Goal: Information Seeking & Learning: Learn about a topic

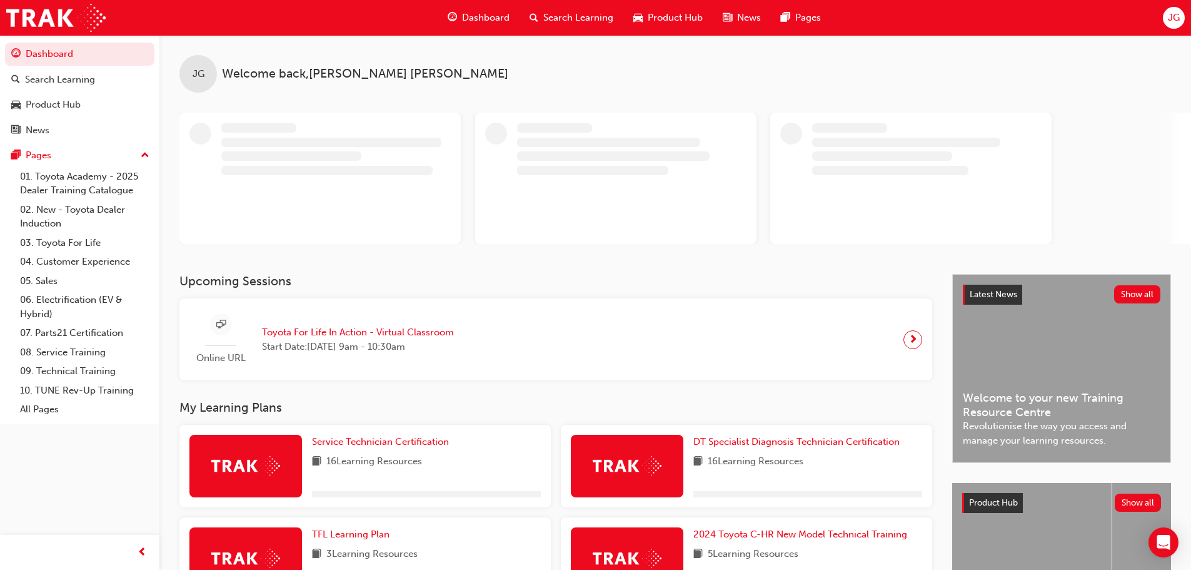
click at [1169, 20] on span "JG" at bounding box center [1174, 18] width 12 height 14
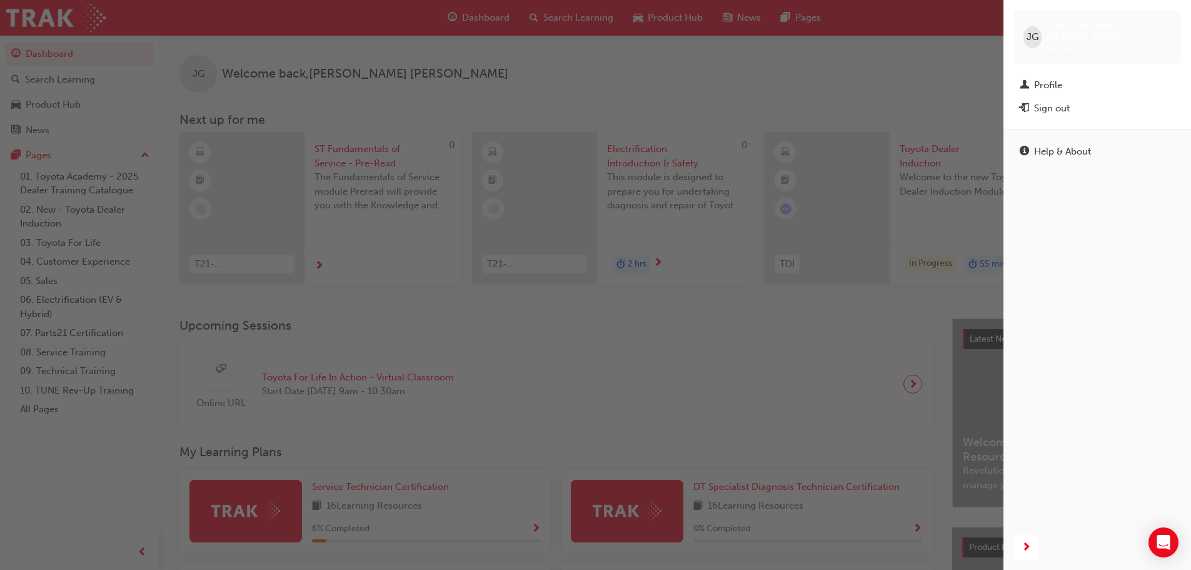
click at [815, 69] on div "button" at bounding box center [502, 285] width 1004 height 570
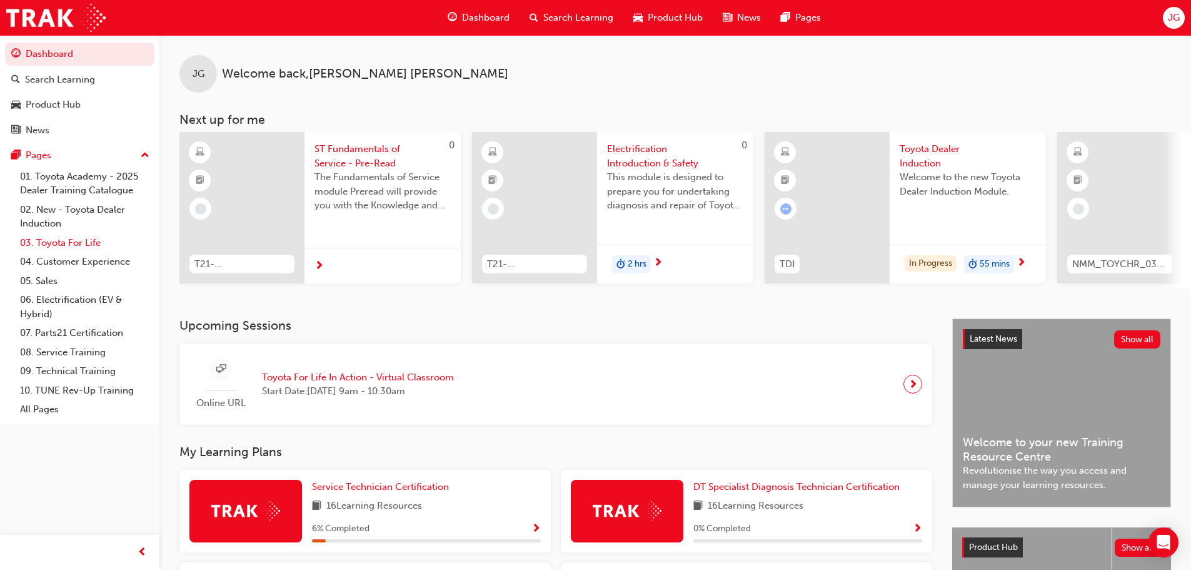
click at [73, 241] on link "03. Toyota For Life" at bounding box center [84, 242] width 139 height 19
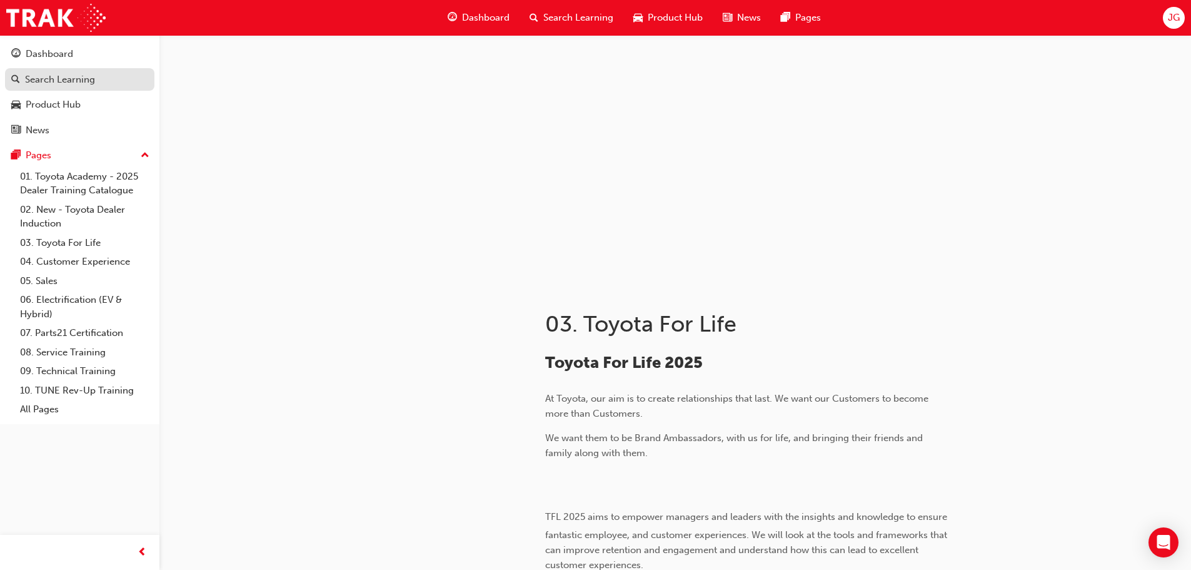
click at [78, 81] on div "Search Learning" at bounding box center [60, 80] width 70 height 14
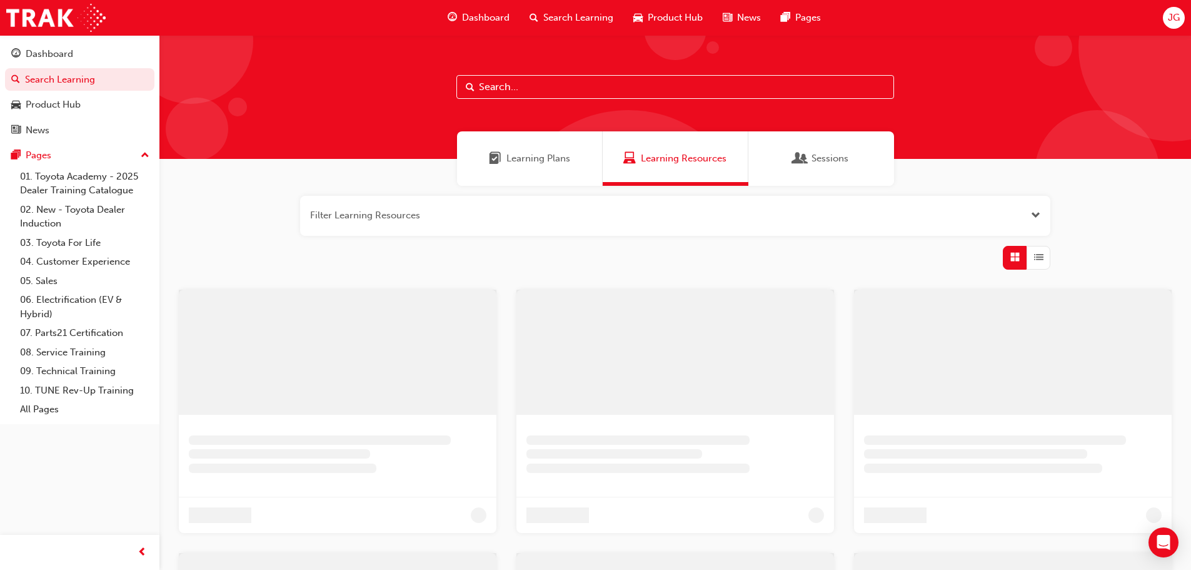
click at [535, 89] on input "text" at bounding box center [676, 87] width 438 height 24
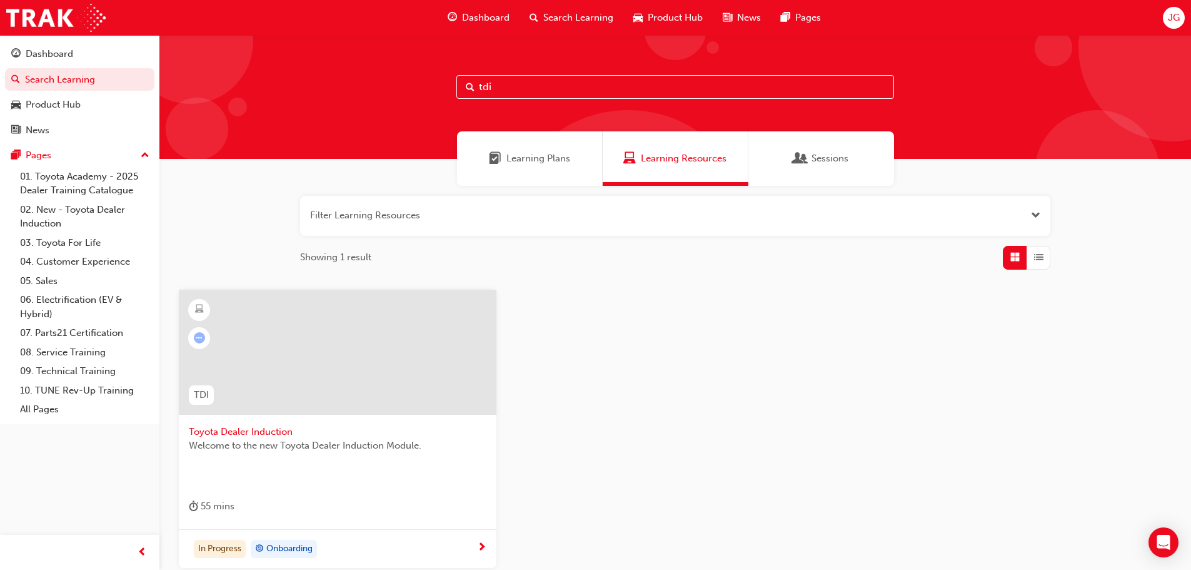
type input "tdi"
click at [278, 448] on span "Welcome to the new Toyota Dealer Induction Module." at bounding box center [338, 445] width 298 height 14
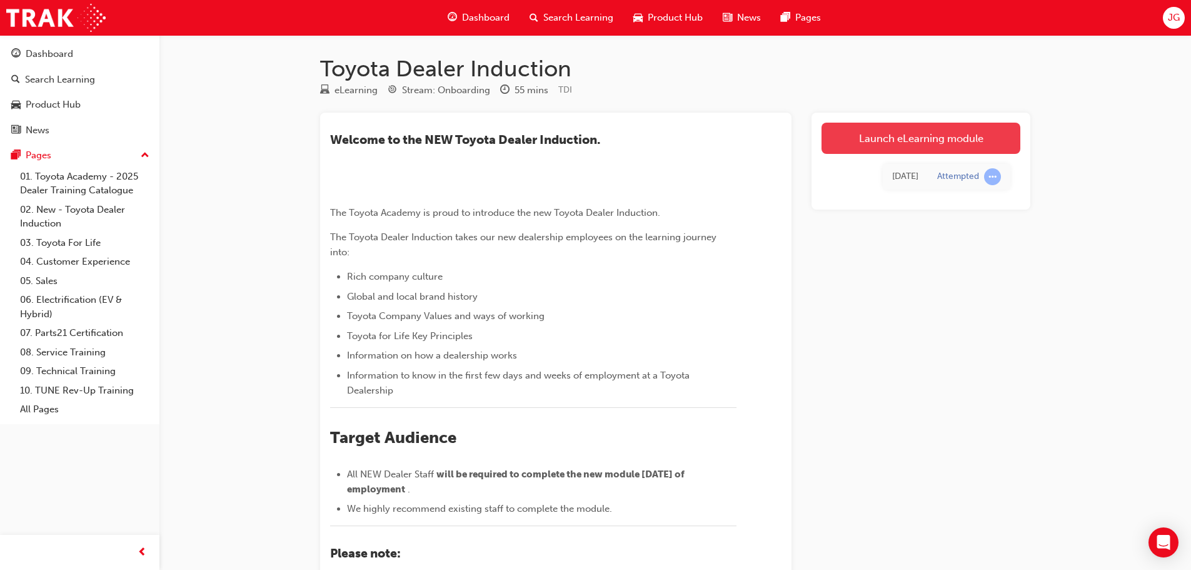
click at [936, 128] on link "Launch eLearning module" at bounding box center [921, 138] width 199 height 31
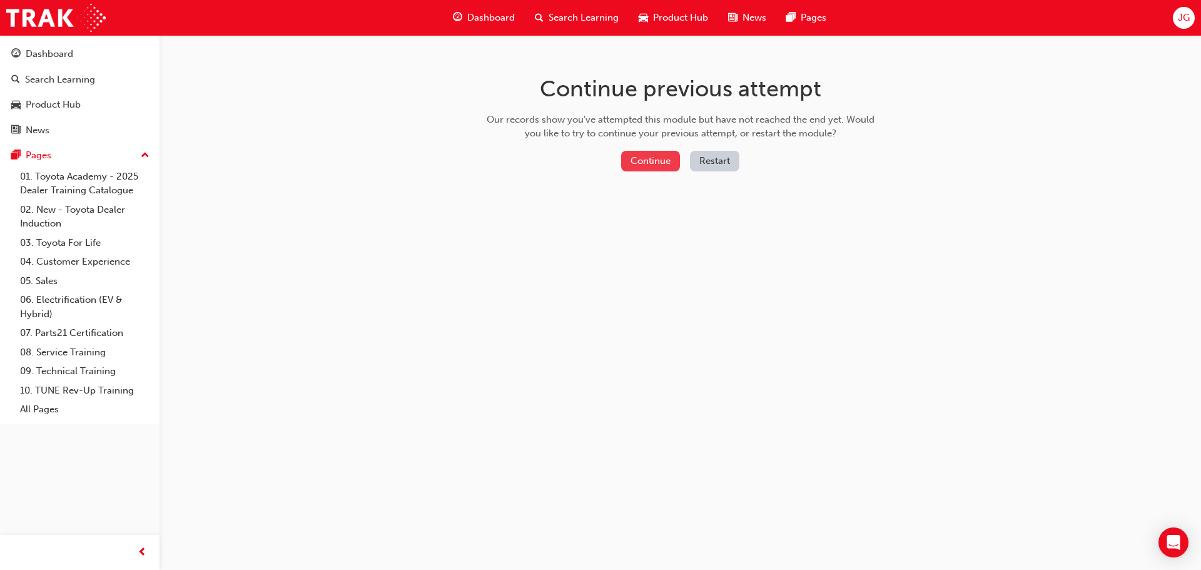
click at [644, 158] on button "Continue" at bounding box center [650, 161] width 59 height 21
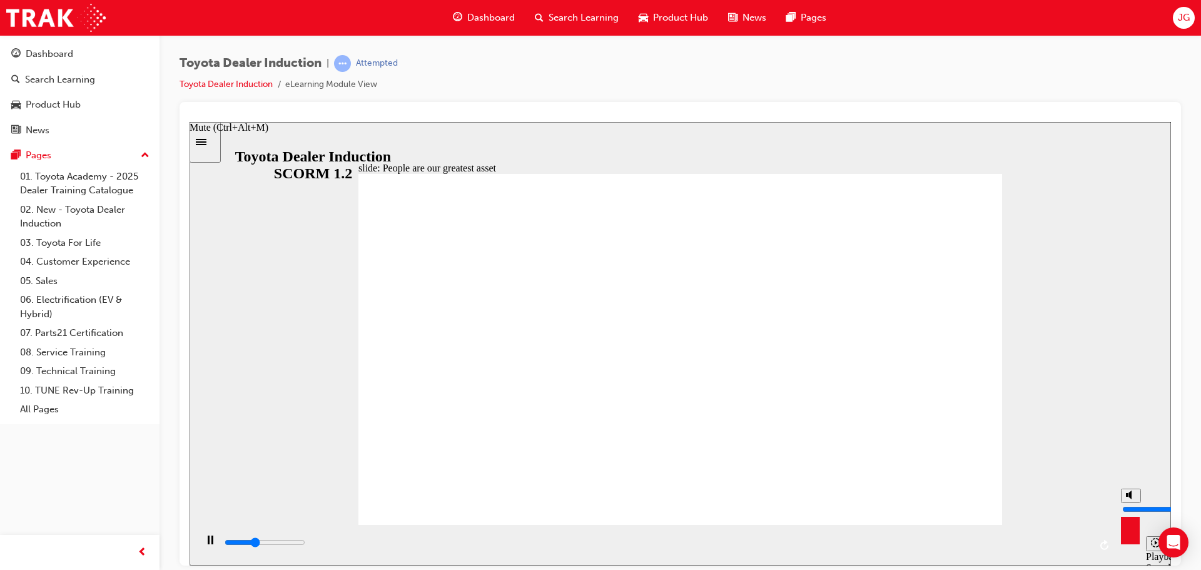
type input "8100"
type input "9"
type input "8100"
type input "10"
type input "8400"
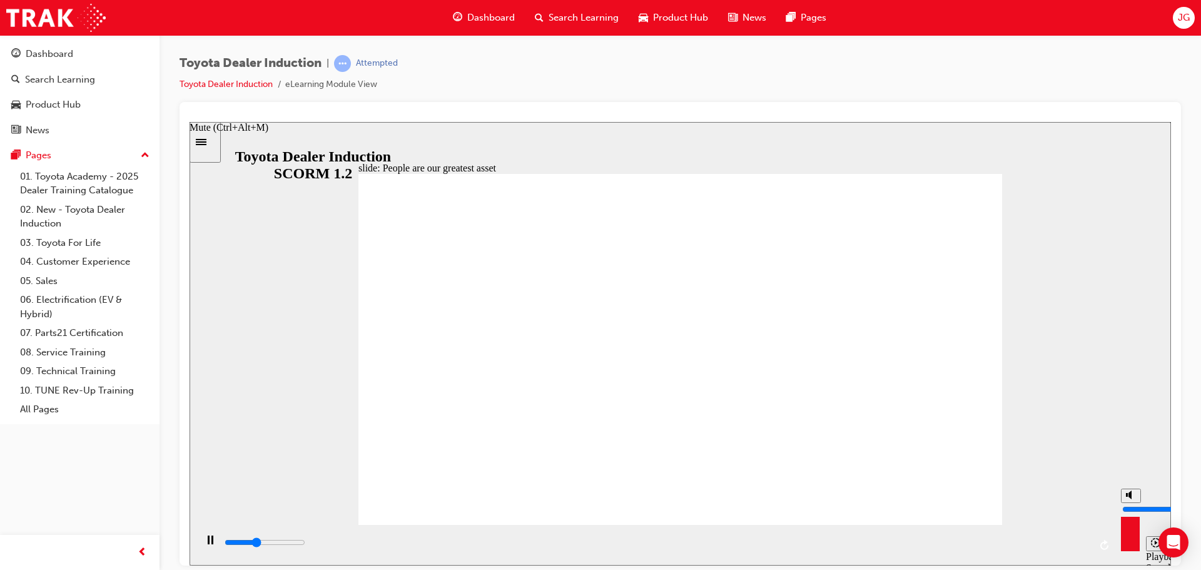
drag, startPoint x: 1129, startPoint y: 500, endPoint x: 1139, endPoint y: 468, distance: 33.2
type input "10"
click at [1139, 503] on input "volume" at bounding box center [1162, 508] width 81 height 10
click at [1093, 315] on div "slide: People are our greatest asset Rectangle 1 Rectangle 1 Multiply 1 Close W…" at bounding box center [679, 342] width 981 height 443
click at [206, 544] on icon "Play (Ctrl+Alt+P)" at bounding box center [210, 539] width 8 height 9
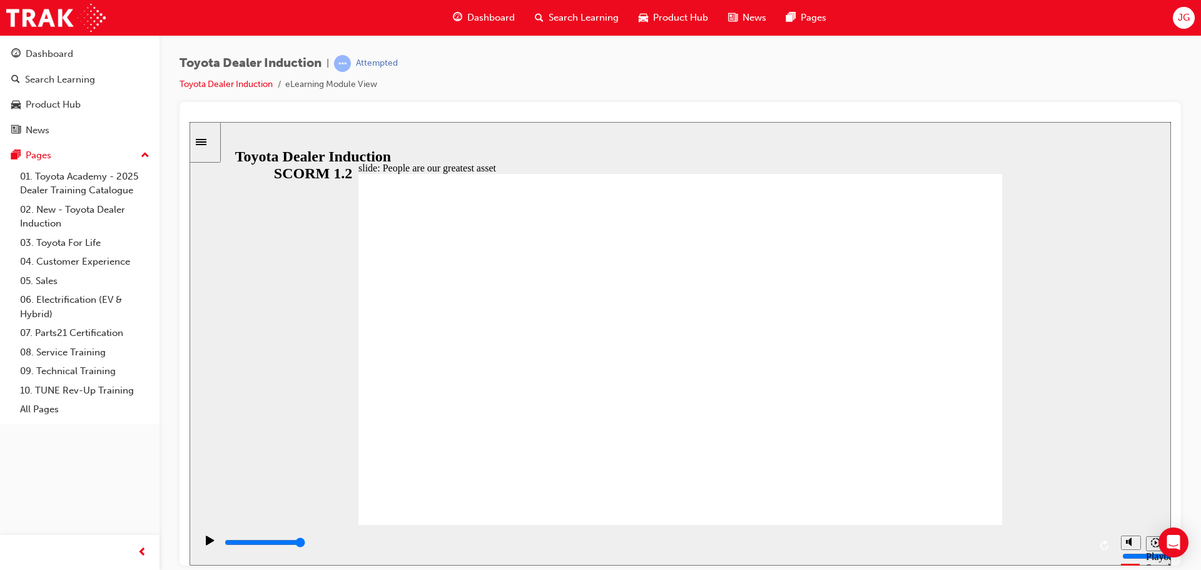
type input "2300"
type input "8"
type input "2300"
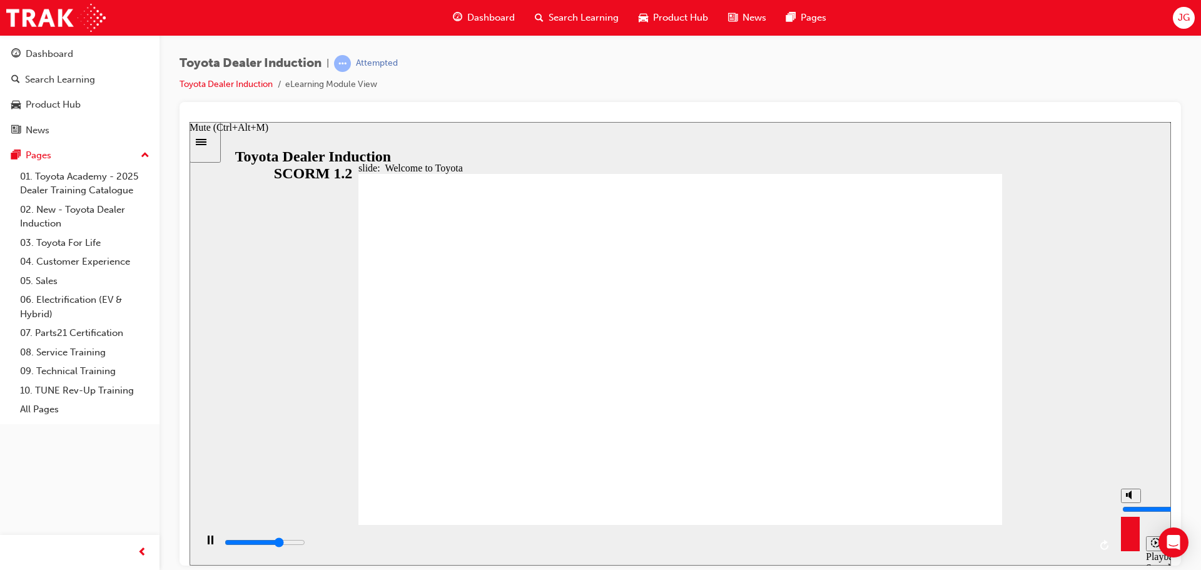
type input "7"
type input "2400"
type input "6"
type input "2700"
drag, startPoint x: 1131, startPoint y: 494, endPoint x: 1131, endPoint y: 502, distance: 8.1
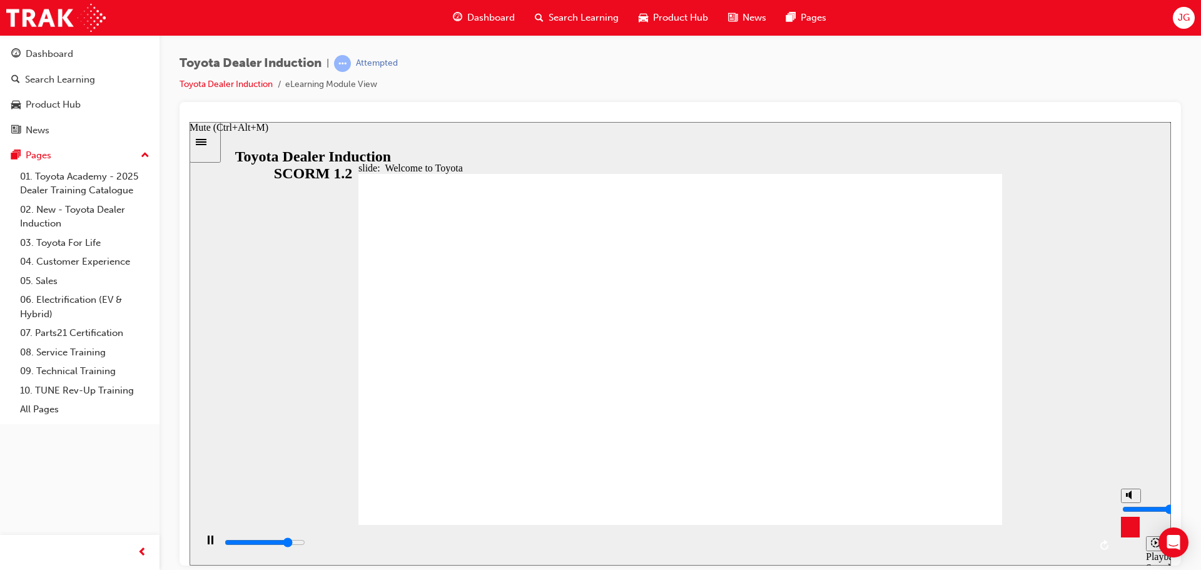
type input "6"
click at [1131, 503] on input "volume" at bounding box center [1162, 508] width 81 height 10
type input "2700"
type input "3"
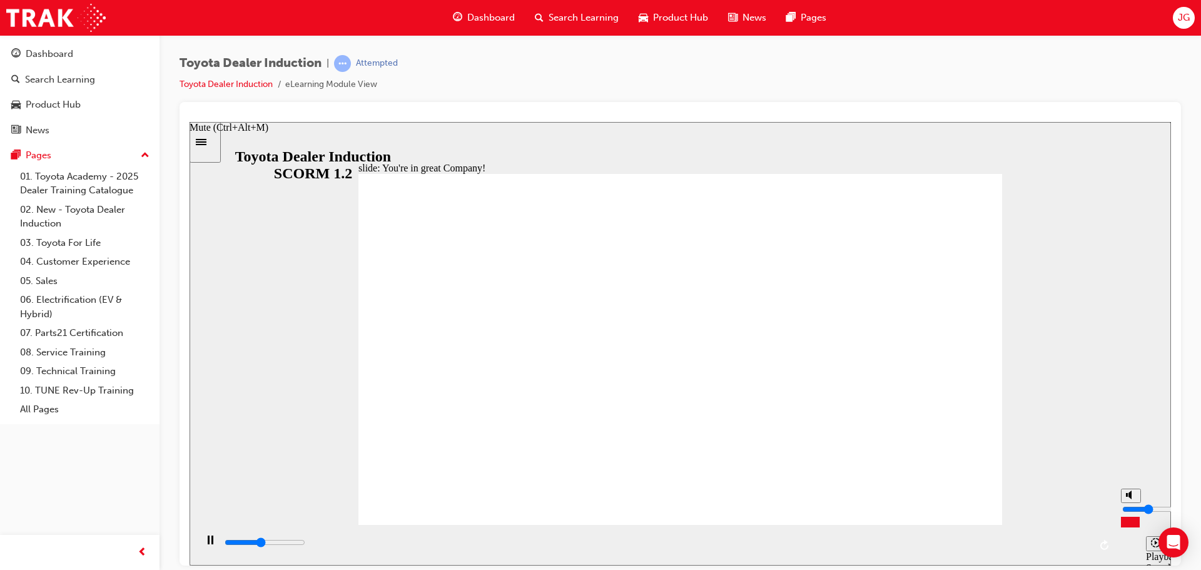
type input "3300"
type input "4"
type input "3600"
type input "5"
type input "3600"
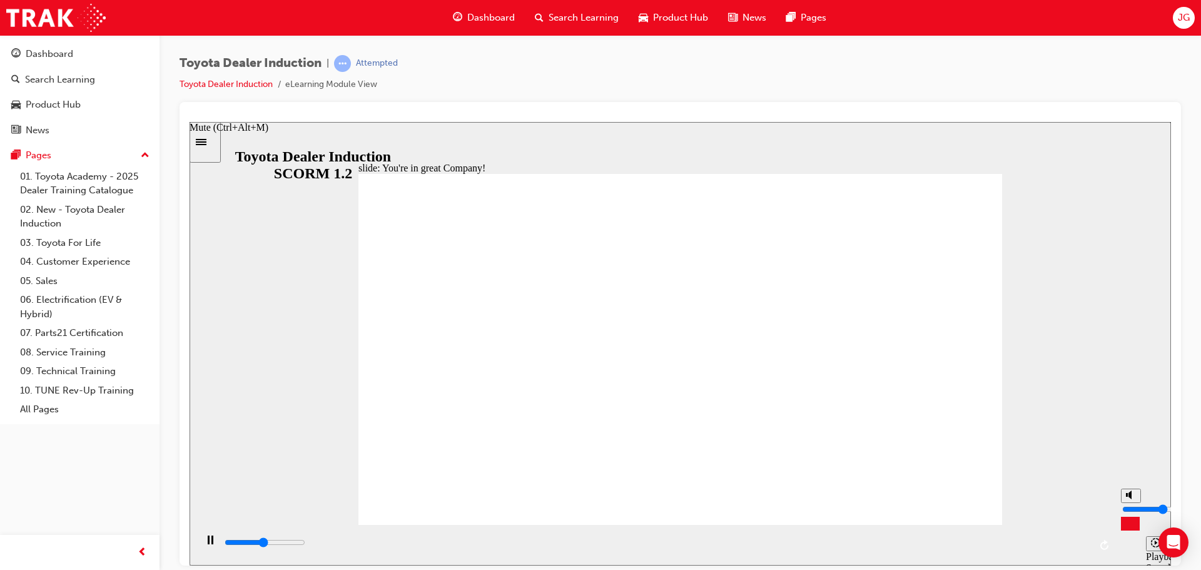
type input "5"
click at [1135, 507] on input "volume" at bounding box center [1162, 508] width 81 height 10
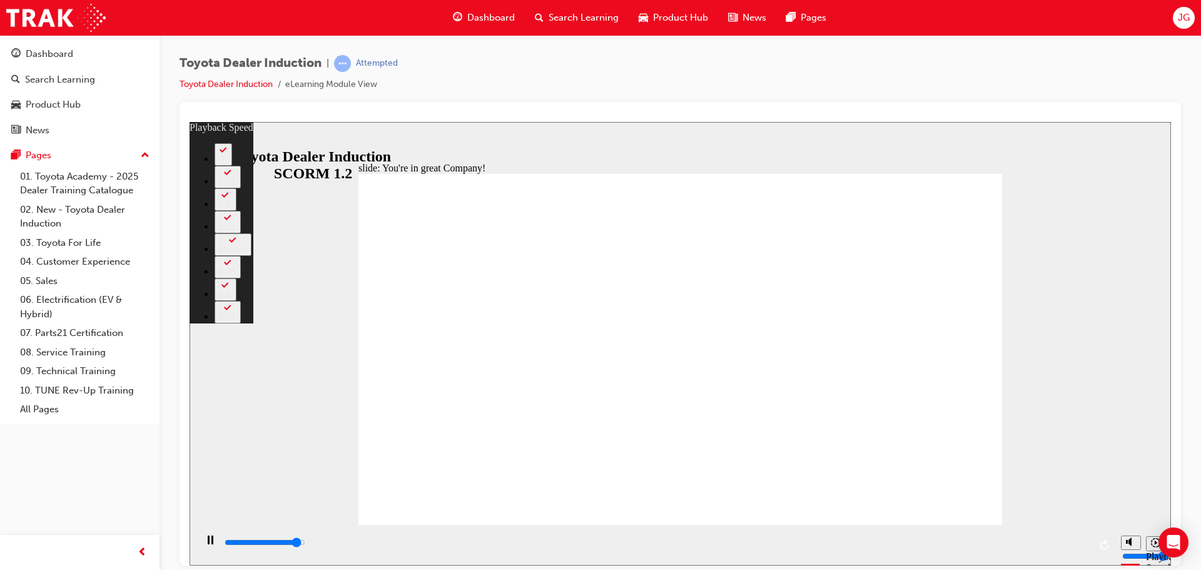
type input "7100"
type input "0"
type input "7400"
type input "0"
type input "7500"
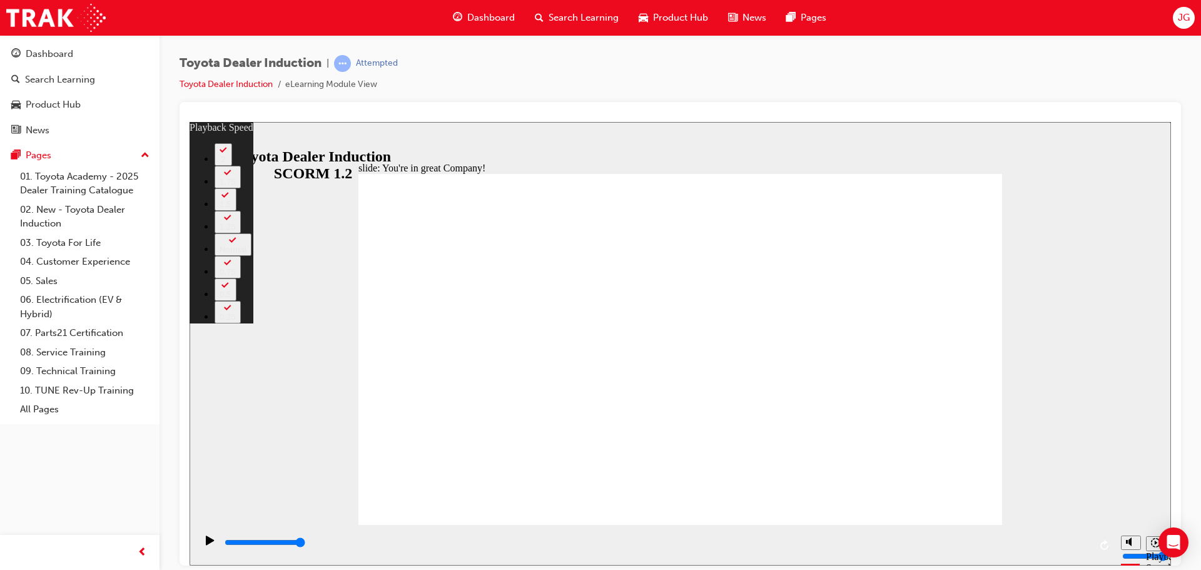
type input "156"
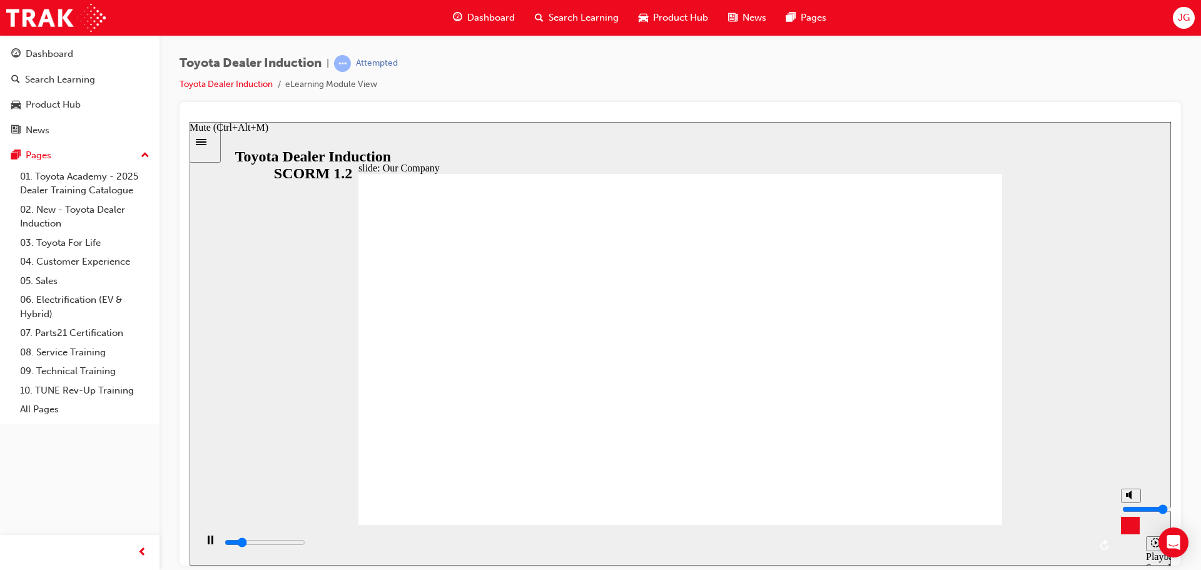
type input "3800"
type input "6"
type input "3800"
type input "7"
type input "3900"
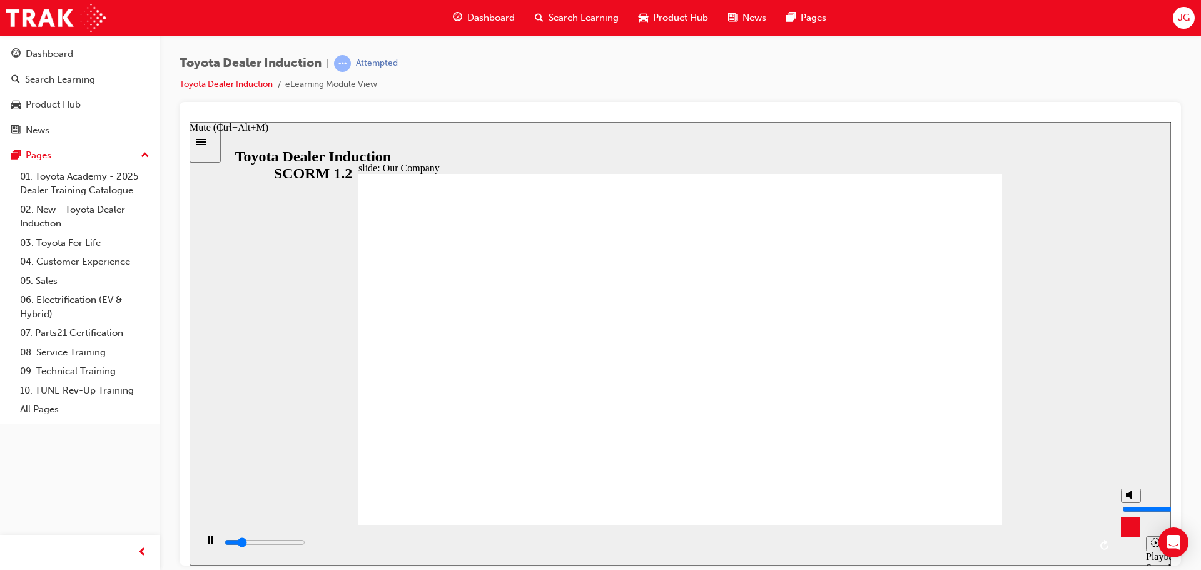
type input "8"
type input "4000"
type input "9"
type input "4300"
type input "10"
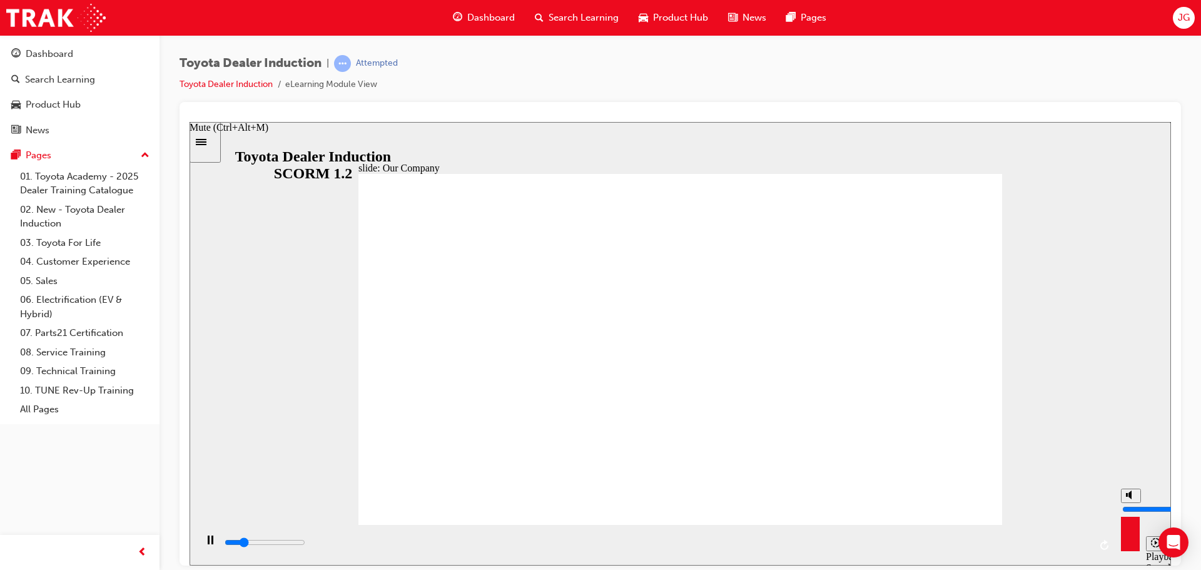
type input "4500"
drag, startPoint x: 1131, startPoint y: 508, endPoint x: 1131, endPoint y: 487, distance: 21.3
type input "10"
click at [1131, 503] on input "volume" at bounding box center [1162, 508] width 81 height 10
drag, startPoint x: 809, startPoint y: 542, endPoint x: 857, endPoint y: 546, distance: 49.0
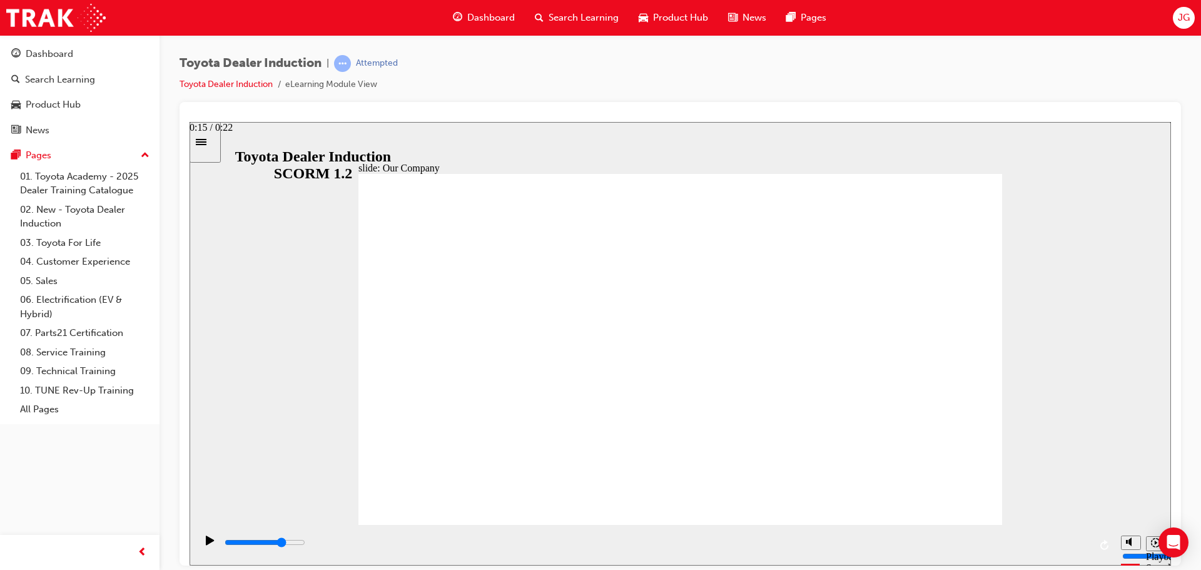
click at [857, 546] on div "playback controls" at bounding box center [656, 542] width 866 height 14
drag, startPoint x: 887, startPoint y: 545, endPoint x: 986, endPoint y: 550, distance: 98.3
click at [986, 549] on div "playback controls" at bounding box center [656, 542] width 866 height 14
drag, startPoint x: 1029, startPoint y: 544, endPoint x: 1066, endPoint y: 544, distance: 36.9
click at [305, 544] on input "slide progress" at bounding box center [265, 542] width 81 height 10
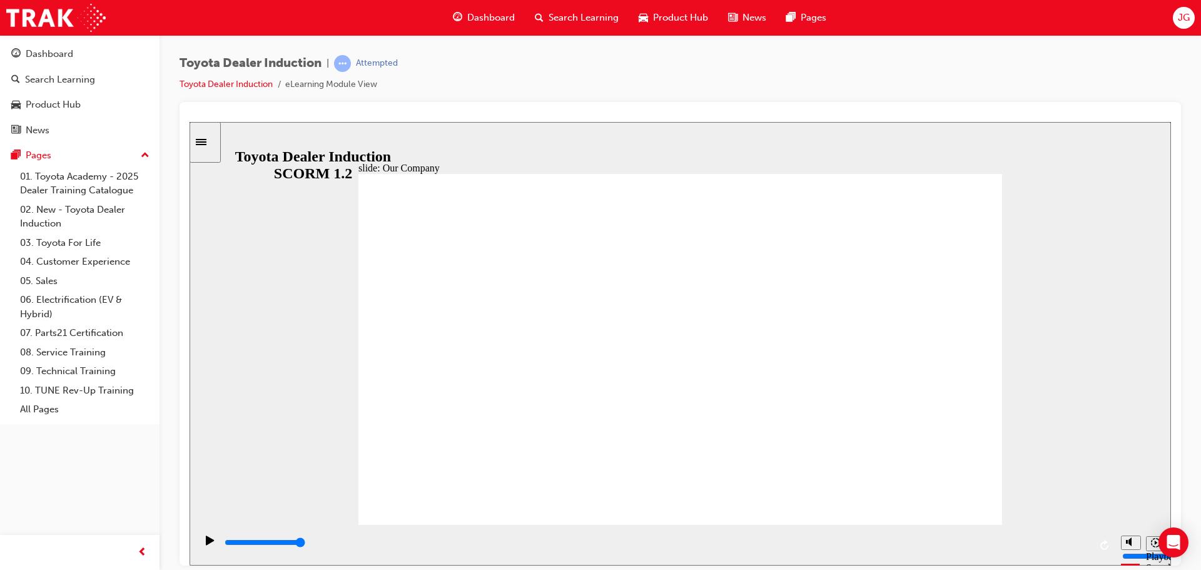
type input "900"
type input "8"
type input "1200"
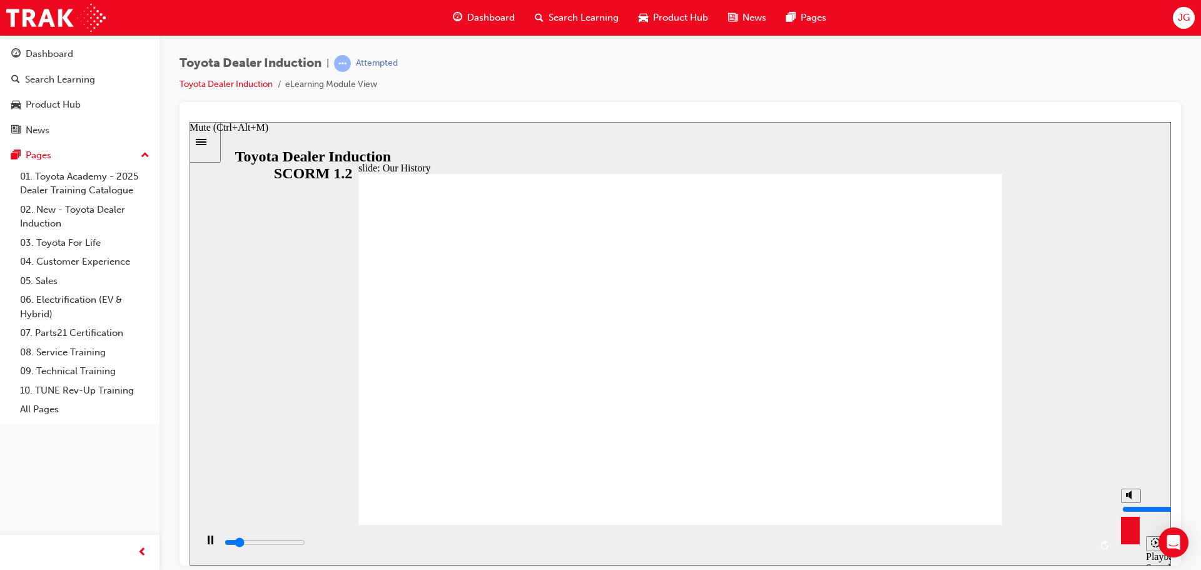
type input "8"
click at [1130, 503] on input "volume" at bounding box center [1162, 508] width 81 height 10
drag, startPoint x: 499, startPoint y: 451, endPoint x: 567, endPoint y: 454, distance: 67.6
drag, startPoint x: 497, startPoint y: 445, endPoint x: 569, endPoint y: 455, distance: 72.6
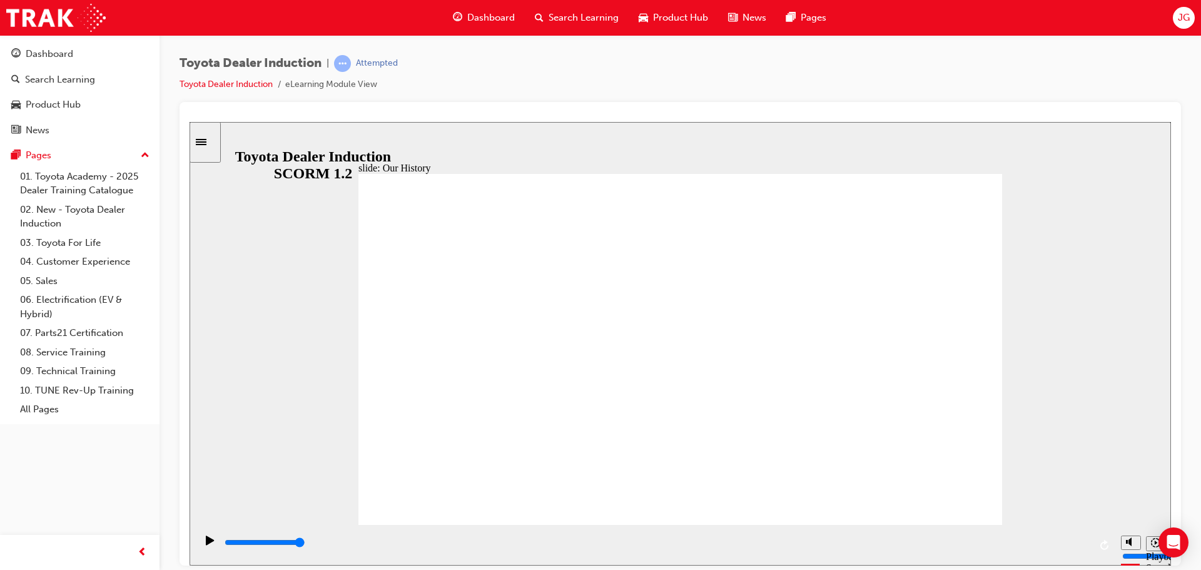
drag, startPoint x: 510, startPoint y: 450, endPoint x: 563, endPoint y: 457, distance: 53.7
drag, startPoint x: 502, startPoint y: 449, endPoint x: 653, endPoint y: 455, distance: 151.5
drag, startPoint x: 712, startPoint y: 456, endPoint x: 847, endPoint y: 454, distance: 135.1
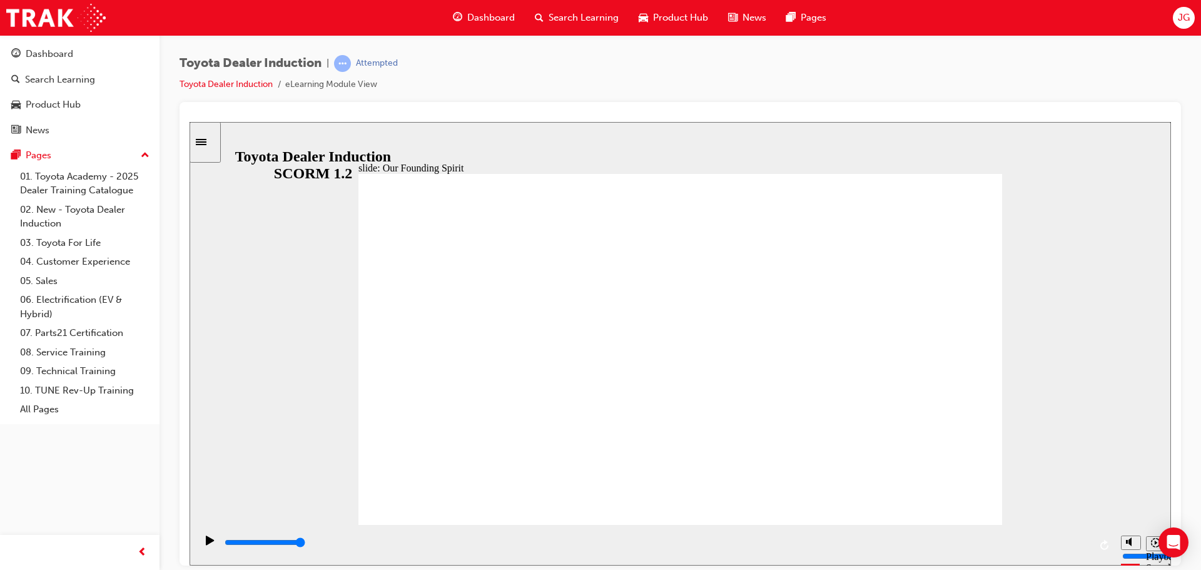
drag, startPoint x: 857, startPoint y: 547, endPoint x: 1056, endPoint y: 542, distance: 198.9
click at [1044, 542] on div "playback controls" at bounding box center [656, 542] width 866 height 14
drag, startPoint x: 366, startPoint y: 545, endPoint x: 790, endPoint y: 534, distance: 424.8
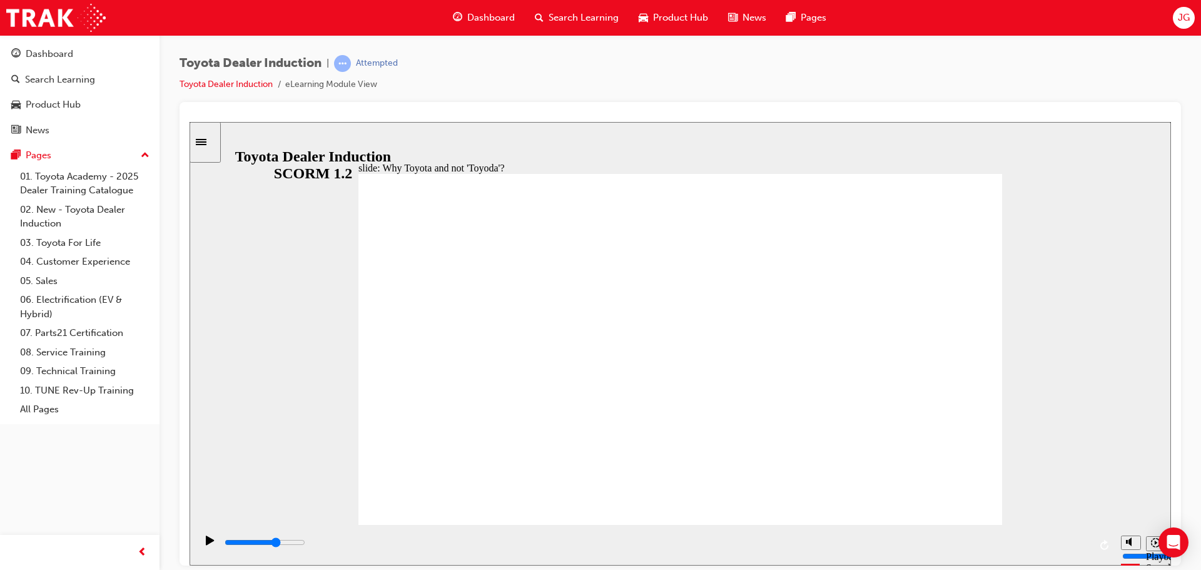
click at [788, 534] on div "playback controls" at bounding box center [655, 544] width 919 height 41
drag, startPoint x: 911, startPoint y: 541, endPoint x: 991, endPoint y: 539, distance: 80.1
click at [990, 540] on div "playback controls" at bounding box center [656, 542] width 866 height 14
click at [305, 543] on input "slide progress" at bounding box center [265, 542] width 81 height 10
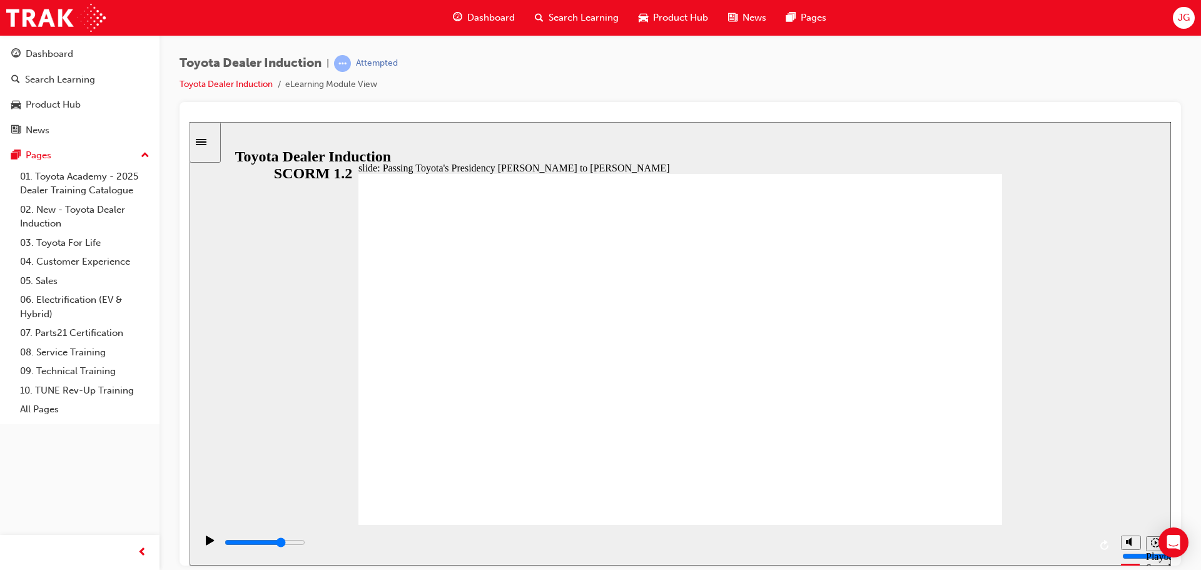
drag, startPoint x: 519, startPoint y: 545, endPoint x: 854, endPoint y: 532, distance: 335.5
click at [854, 532] on div "playback controls" at bounding box center [655, 544] width 919 height 41
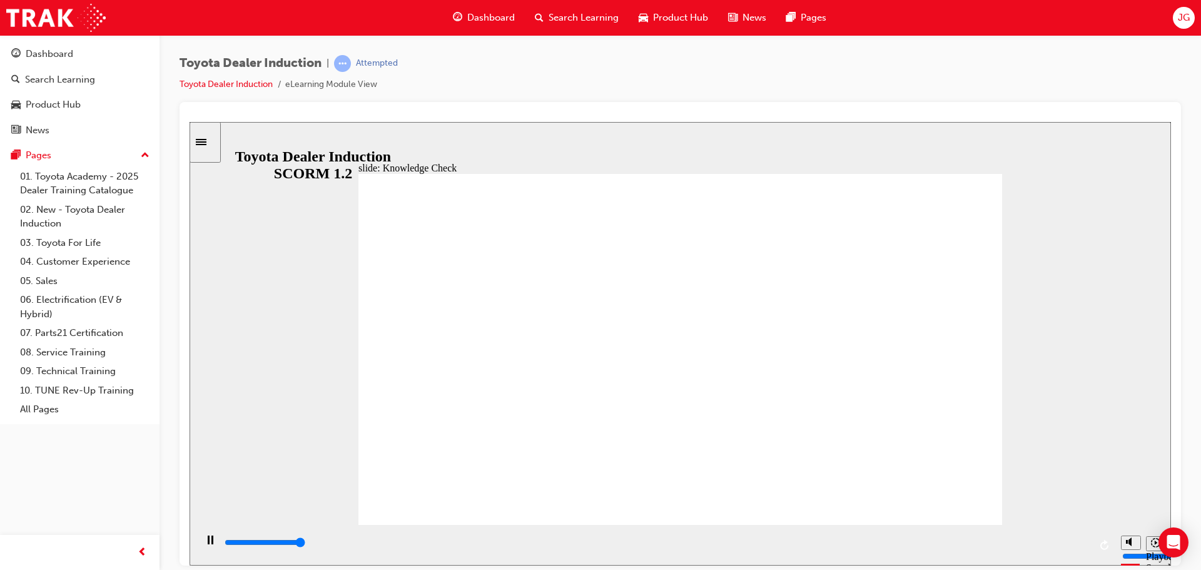
type input "5000"
radio input "true"
type input "5000"
radio input "true"
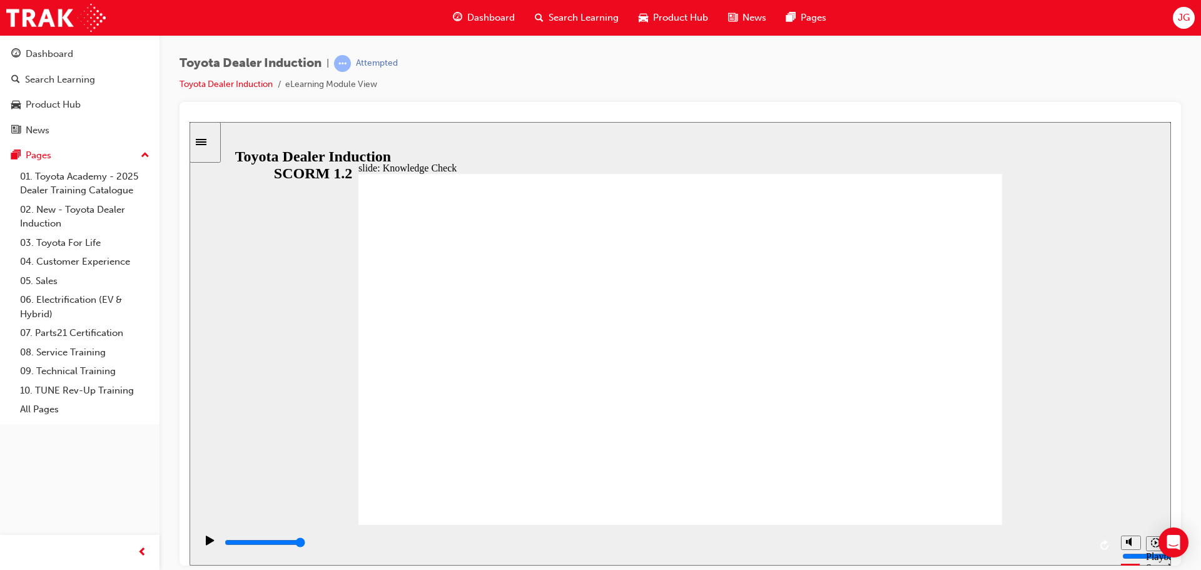
type input "3300"
type input "7"
type input "3300"
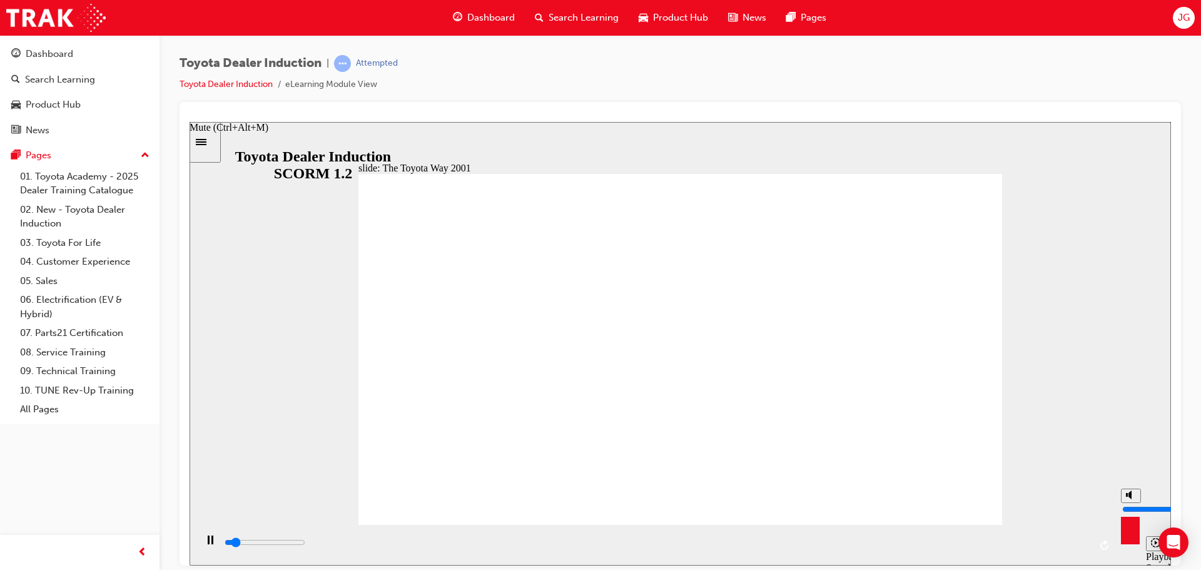
type input "8"
type input "3400"
type input "9"
type input "3400"
type input "10"
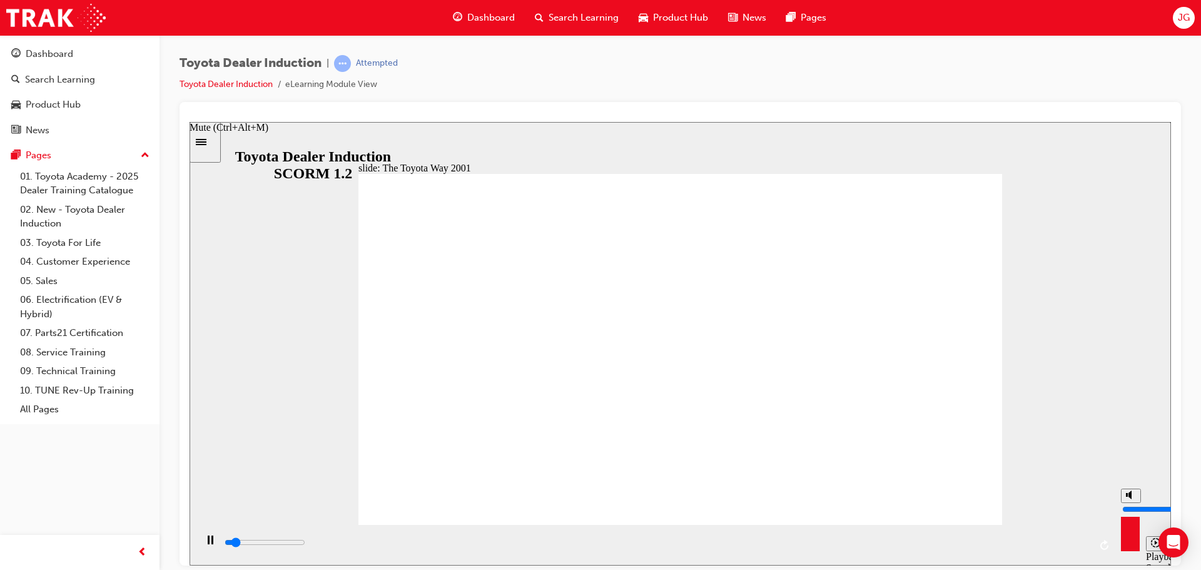
type input "3600"
drag, startPoint x: 1128, startPoint y: 499, endPoint x: 1125, endPoint y: 457, distance: 42.0
type input "10"
click at [1128, 503] on input "volume" at bounding box center [1162, 508] width 81 height 10
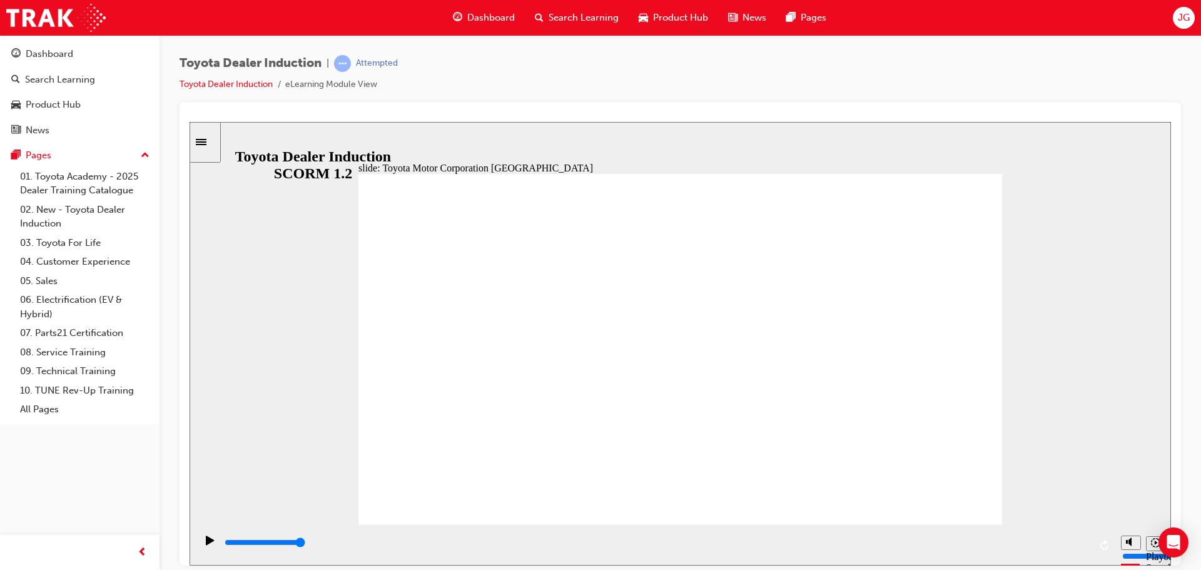
type input "15300"
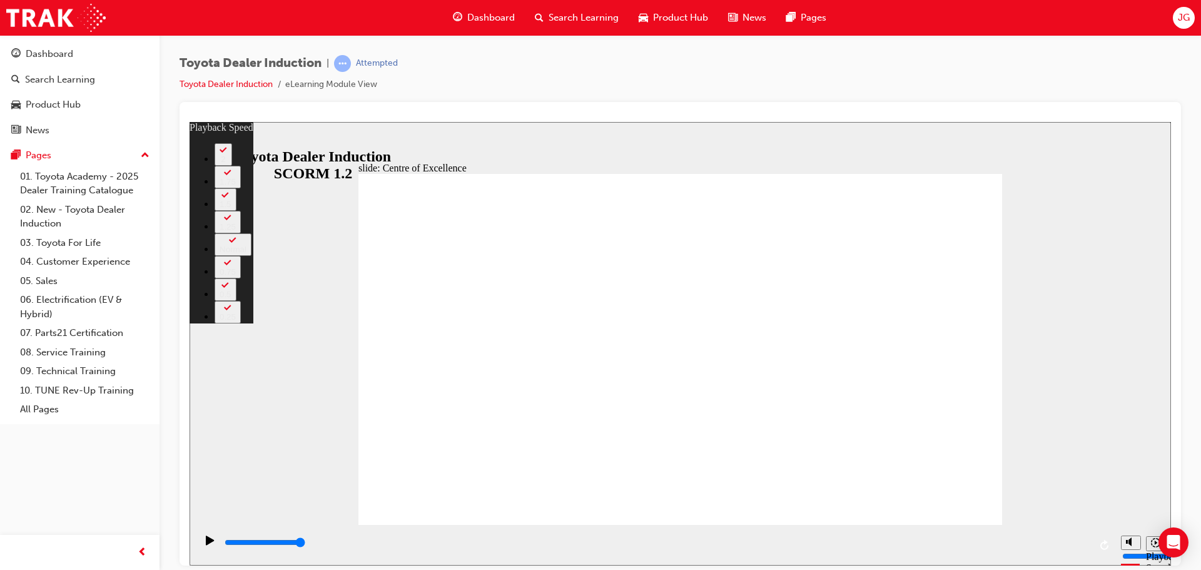
type input "248"
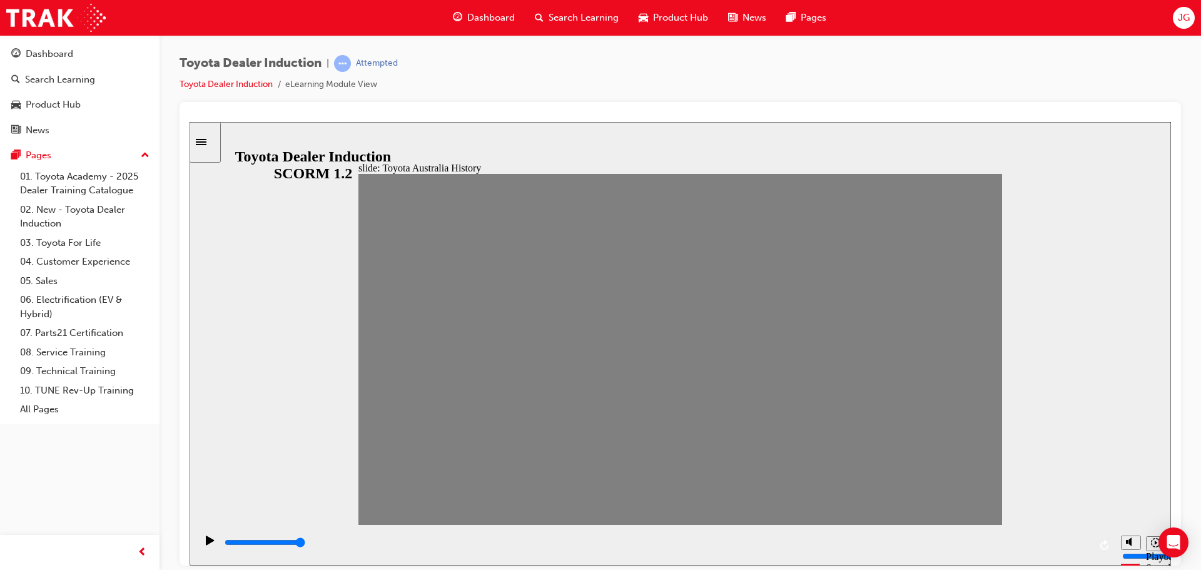
drag, startPoint x: 384, startPoint y: 353, endPoint x: 396, endPoint y: 355, distance: 12.1
drag, startPoint x: 418, startPoint y: 362, endPoint x: 436, endPoint y: 360, distance: 17.6
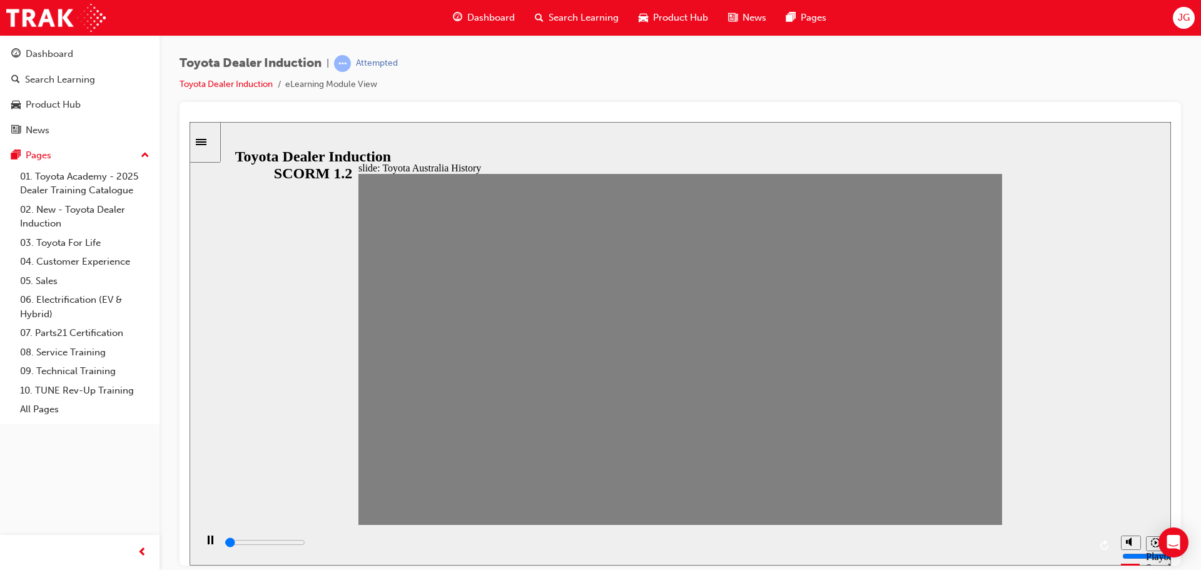
drag, startPoint x: 443, startPoint y: 352, endPoint x: 470, endPoint y: 360, distance: 28.1
drag, startPoint x: 468, startPoint y: 348, endPoint x: 493, endPoint y: 355, distance: 26.4
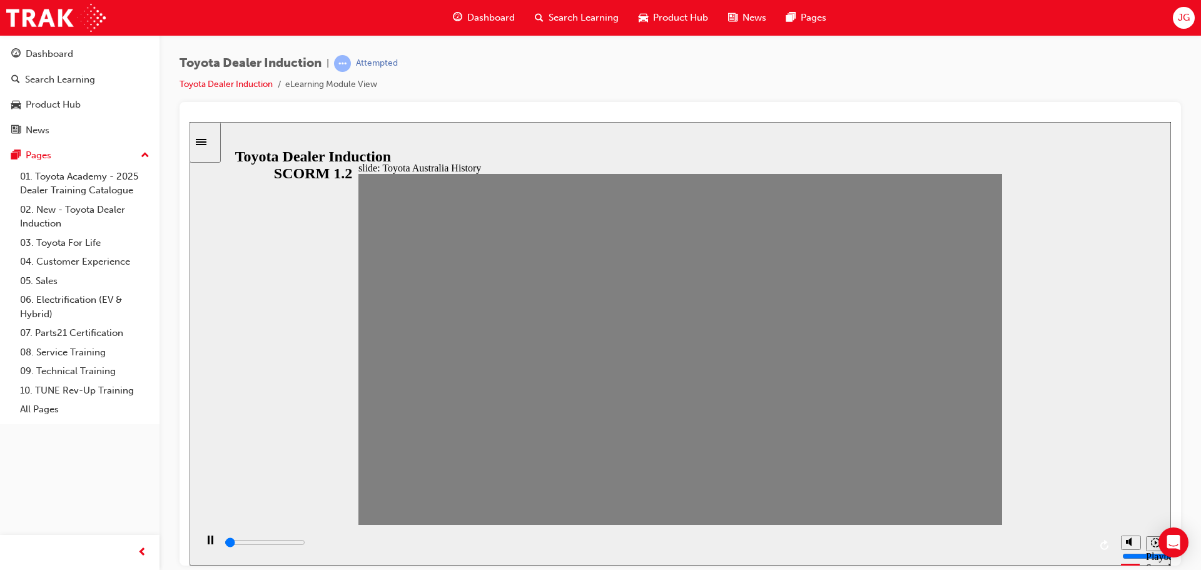
drag, startPoint x: 525, startPoint y: 356, endPoint x: 552, endPoint y: 354, distance: 27.0
drag, startPoint x: 560, startPoint y: 351, endPoint x: 572, endPoint y: 352, distance: 12.6
drag, startPoint x: 587, startPoint y: 352, endPoint x: 626, endPoint y: 360, distance: 39.5
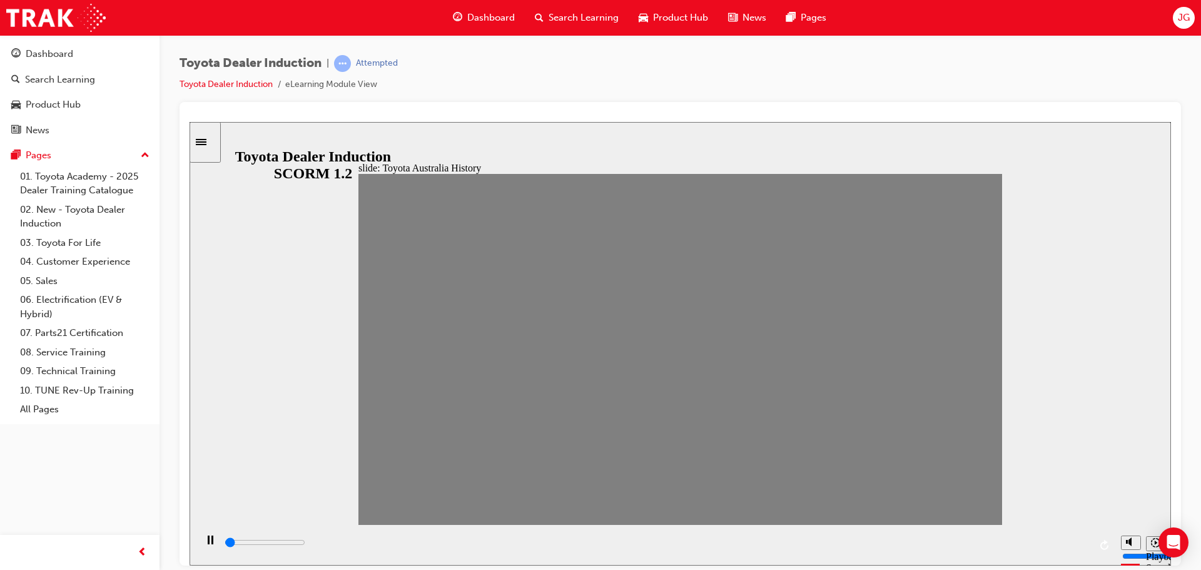
drag, startPoint x: 606, startPoint y: 360, endPoint x: 636, endPoint y: 358, distance: 30.1
drag, startPoint x: 649, startPoint y: 356, endPoint x: 669, endPoint y: 360, distance: 20.9
drag, startPoint x: 679, startPoint y: 358, endPoint x: 700, endPoint y: 359, distance: 21.3
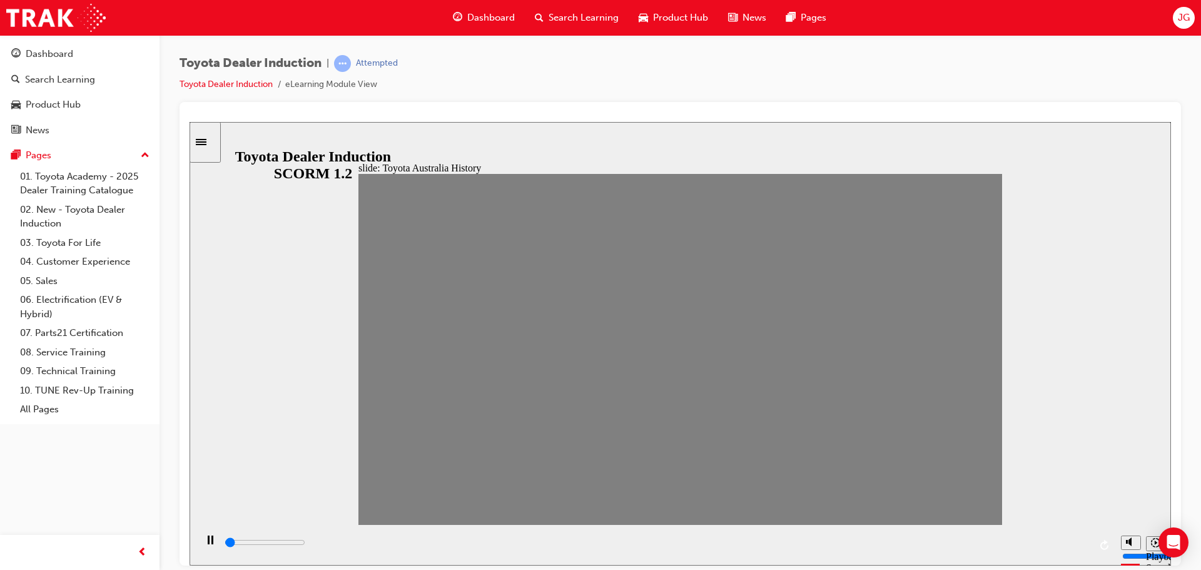
drag, startPoint x: 705, startPoint y: 356, endPoint x: 722, endPoint y: 348, distance: 18.7
drag, startPoint x: 746, startPoint y: 356, endPoint x: 764, endPoint y: 356, distance: 18.1
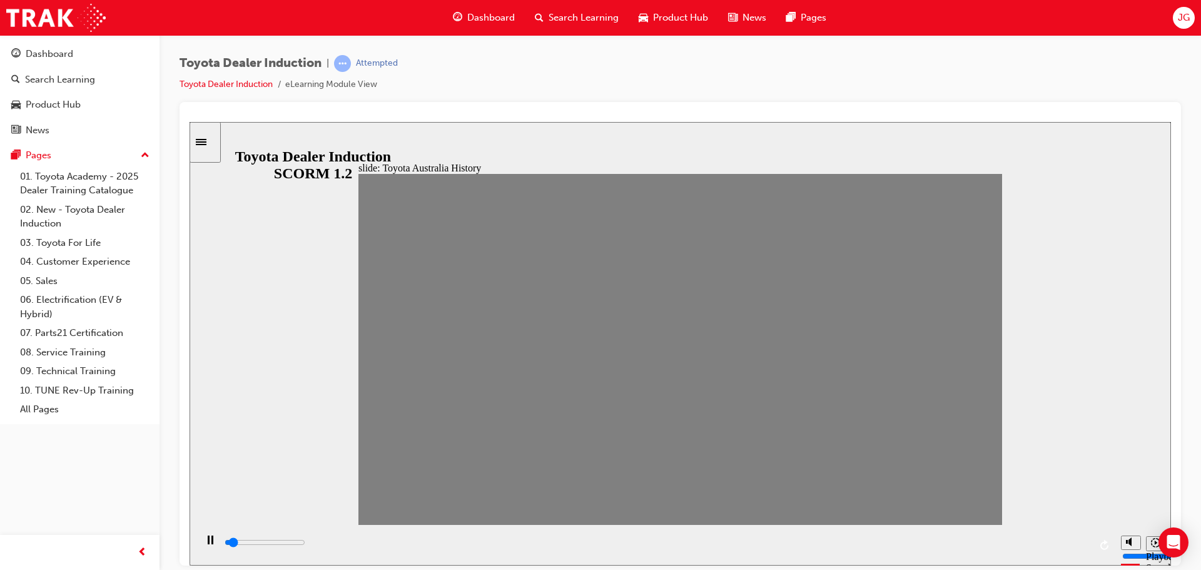
drag, startPoint x: 764, startPoint y: 355, endPoint x: 779, endPoint y: 358, distance: 15.3
drag, startPoint x: 793, startPoint y: 353, endPoint x: 812, endPoint y: 366, distance: 22.9
drag, startPoint x: 827, startPoint y: 358, endPoint x: 852, endPoint y: 363, distance: 25.4
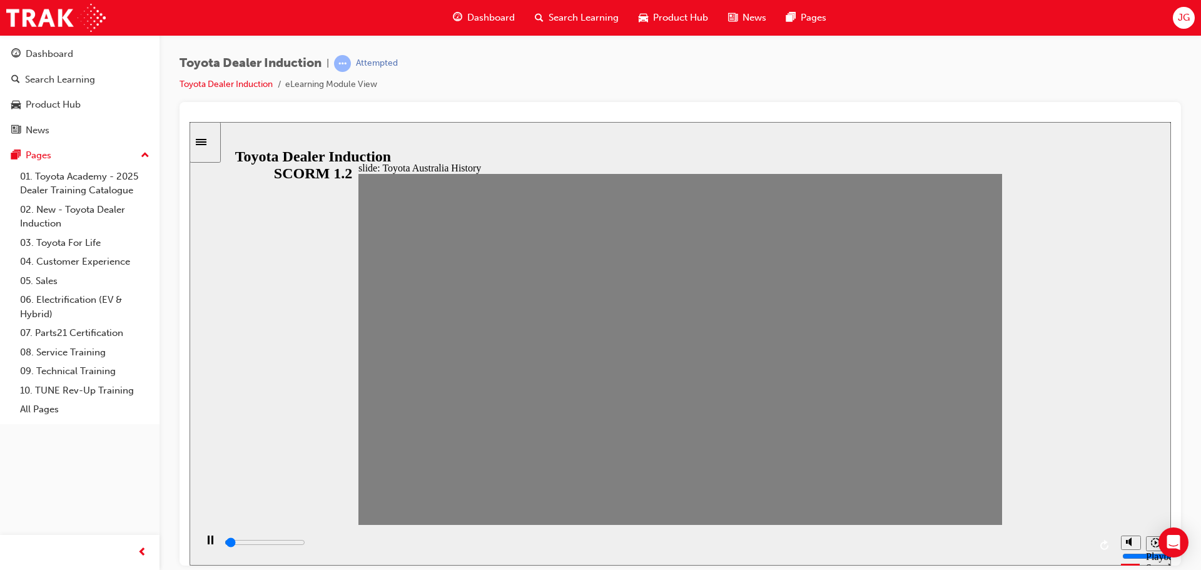
drag, startPoint x: 857, startPoint y: 365, endPoint x: 874, endPoint y: 368, distance: 17.3
drag, startPoint x: 892, startPoint y: 356, endPoint x: 906, endPoint y: 364, distance: 16.0
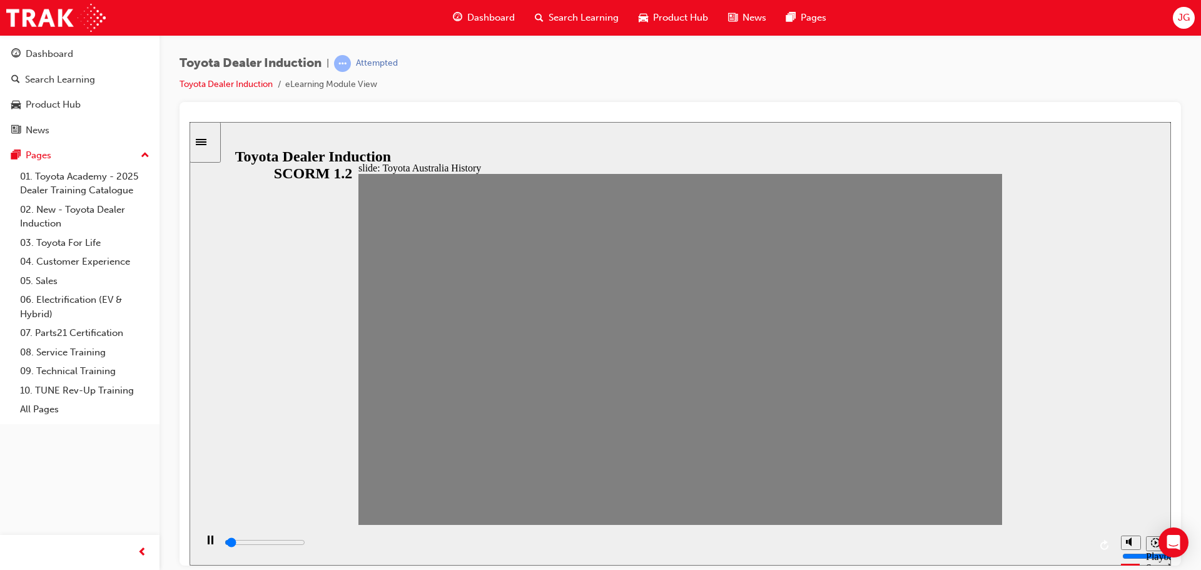
drag, startPoint x: 886, startPoint y: 358, endPoint x: 908, endPoint y: 363, distance: 23.1
drag, startPoint x: 917, startPoint y: 365, endPoint x: 925, endPoint y: 360, distance: 9.5
drag, startPoint x: 911, startPoint y: 356, endPoint x: 940, endPoint y: 363, distance: 29.4
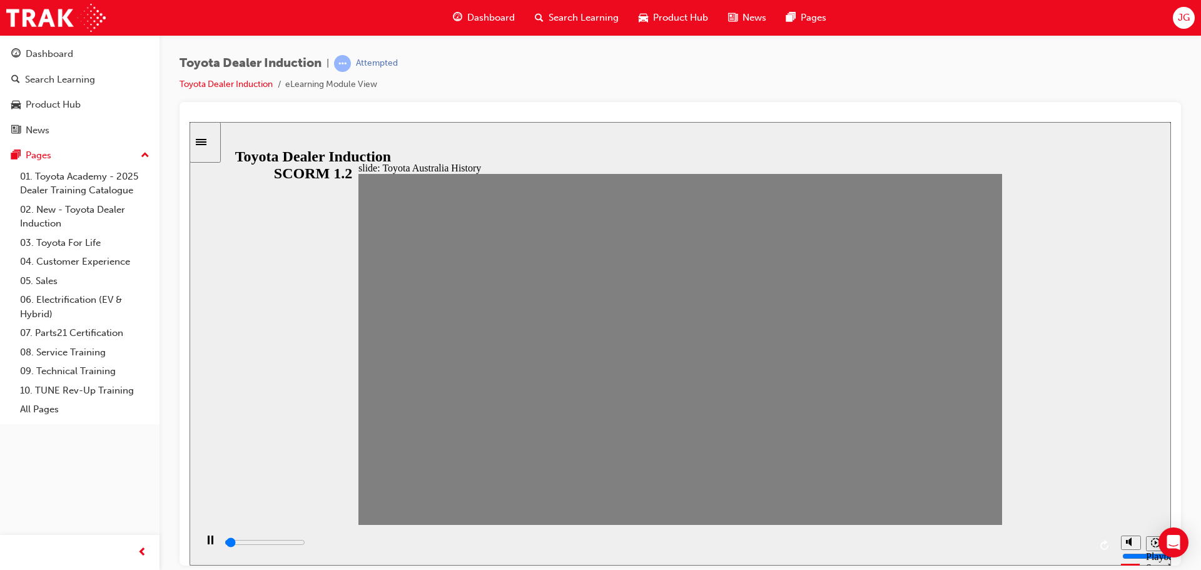
drag, startPoint x: 940, startPoint y: 357, endPoint x: 979, endPoint y: 355, distance: 38.9
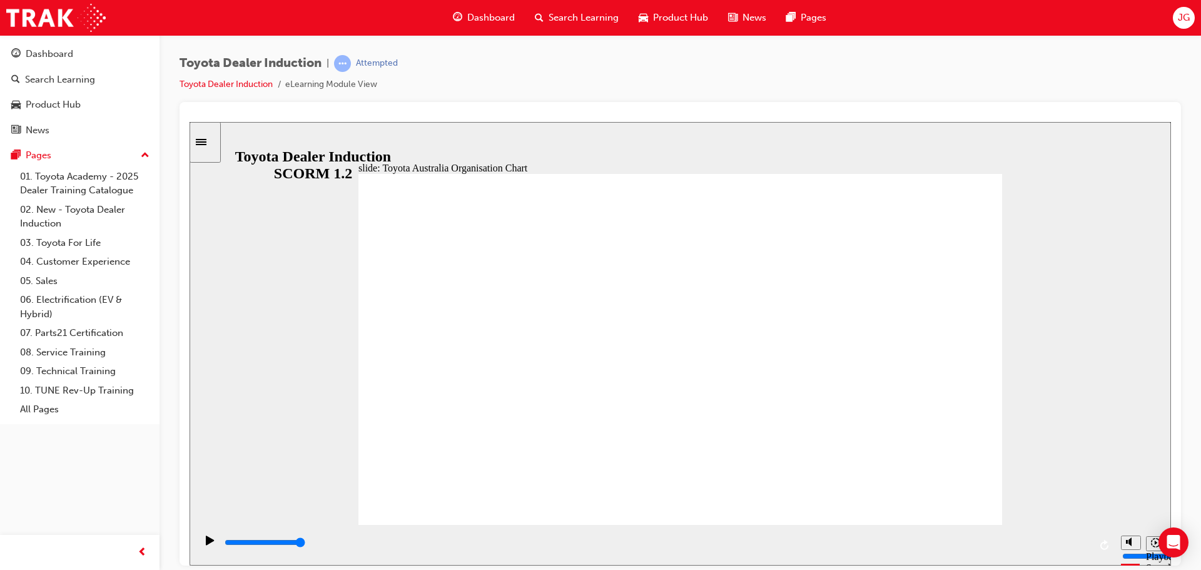
type input "5000"
radio input "true"
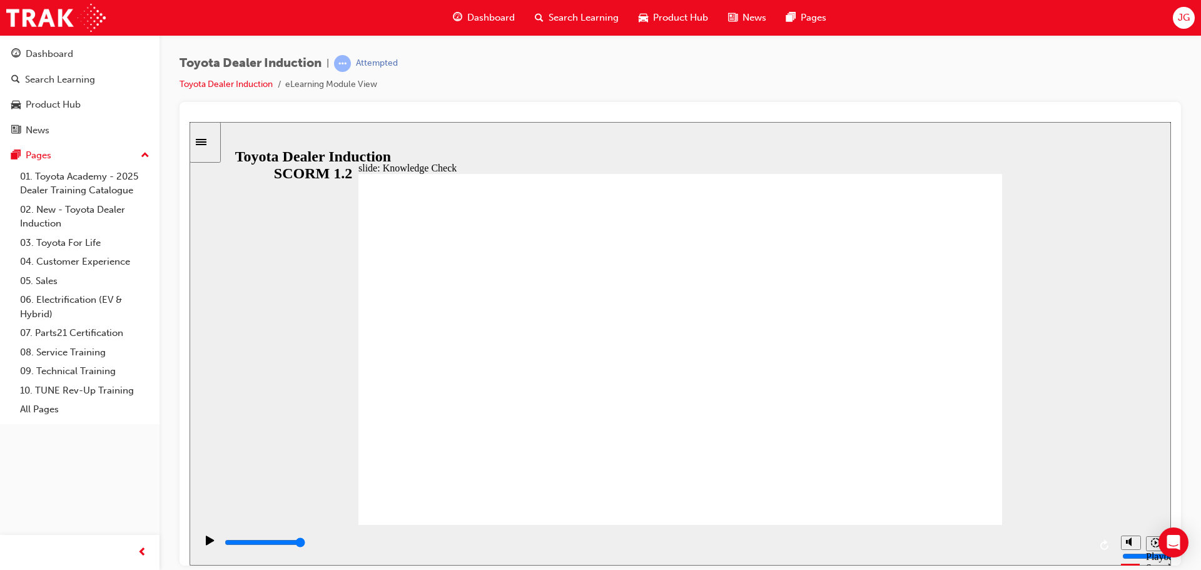
type input "4400"
radio input "true"
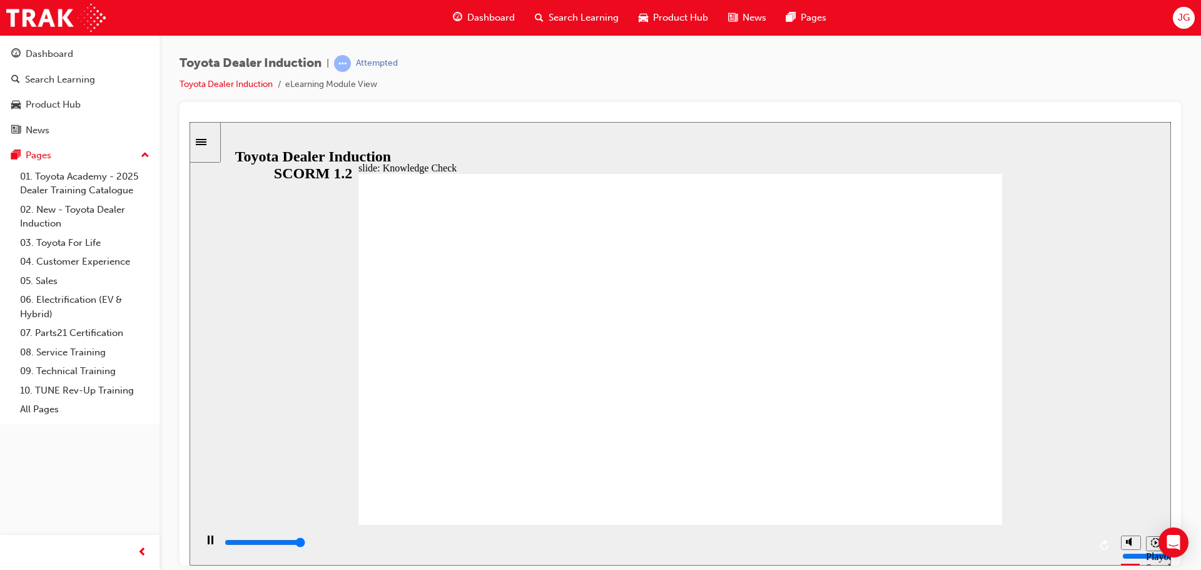
type input "5000"
radio input "true"
type input "9200"
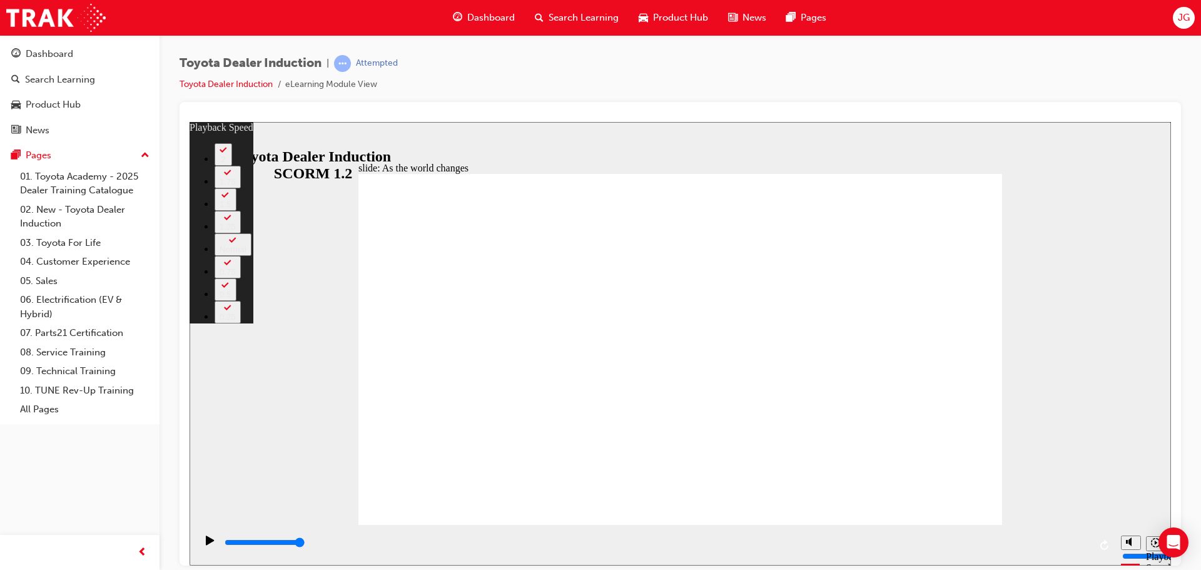
drag, startPoint x: 939, startPoint y: 493, endPoint x: 991, endPoint y: 493, distance: 51.9
drag, startPoint x: 981, startPoint y: 493, endPoint x: 1004, endPoint y: 495, distance: 23.2
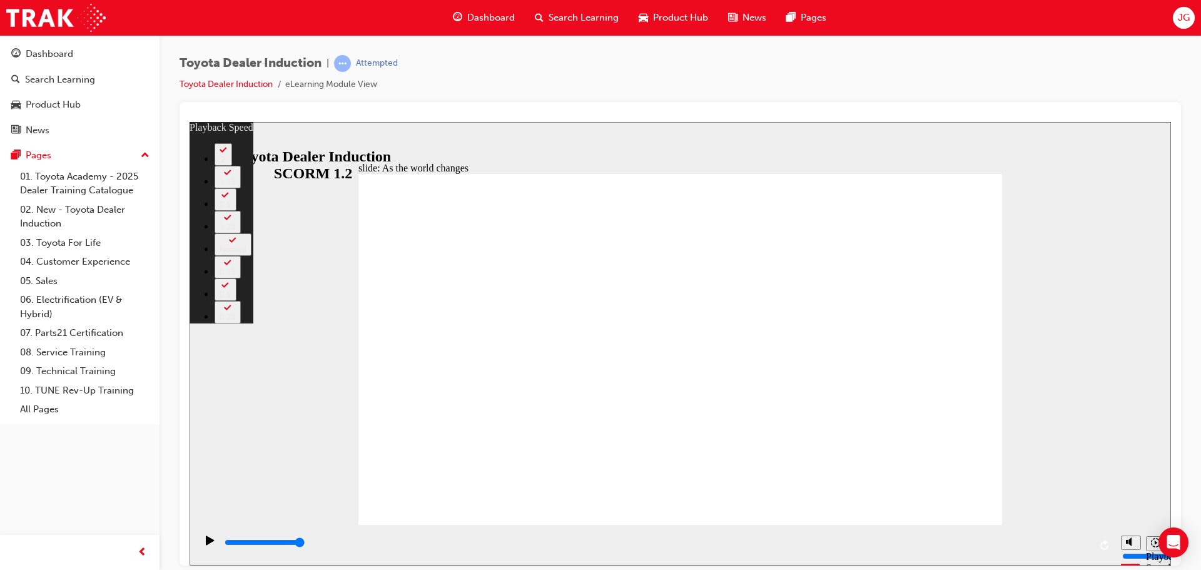
click at [1004, 495] on div "slide: As the world changes Rectangle 2 playback speed 2 1.75 1.5 1.25 Normal 0…" at bounding box center [679, 342] width 981 height 443
type input "128"
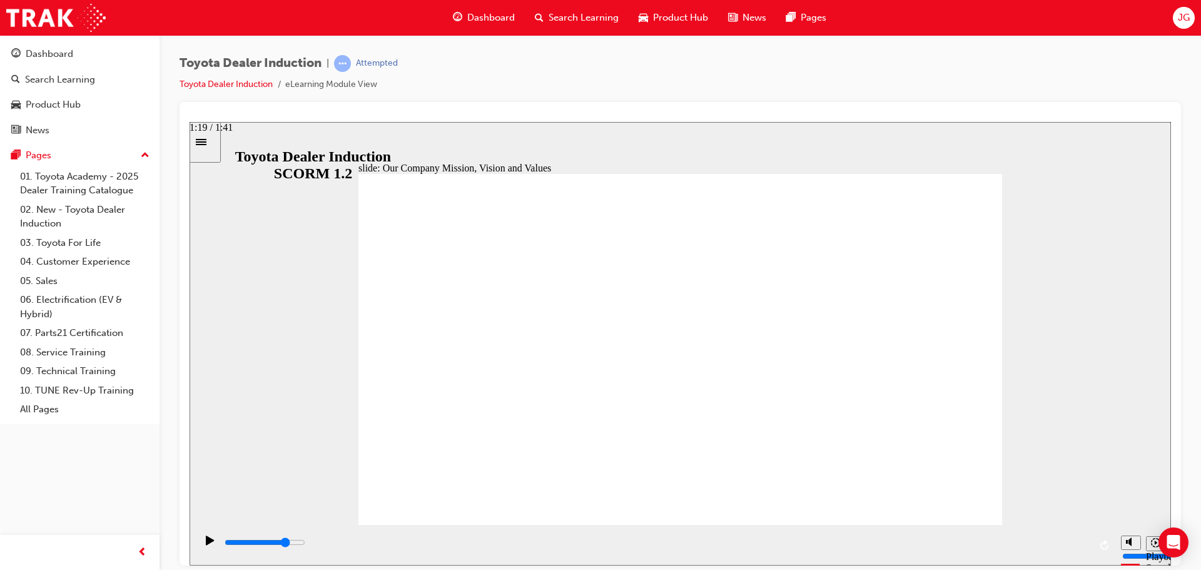
drag, startPoint x: 881, startPoint y: 543, endPoint x: 907, endPoint y: 540, distance: 26.5
click at [907, 540] on div "playback controls" at bounding box center [656, 542] width 866 height 14
drag, startPoint x: 934, startPoint y: 540, endPoint x: 981, endPoint y: 542, distance: 46.9
click at [981, 542] on div "playback controls" at bounding box center [656, 542] width 866 height 14
drag, startPoint x: 1043, startPoint y: 542, endPoint x: 1101, endPoint y: 533, distance: 58.2
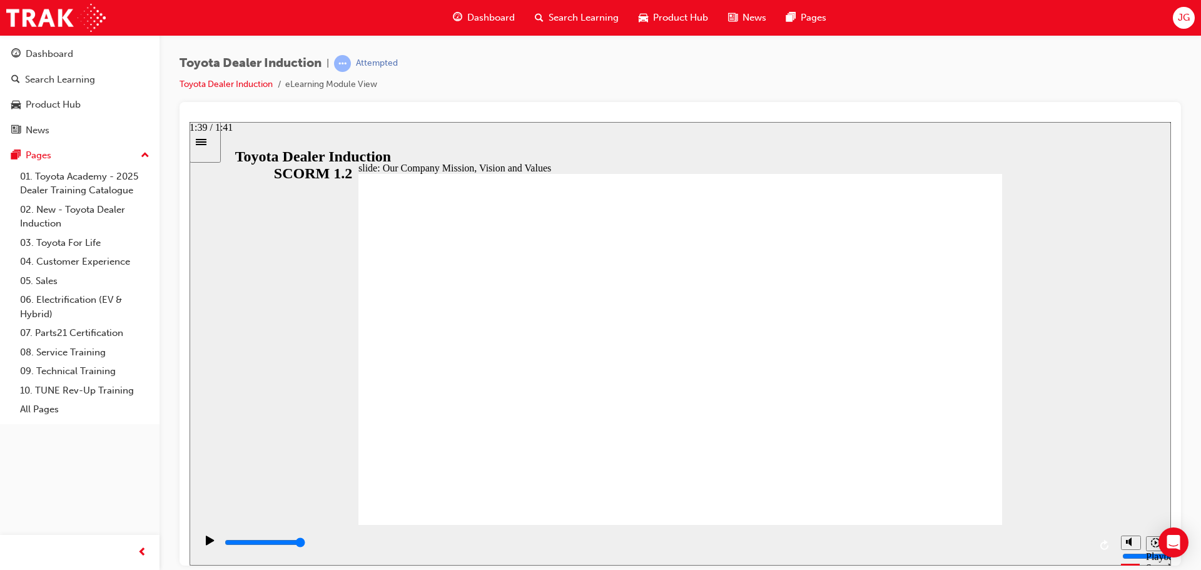
click at [1101, 534] on div "playback controls" at bounding box center [655, 544] width 919 height 41
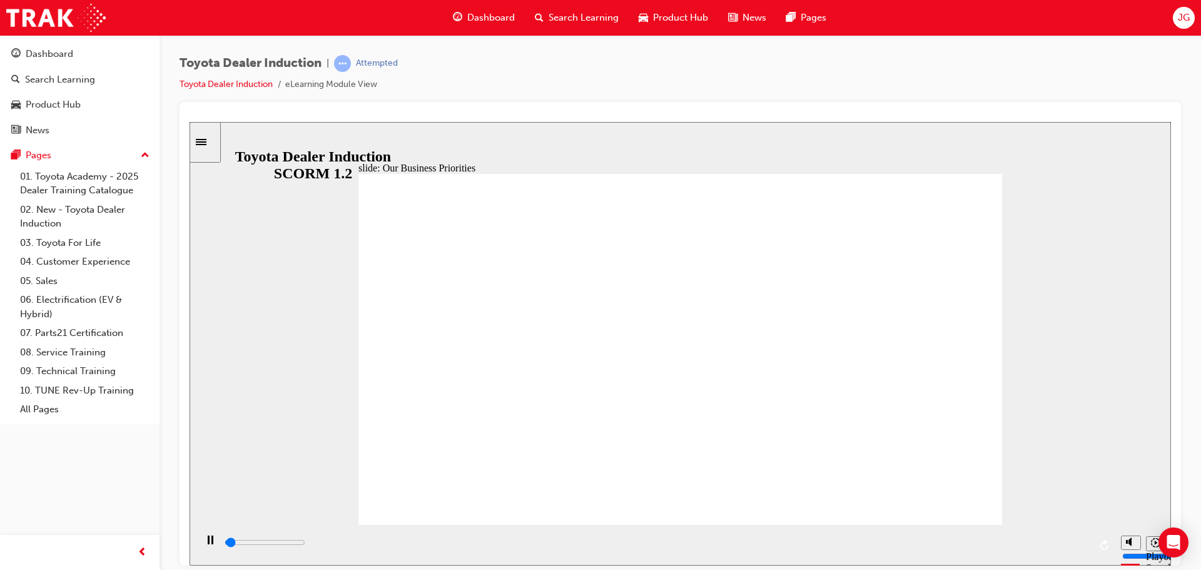
type input "700"
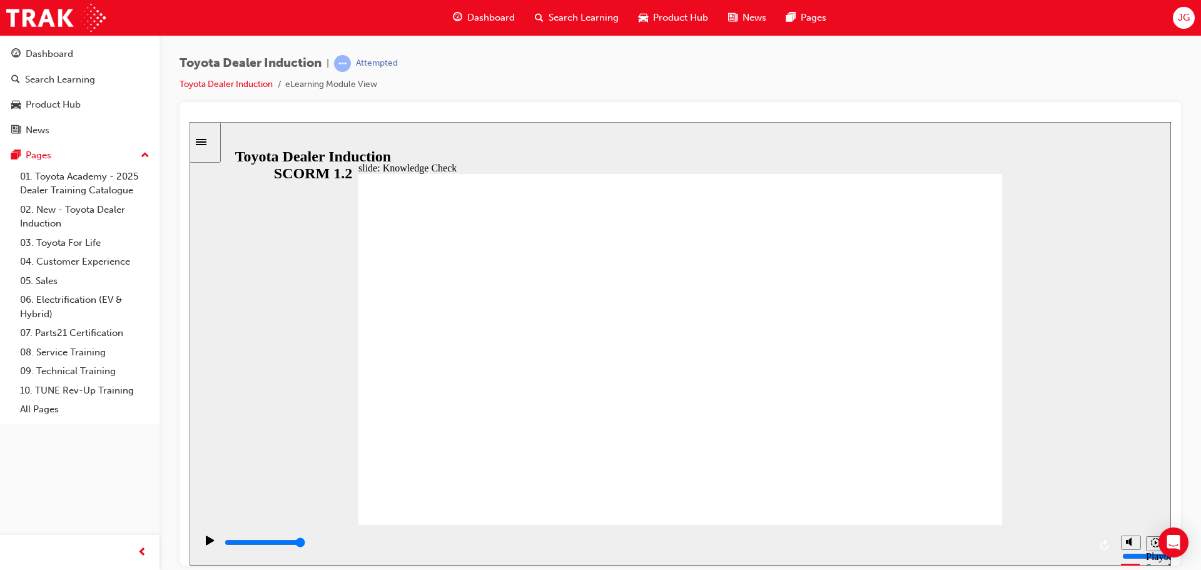
type input "5000"
type input "h"
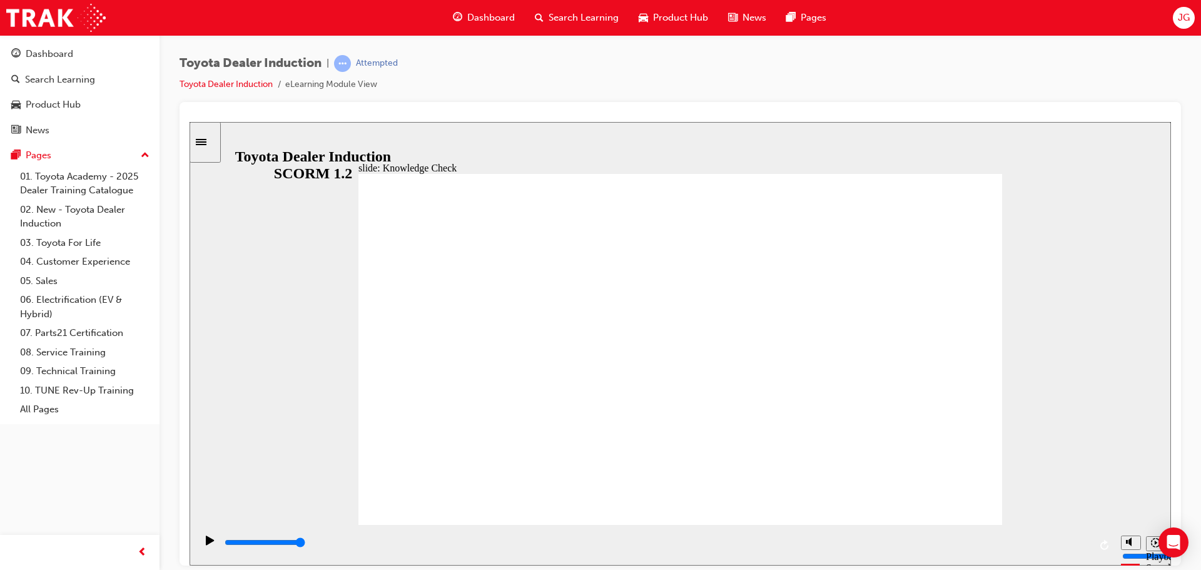
type input "h"
type input "ha"
type input "hap"
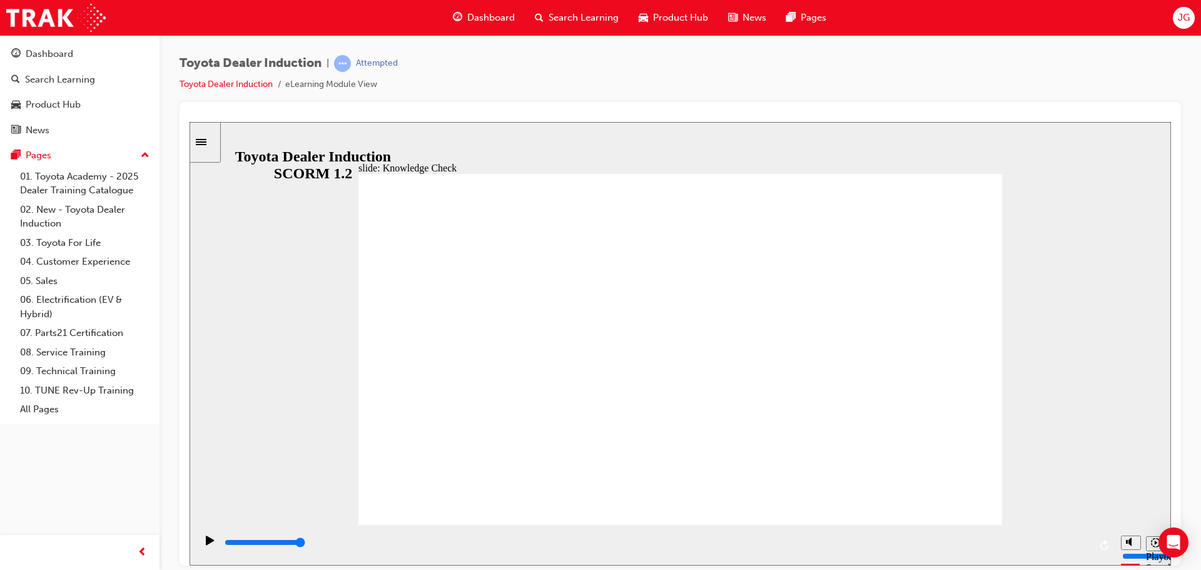
type input "happ"
type input "happi"
type input "happin"
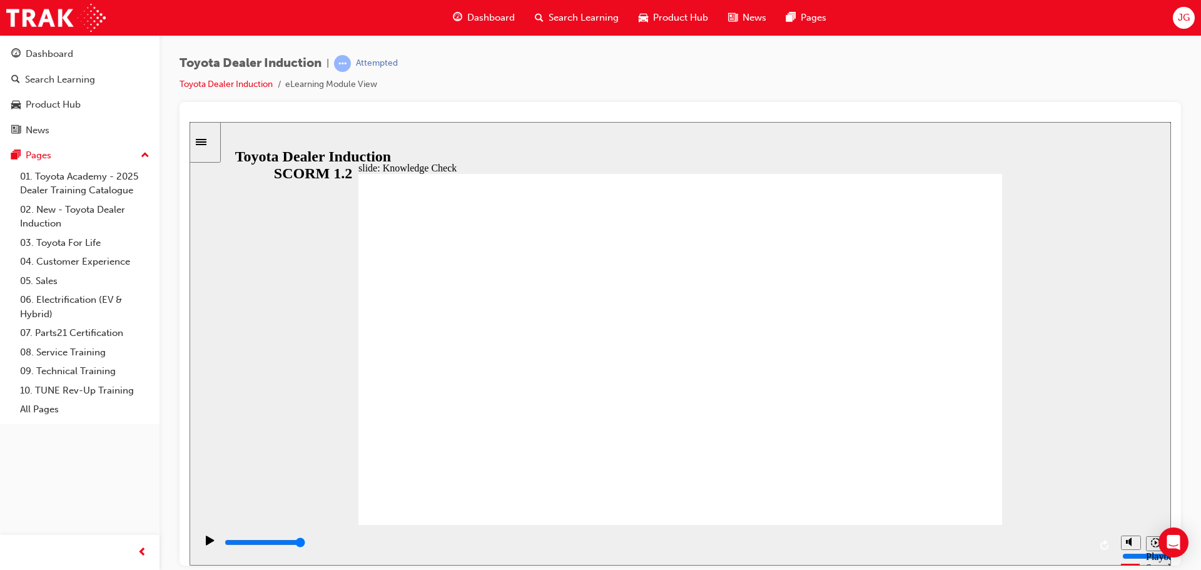
type input "happin"
type input "happine"
type input "happines"
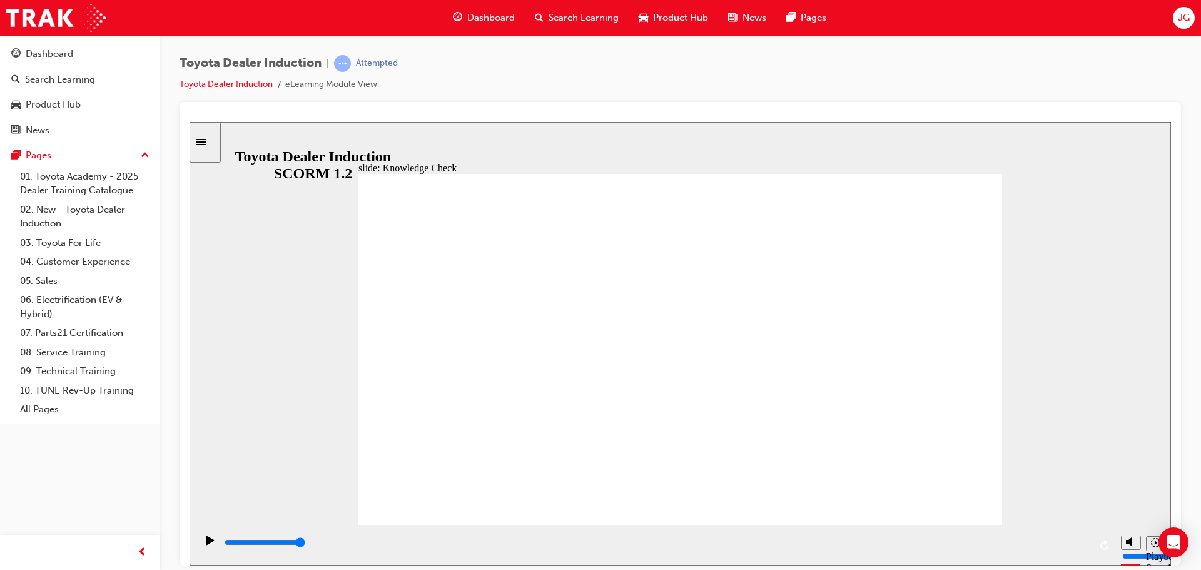
type input "happiness"
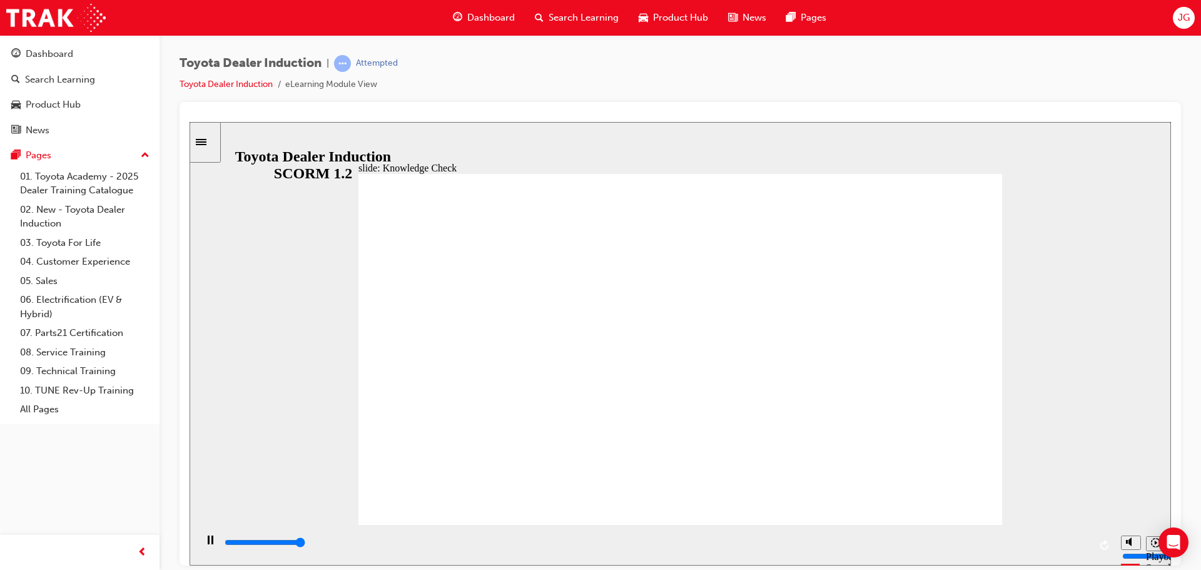
type input "5000"
type input "h"
type input "ha"
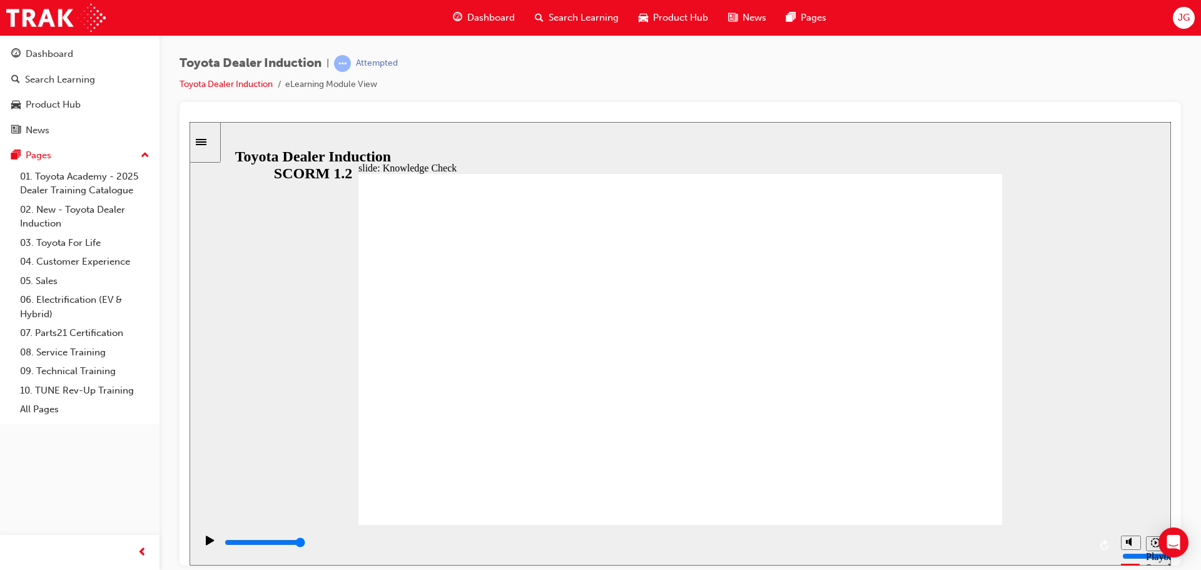
type input "ha"
type input "hap"
type input "happ"
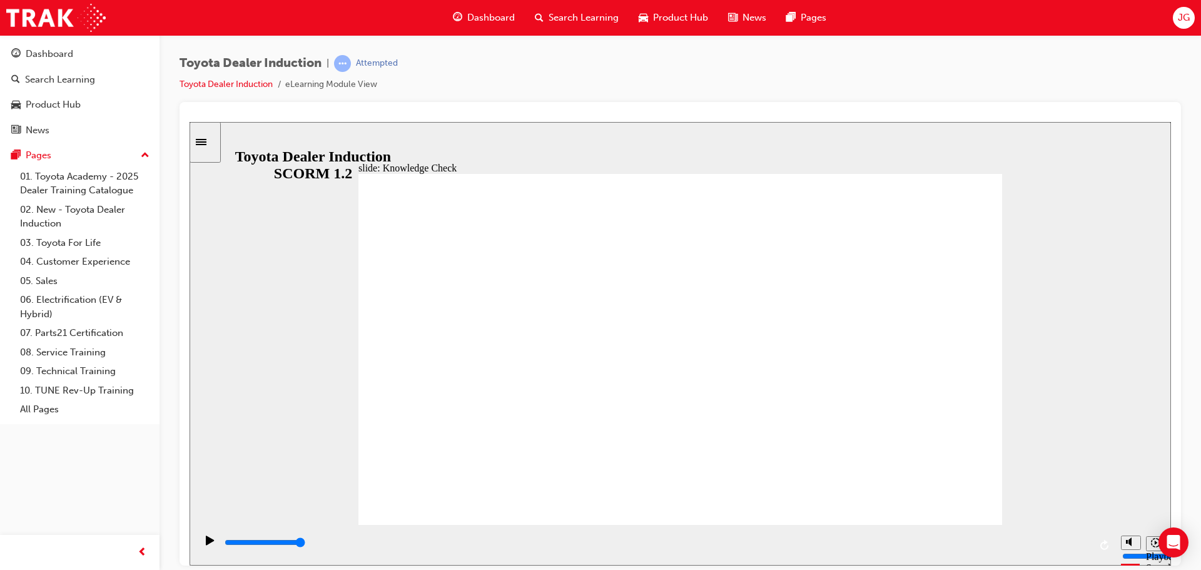
type input "happy"
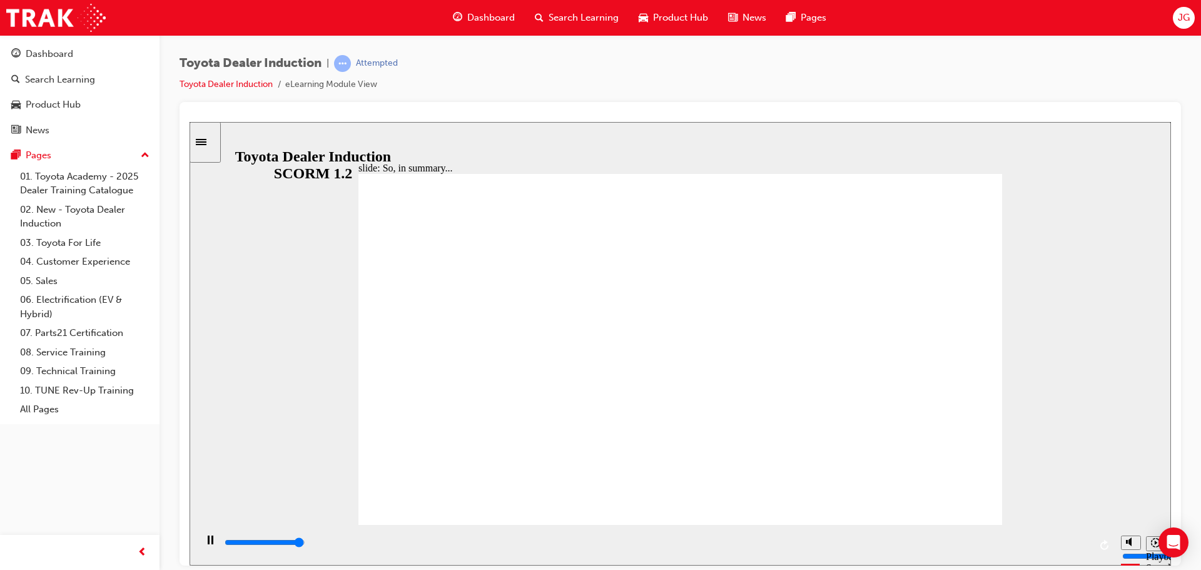
type input "6500"
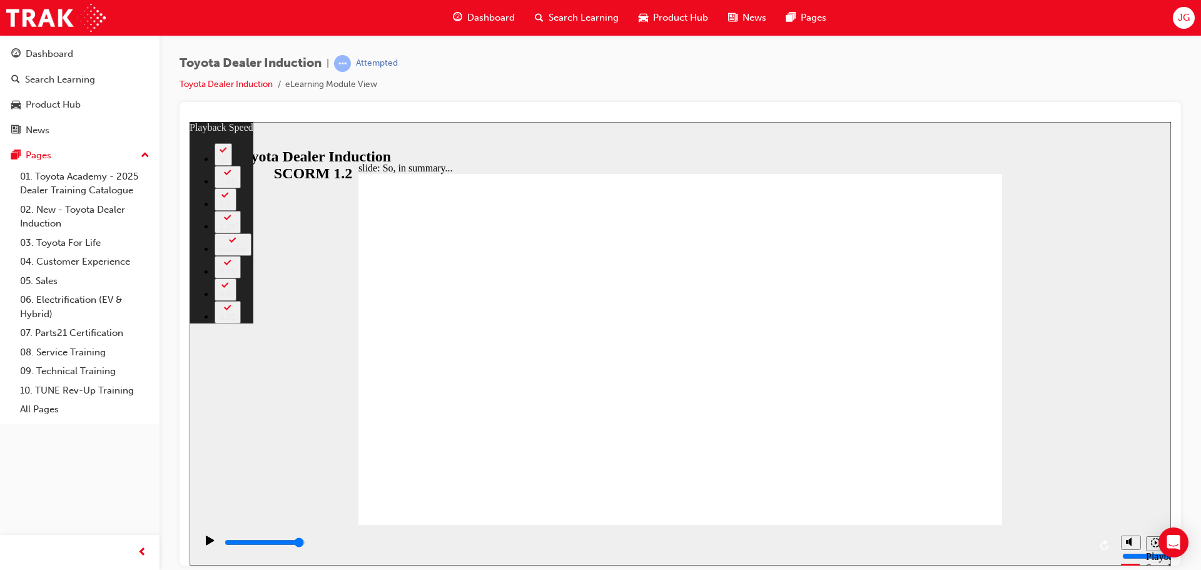
type input "19"
type input "7"
type input "19"
type input "7"
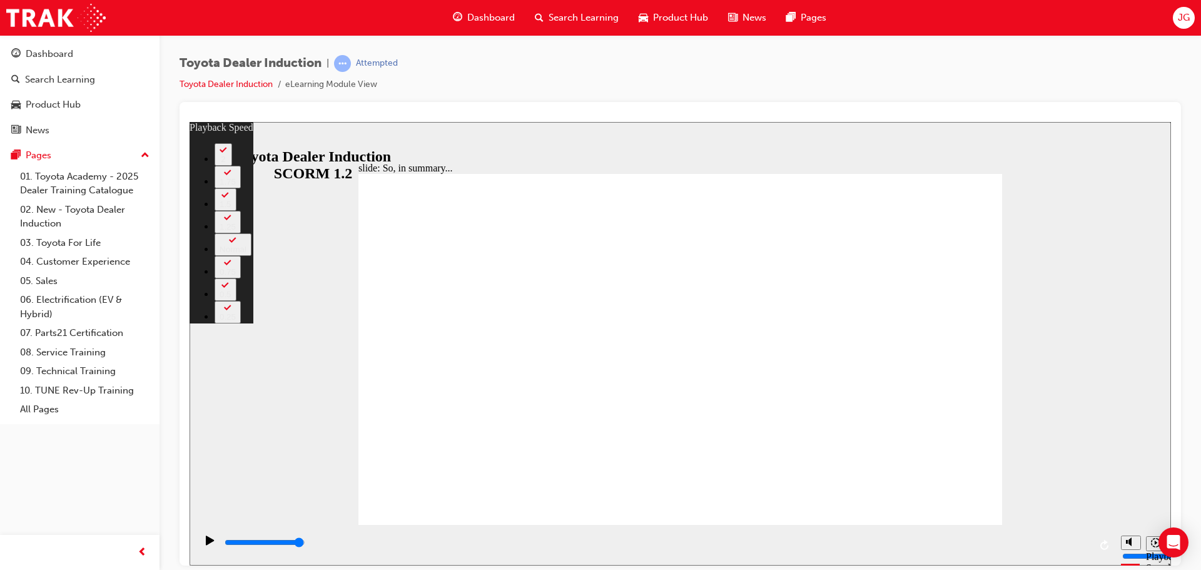
type input "19"
type input "7"
type input "19"
type input "7"
type input "19"
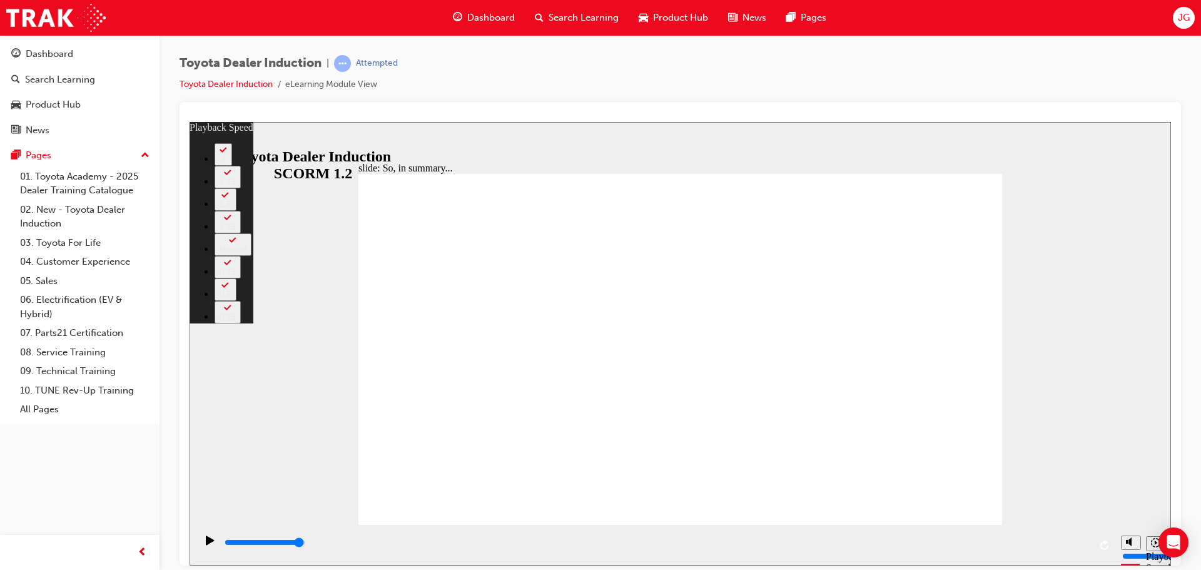
type input "6"
type input "19"
type input "6"
type input "19"
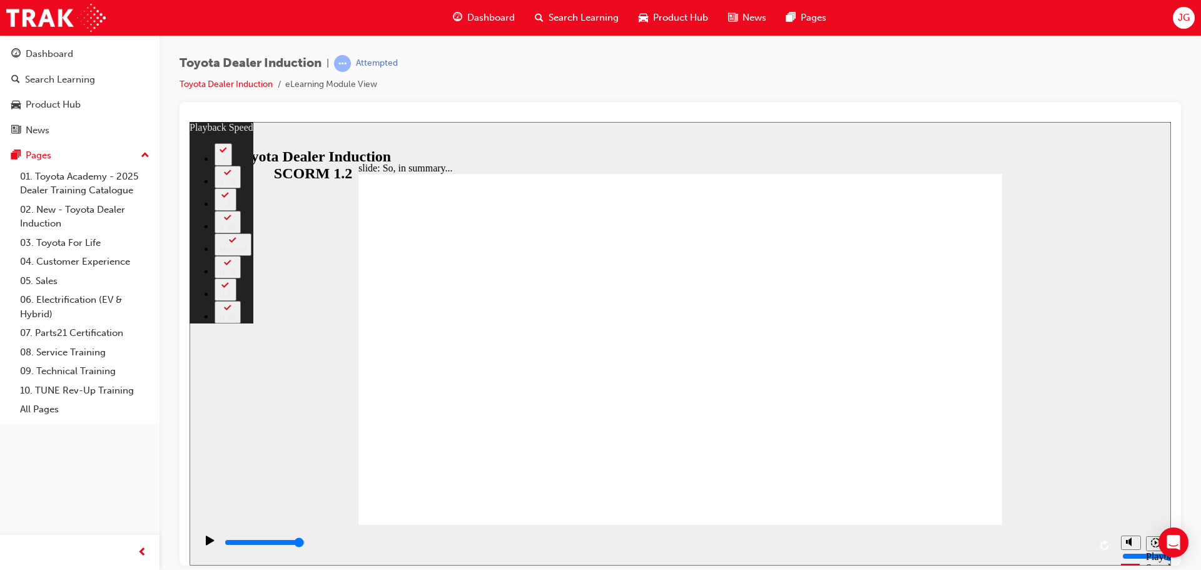
type input "6"
type input "19"
type input "6"
type input "20"
type input "6"
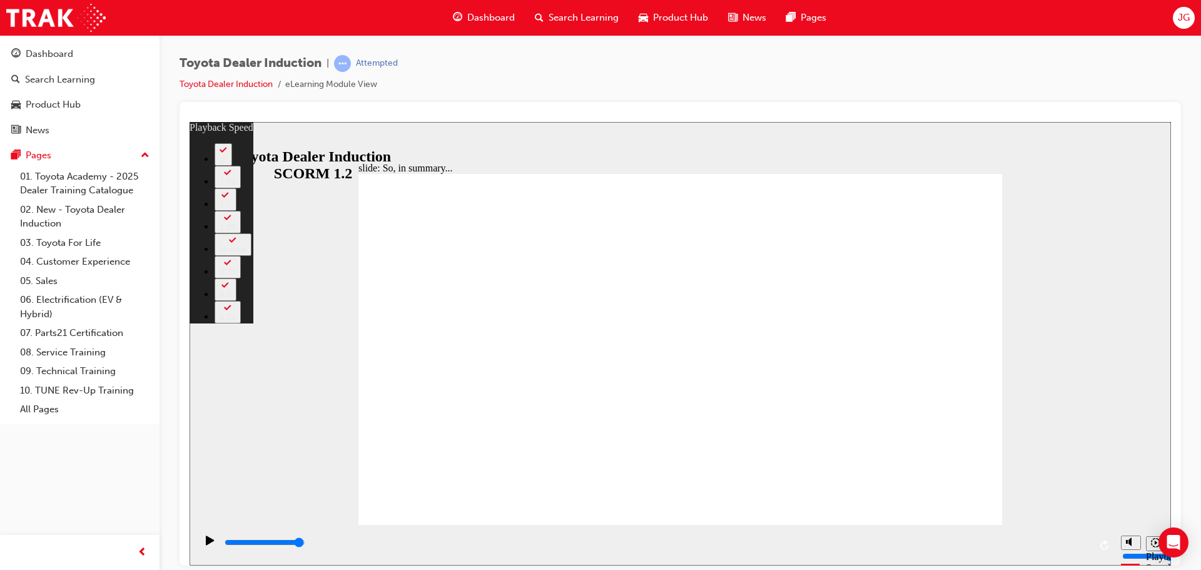
type input "20"
type input "6"
type input "20"
type input "6"
type input "20"
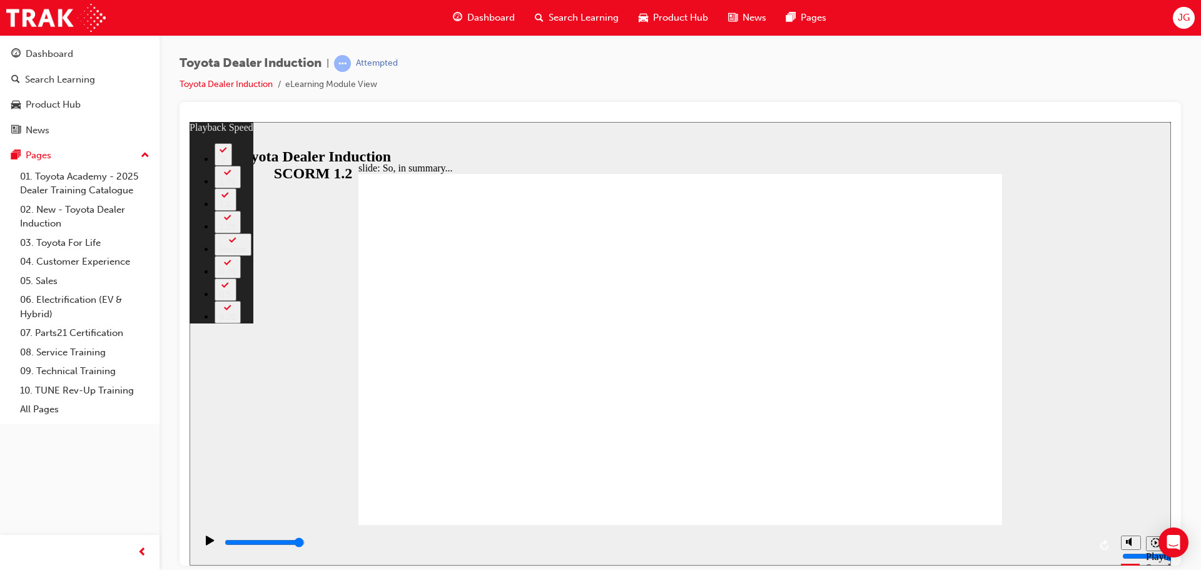
type input "6"
type input "20"
type input "6"
type input "20"
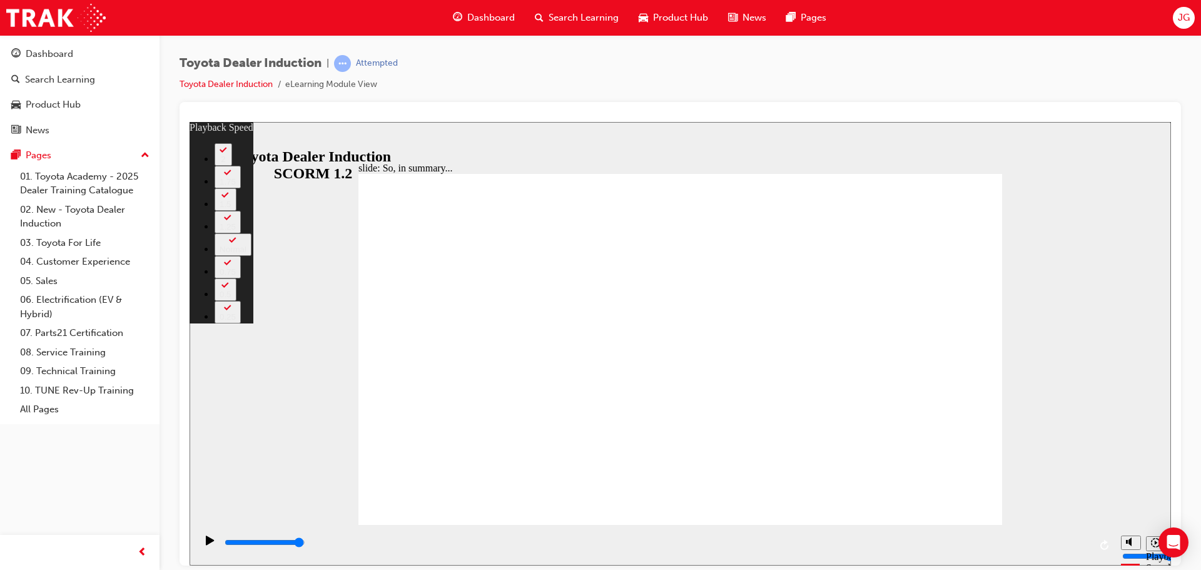
type input "6"
type input "20"
type input "6"
type input "20"
type input "6"
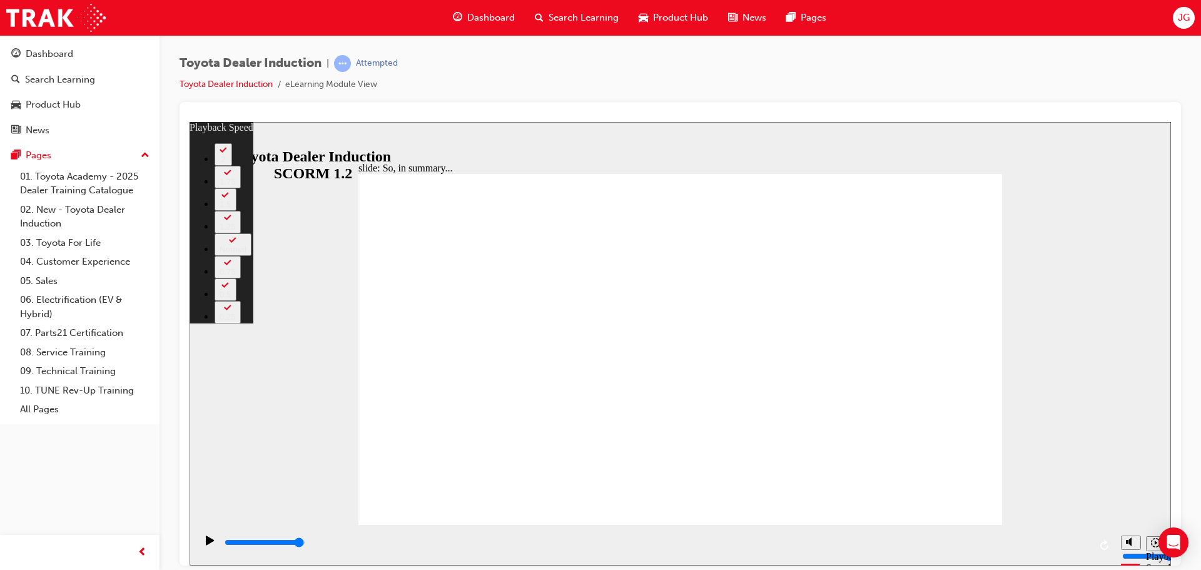
type input "5"
type input "20"
type input "5"
type input "20"
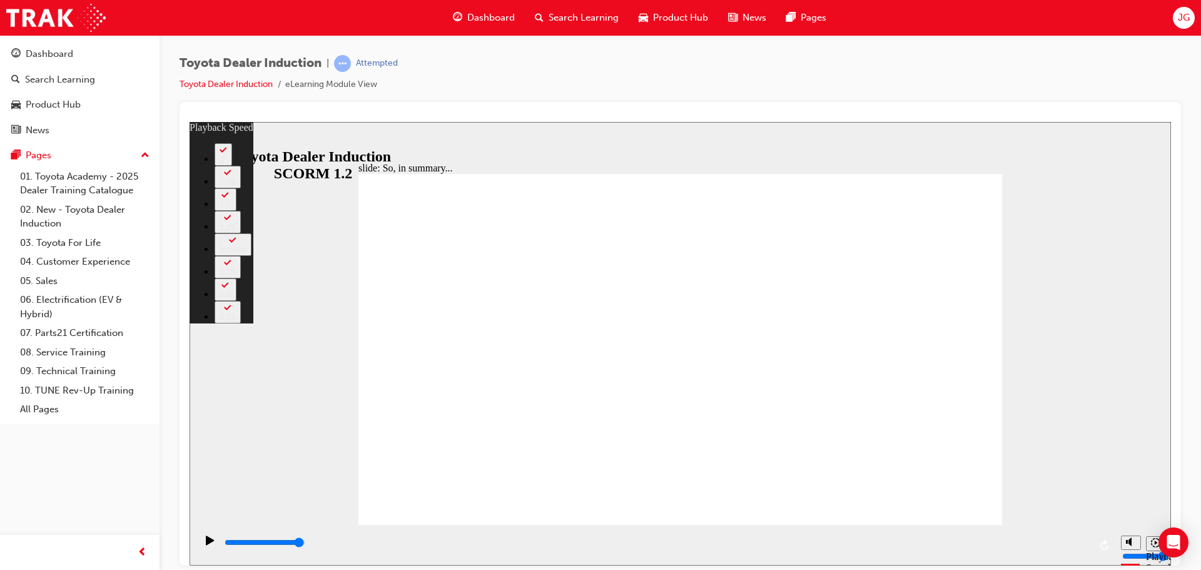
type input "5"
type input "20"
type input "5"
type input "20"
type input "5"
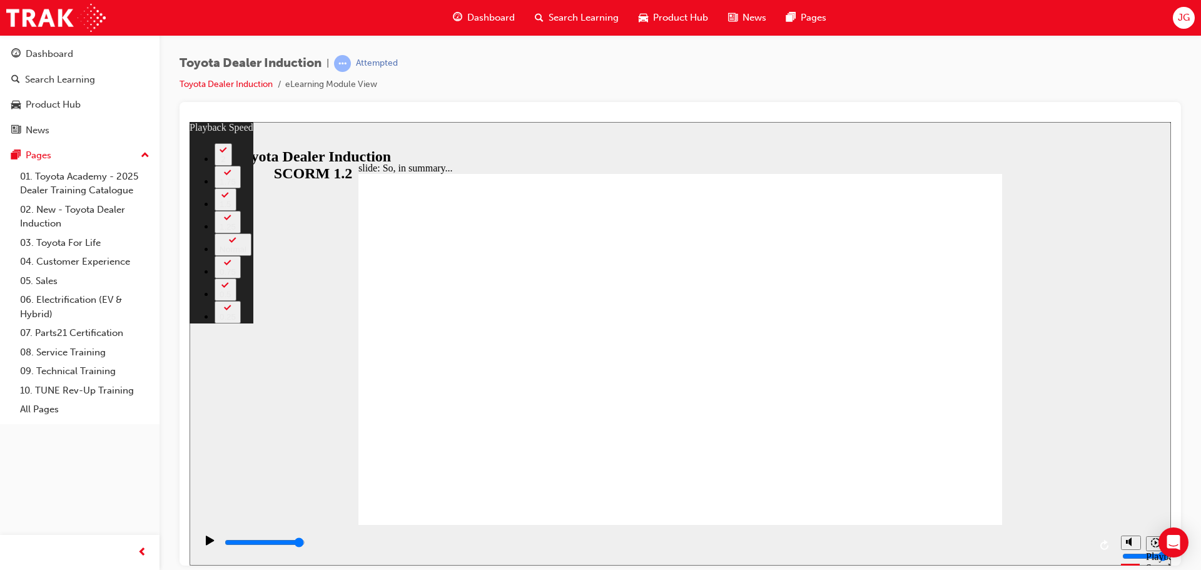
type input "20"
type input "5"
type input "20"
type input "5"
type input "20"
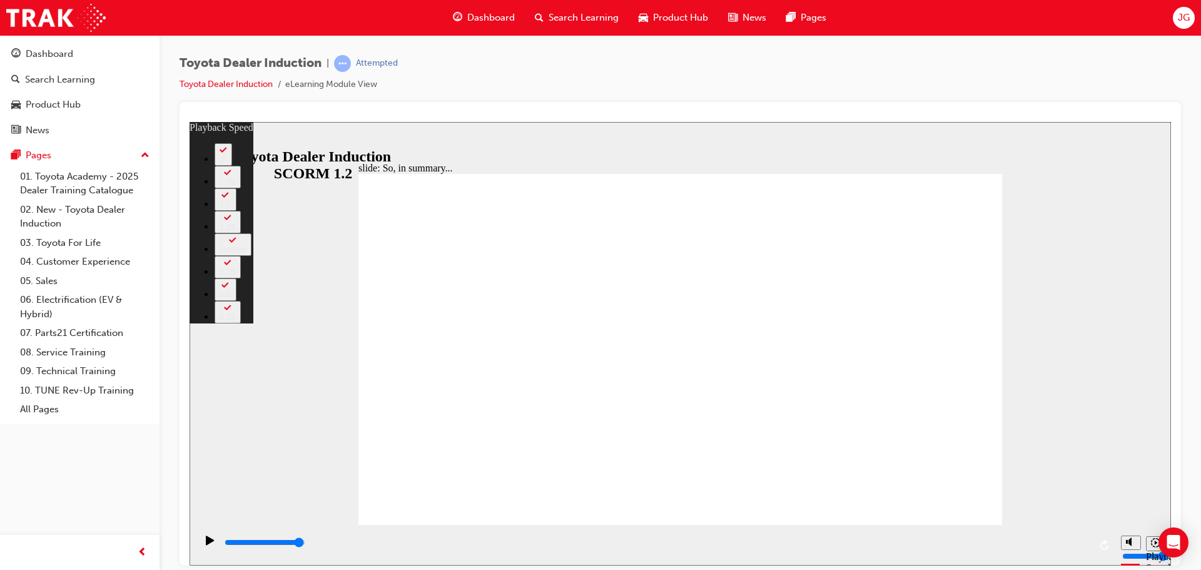
type input "4"
type input "20"
type input "4"
type input "20"
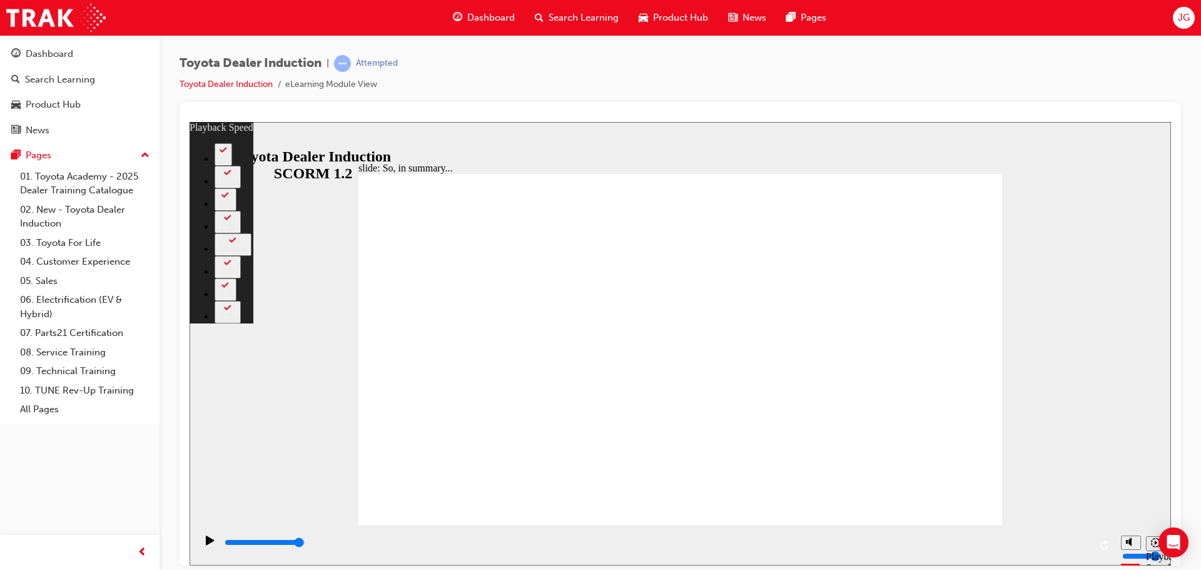
type input "4"
type input "20"
type input "4"
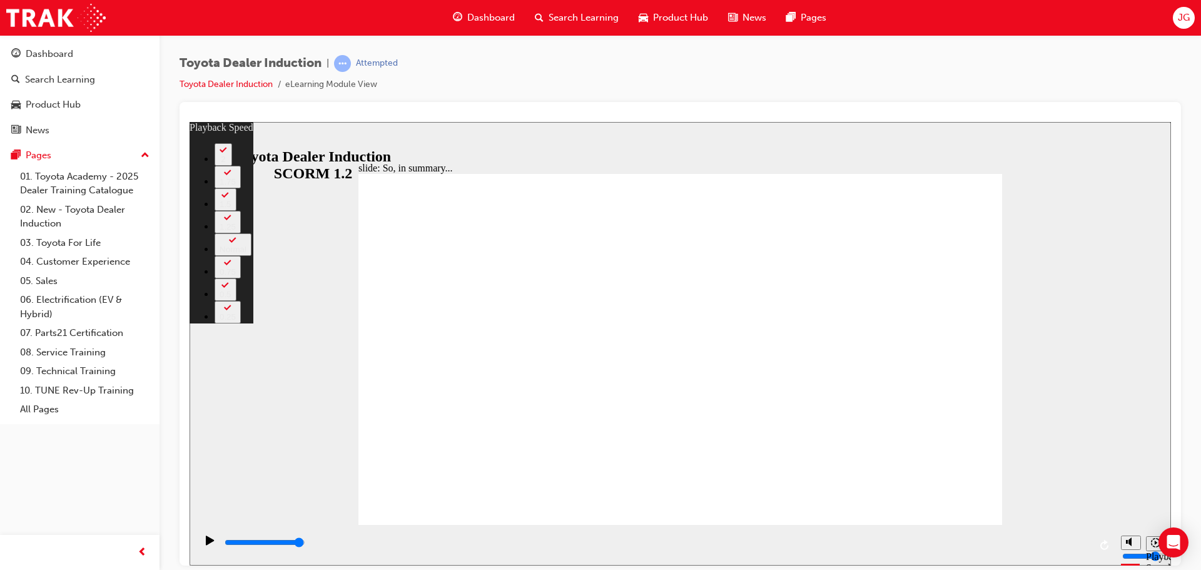
type input "20"
type input "4"
drag, startPoint x: 899, startPoint y: 470, endPoint x: 891, endPoint y: 480, distance: 12.9
drag, startPoint x: 701, startPoint y: 498, endPoint x: 807, endPoint y: 499, distance: 106.3
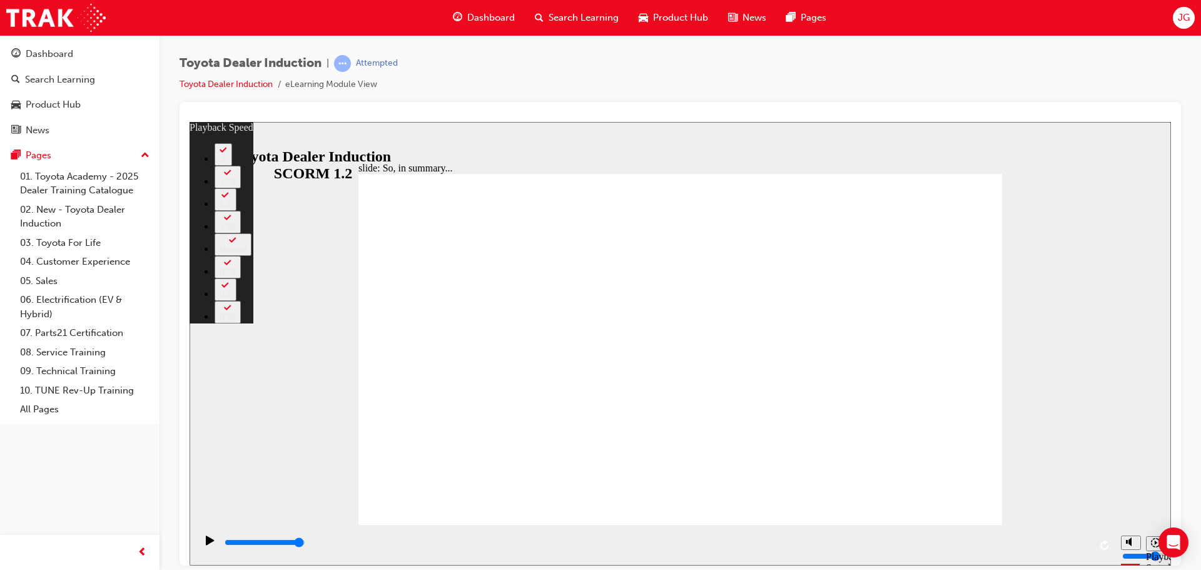
drag, startPoint x: 827, startPoint y: 498, endPoint x: 987, endPoint y: 496, distance: 160.1
type input "128"
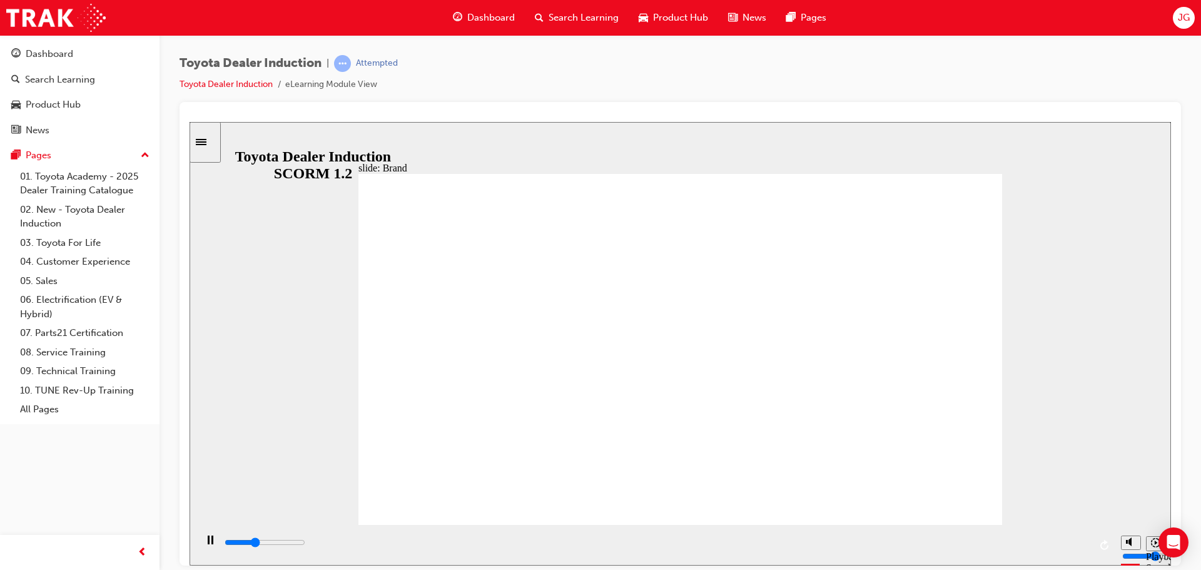
type input "6200"
type input "5"
type input "6200"
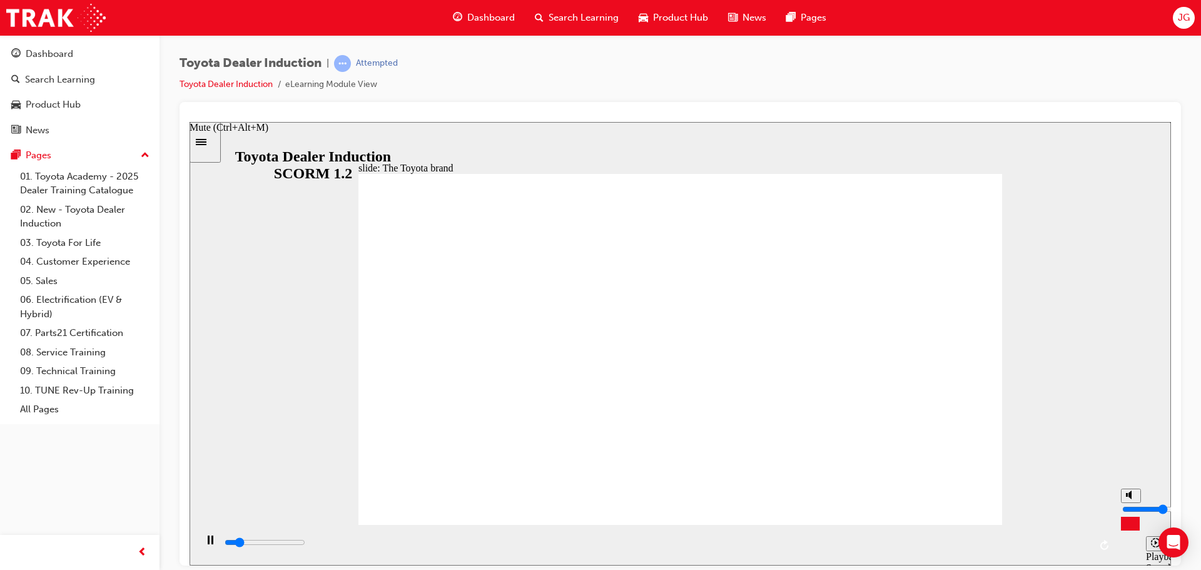
type input "6"
type input "6200"
type input "7"
type input "6300"
type input "8"
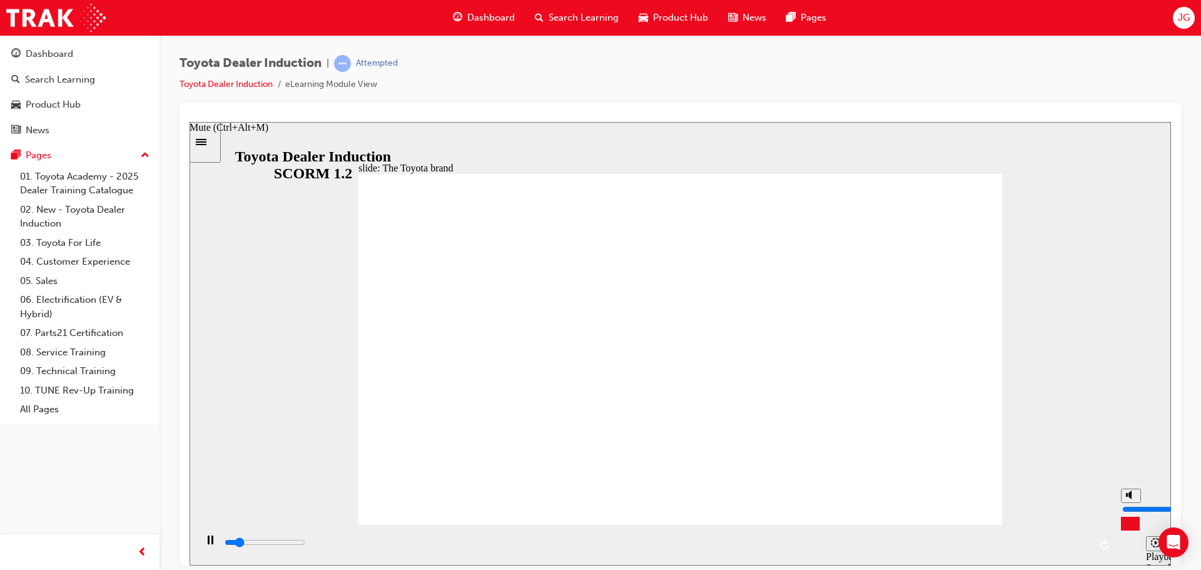
type input "6300"
type input "9"
type input "6300"
type input "10"
type input "6500"
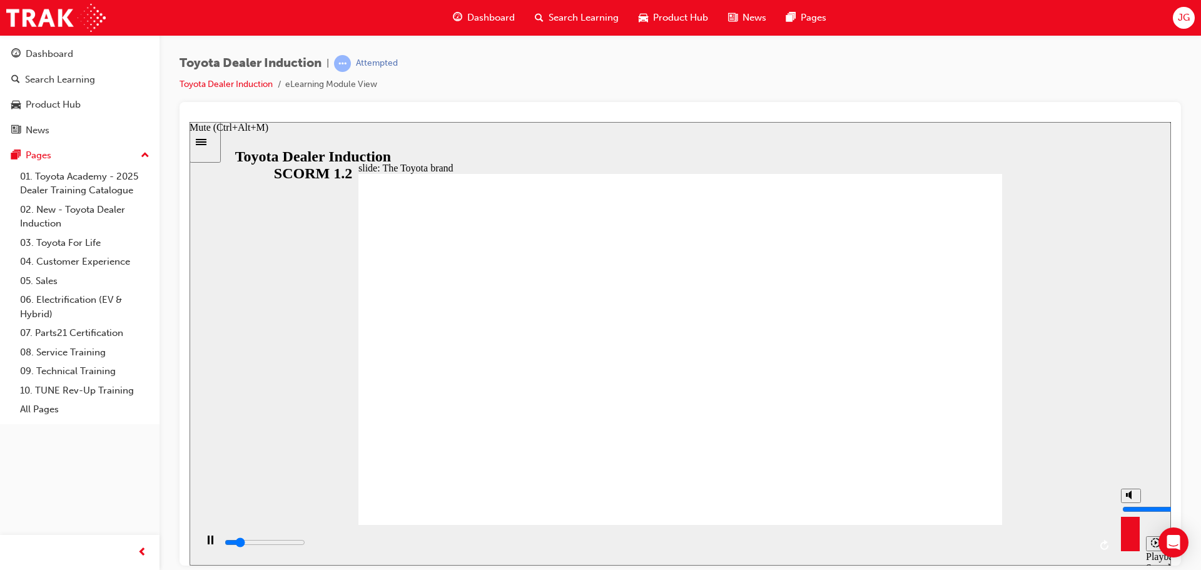
drag, startPoint x: 1130, startPoint y: 493, endPoint x: 1100, endPoint y: 448, distance: 54.6
type input "10"
click at [1129, 503] on input "volume" at bounding box center [1162, 508] width 81 height 10
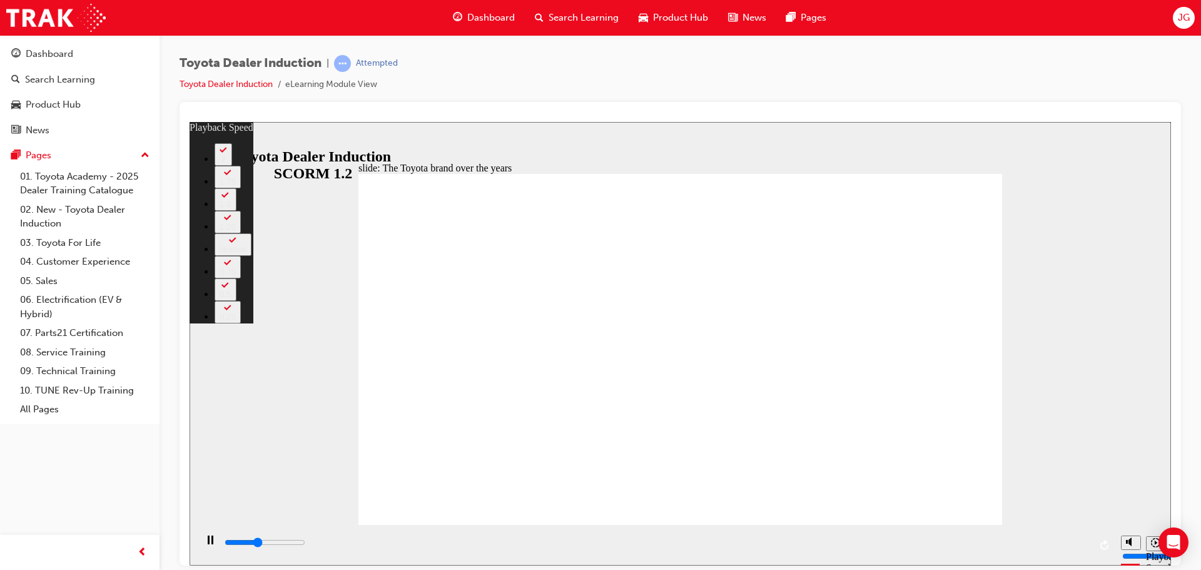
type input "3400"
type input "0"
type input "3700"
type input "0"
type input "3900"
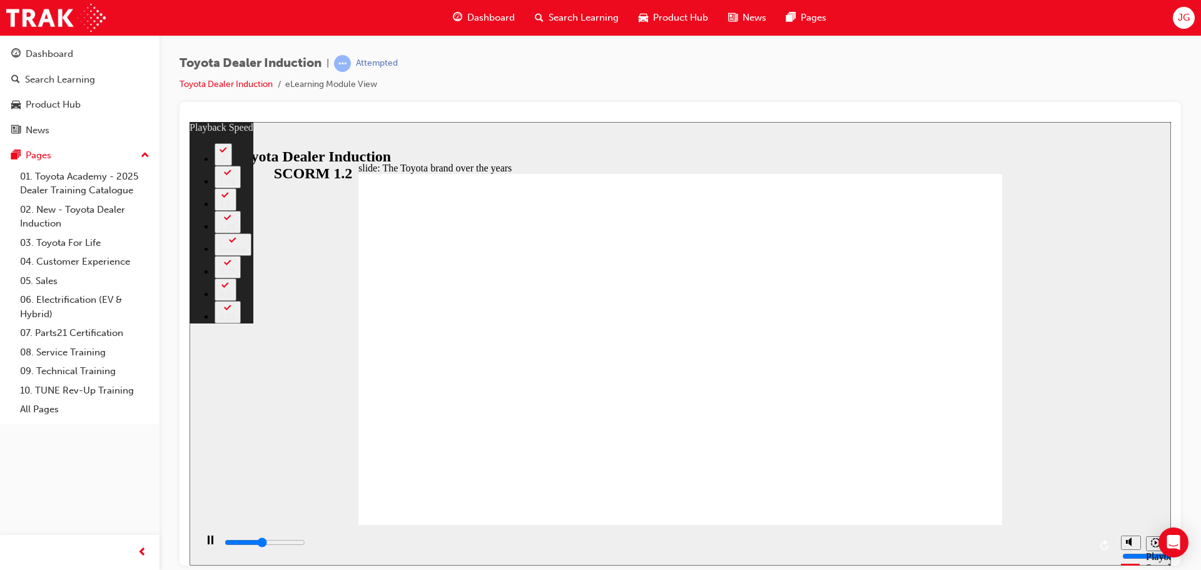
type input "1"
type input "4200"
type input "1"
type input "4400"
type input "1"
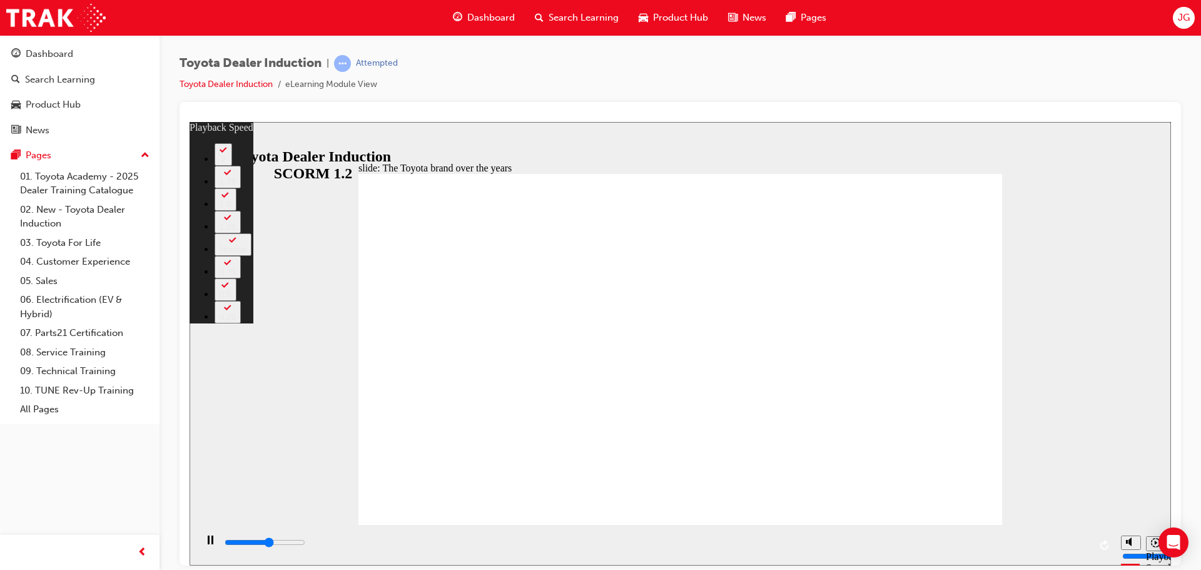
type input "4700"
type input "2"
type input "5000"
type input "2"
type input "5300"
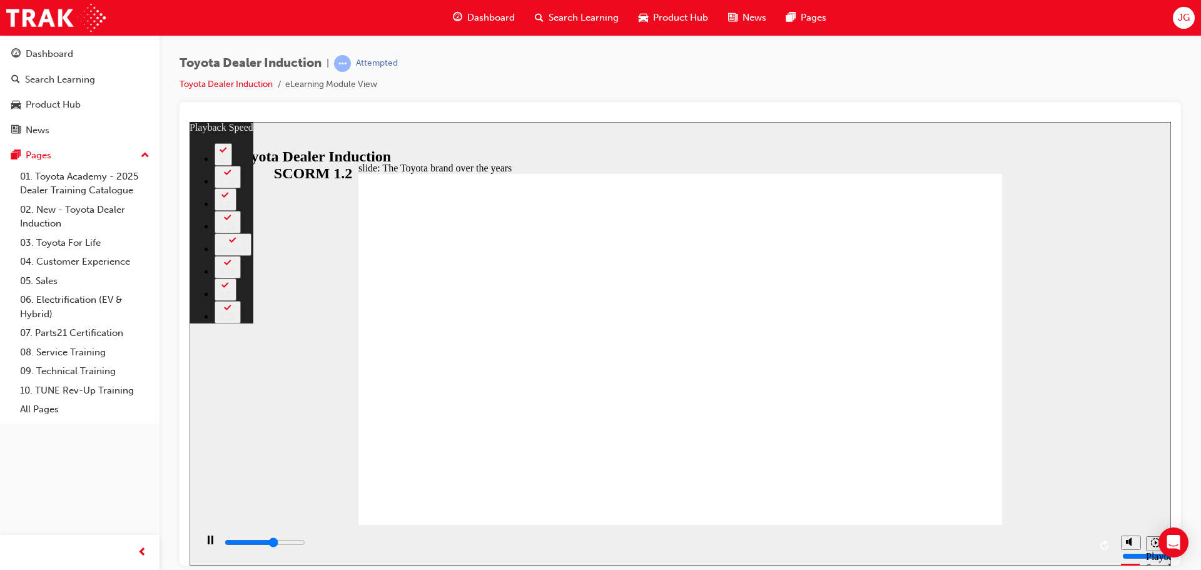
type input "2"
type input "5500"
type input "2"
type input "5800"
type input "3"
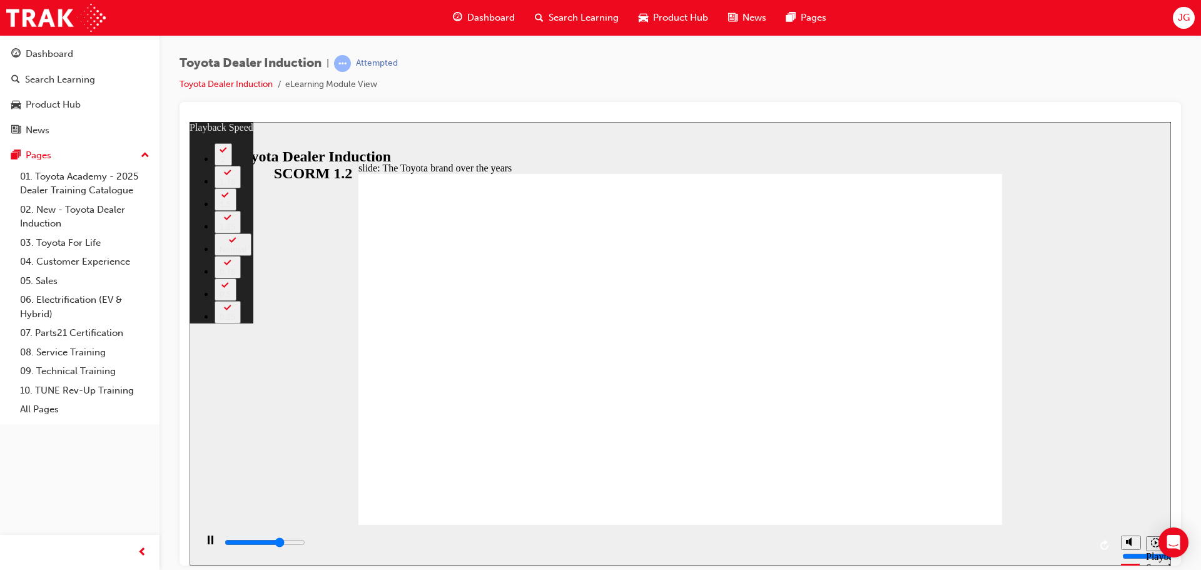
type input "6000"
type input "3"
type input "6300"
type input "3"
type input "6600"
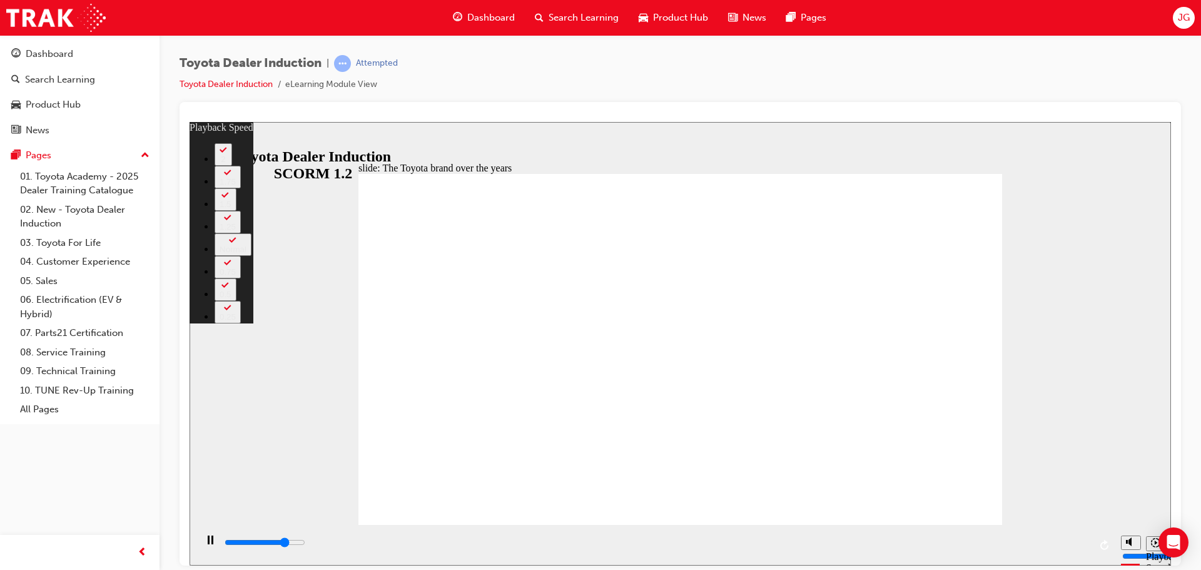
type input "3"
type input "6900"
type input "4"
type input "7000"
type input "4"
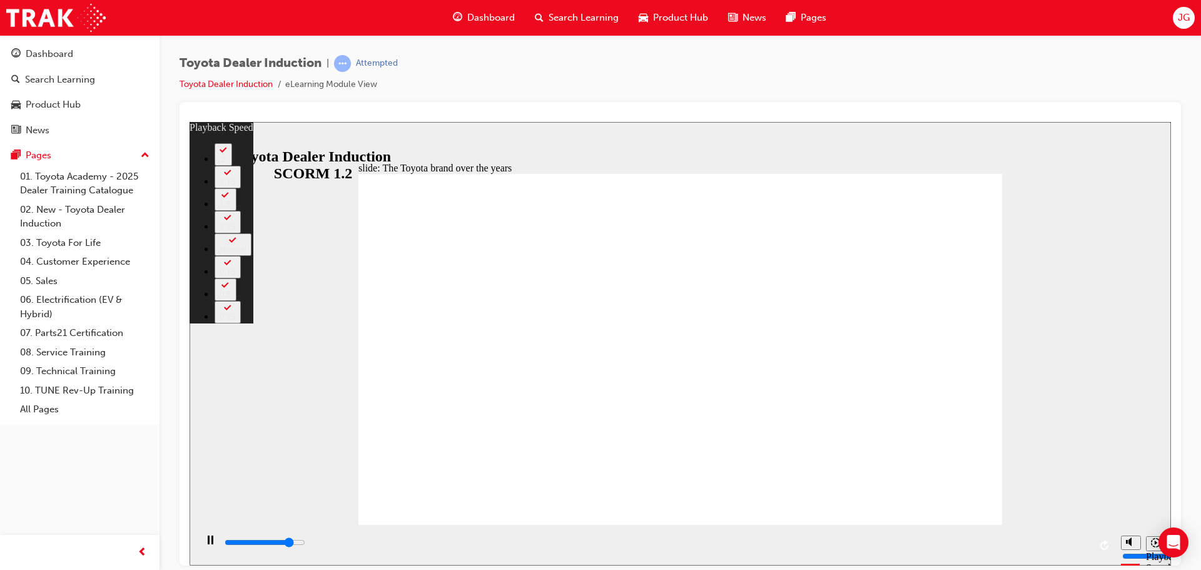
type input "7100"
type input "4"
type input "7400"
type input "4"
type input "7600"
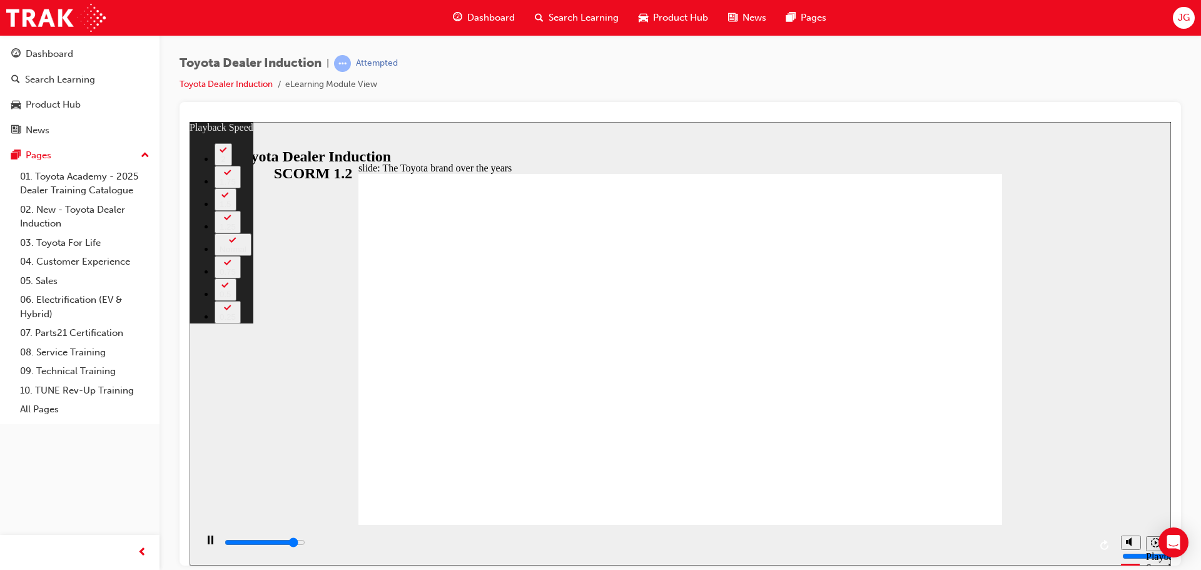
type input "4"
type input "7900"
type input "5"
type input "8200"
type input "5"
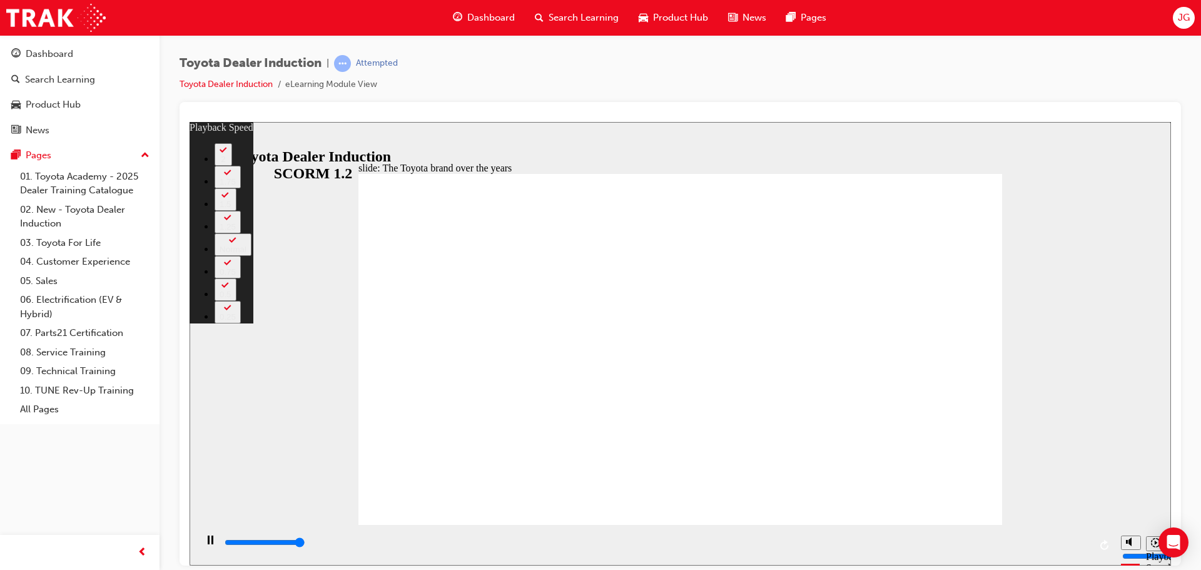
type input "8400"
type input "5"
type input "8400"
drag, startPoint x: 380, startPoint y: 515, endPoint x: 383, endPoint y: 508, distance: 7.6
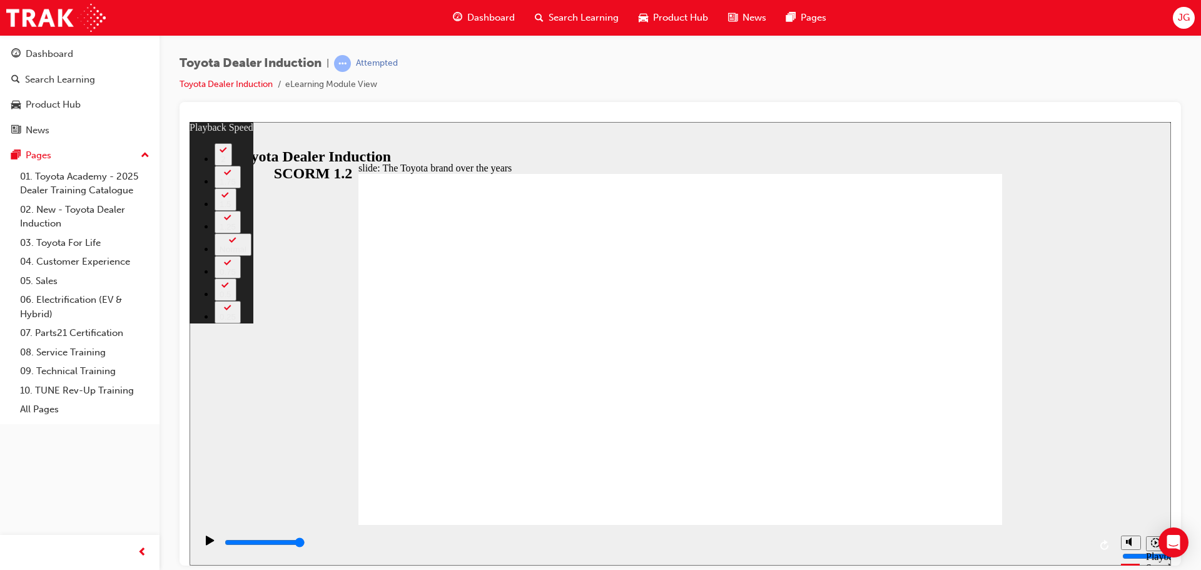
type input "165"
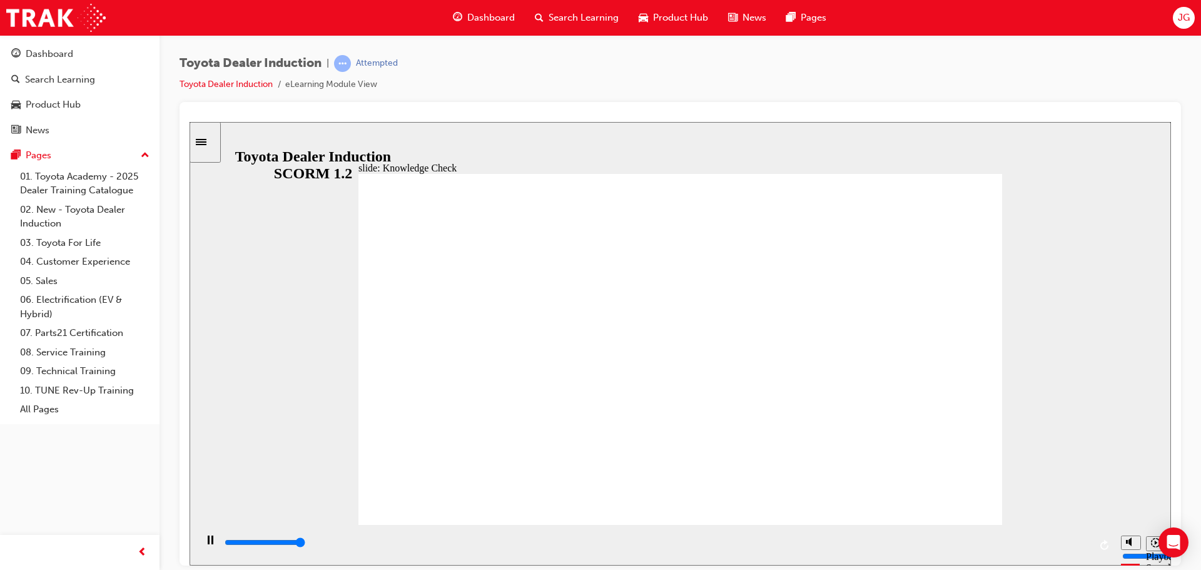
type input "5000"
radio input "true"
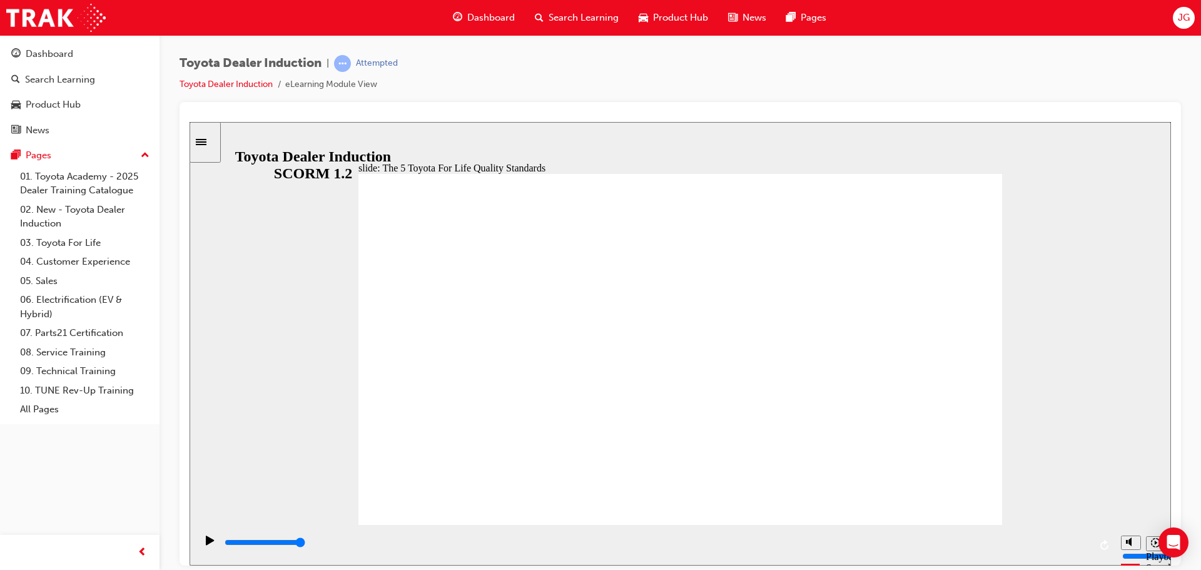
drag, startPoint x: 593, startPoint y: 445, endPoint x: 659, endPoint y: 420, distance: 71.1
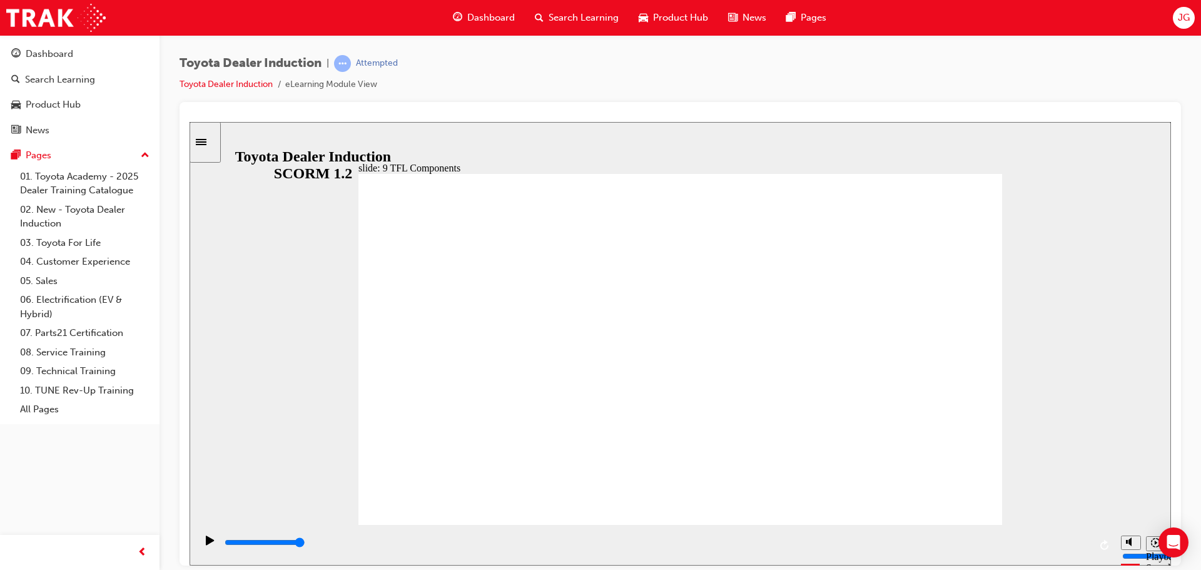
drag, startPoint x: 1052, startPoint y: 536, endPoint x: 1076, endPoint y: 537, distance: 24.4
click at [1076, 537] on div "playback controls" at bounding box center [656, 544] width 866 height 19
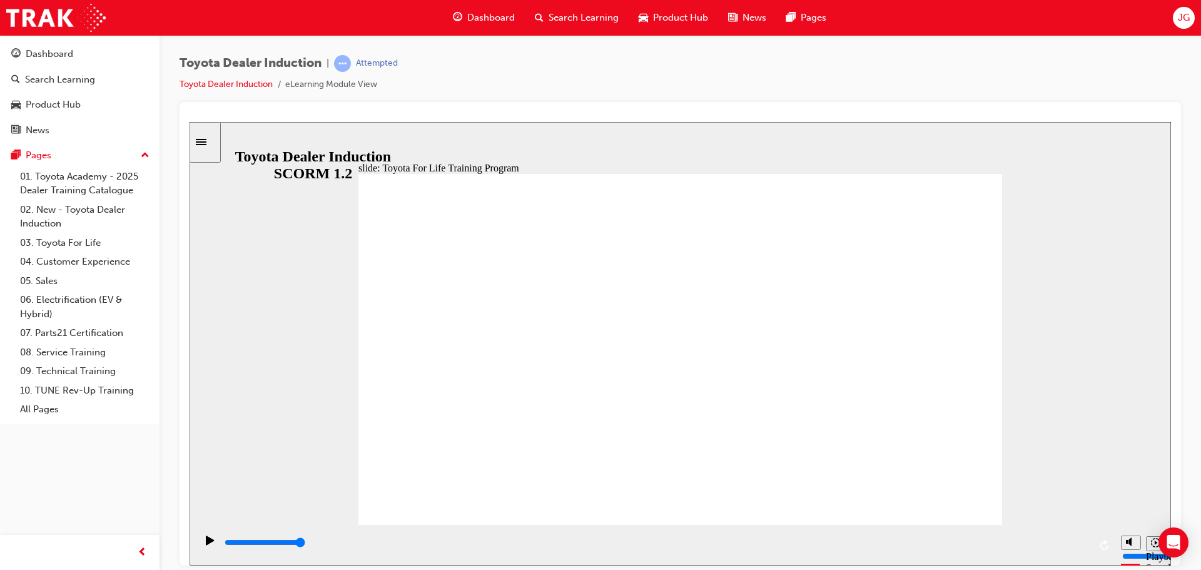
drag, startPoint x: 523, startPoint y: 546, endPoint x: 872, endPoint y: 532, distance: 349.9
click at [867, 532] on div "playback controls" at bounding box center [655, 544] width 919 height 41
drag, startPoint x: 951, startPoint y: 545, endPoint x: 1077, endPoint y: 549, distance: 126.4
click at [1068, 549] on div "playback controls" at bounding box center [656, 542] width 866 height 14
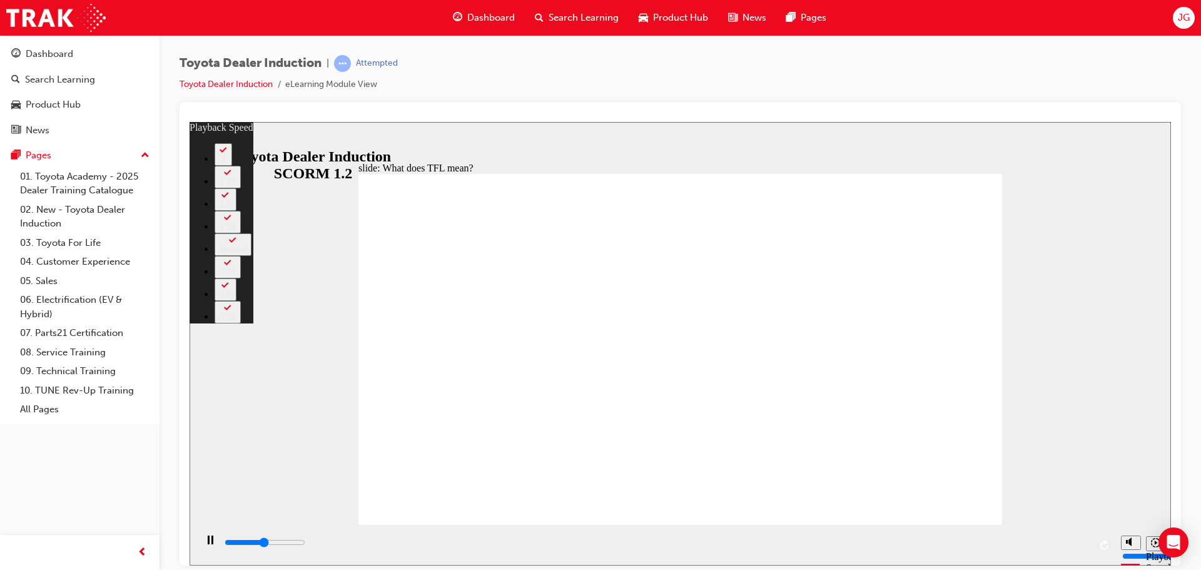
type input "5300"
type input "0"
type input "5600"
type input "1"
type input "5900"
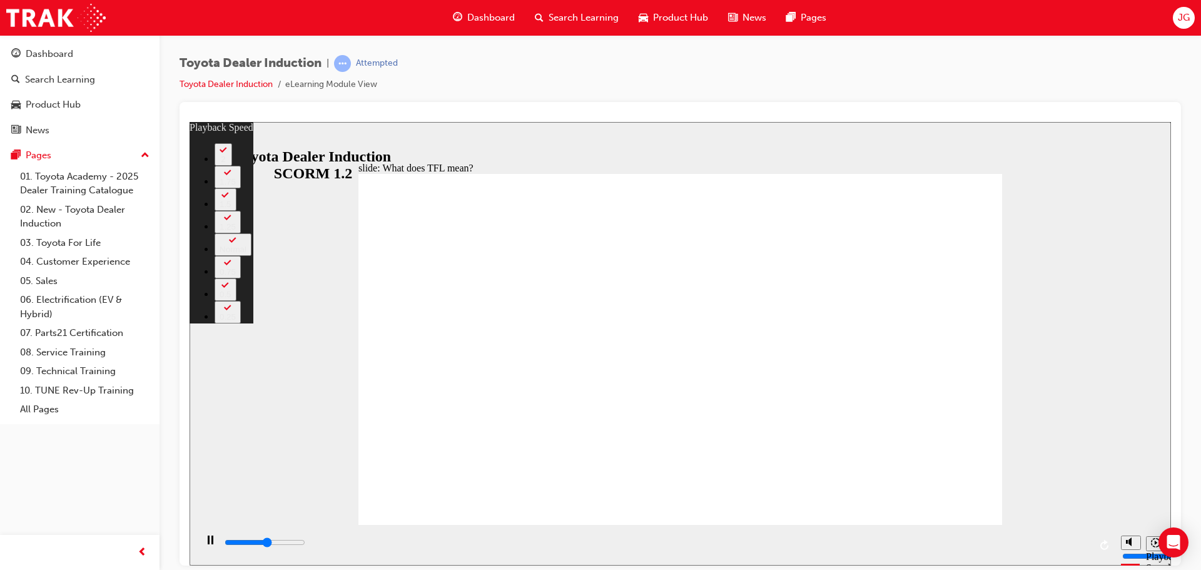
type input "1"
type input "6100"
type input "1"
type input "6400"
type input "1"
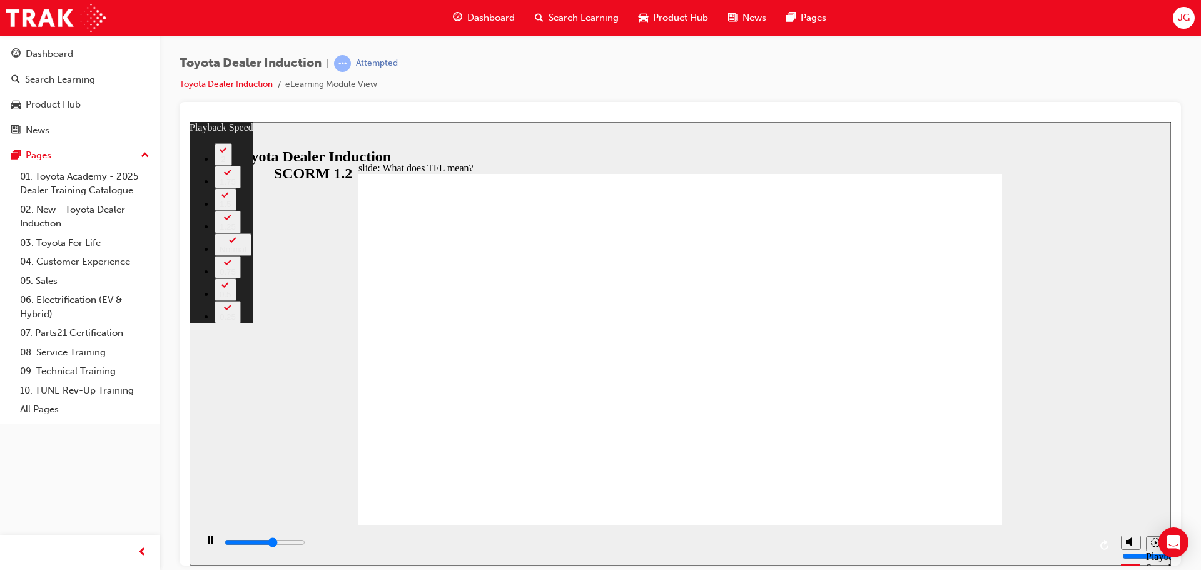
type input "6600"
type input "2"
type input "6900"
type input "2"
type input "7200"
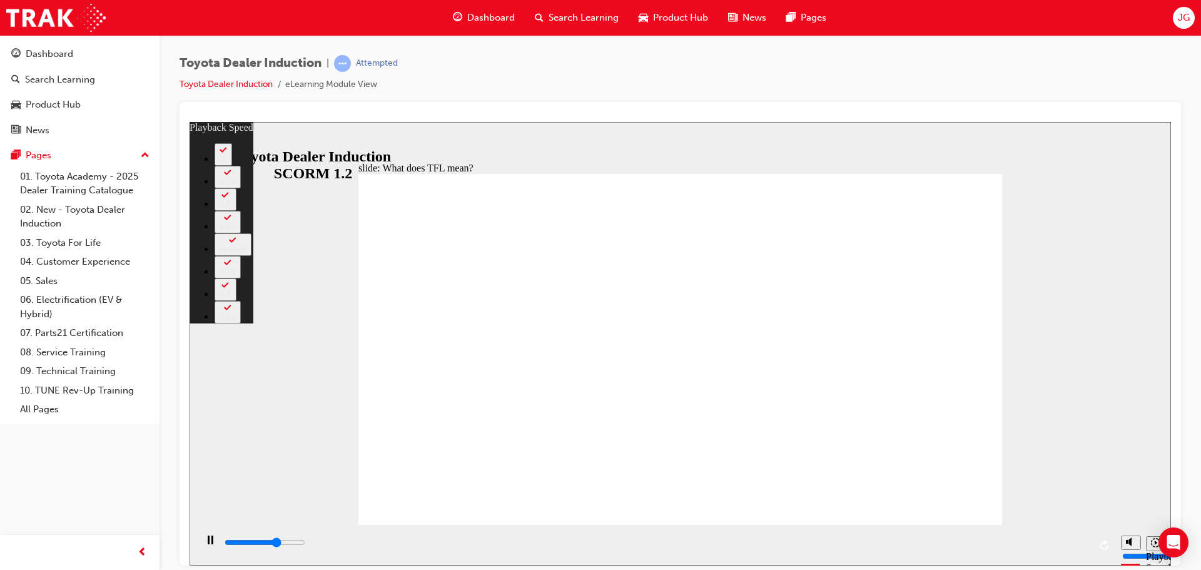
type input "2"
type input "7400"
type input "2"
type input "7700"
type input "3"
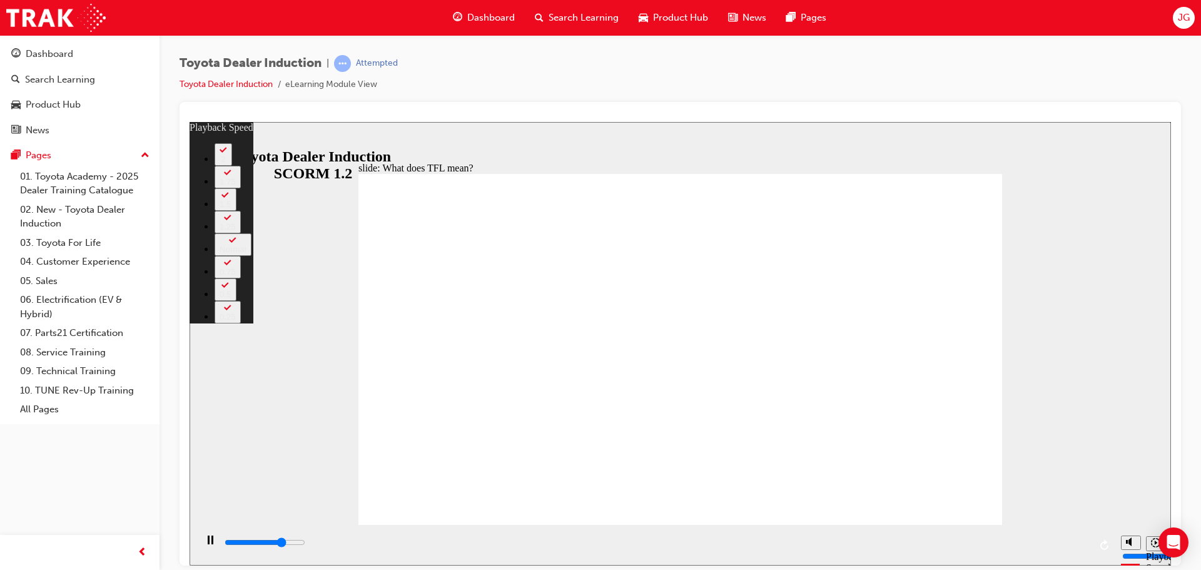
type input "8000"
type input "3"
type input "8200"
type input "3"
type input "8300"
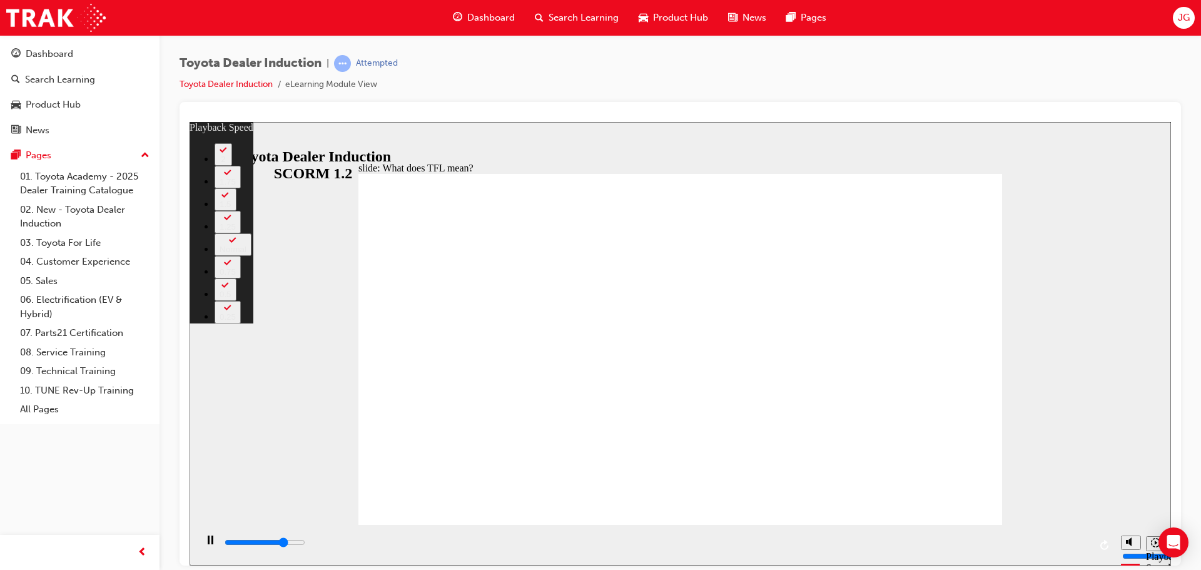
type input "3"
type input "8500"
type input "3"
type input "8800"
type input "4"
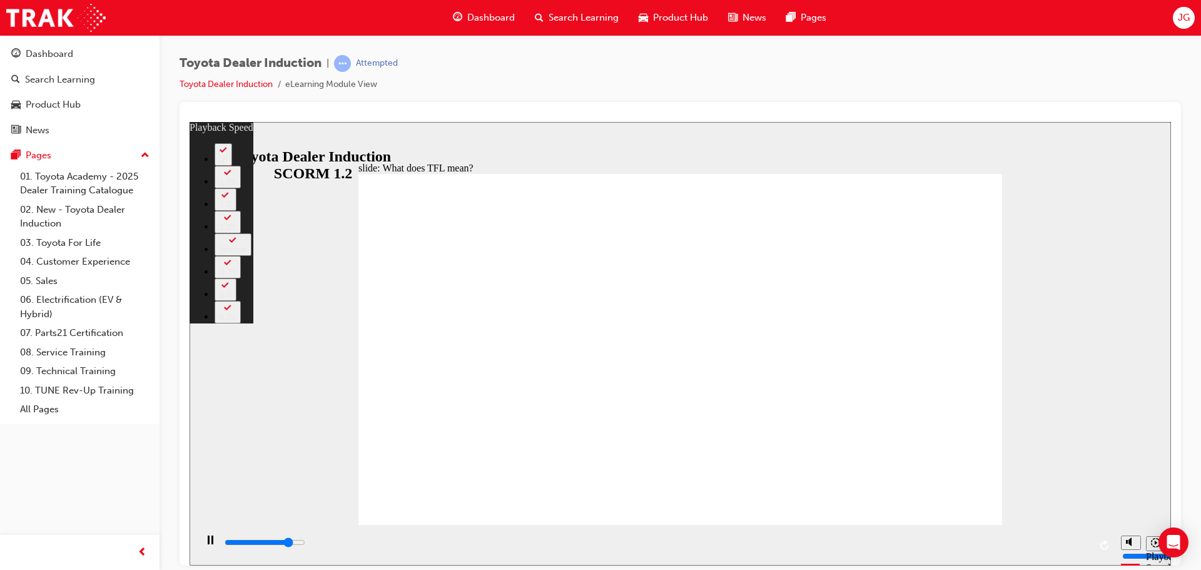
type input "9000"
type input "4"
type input "9300"
type input "4"
type input "9600"
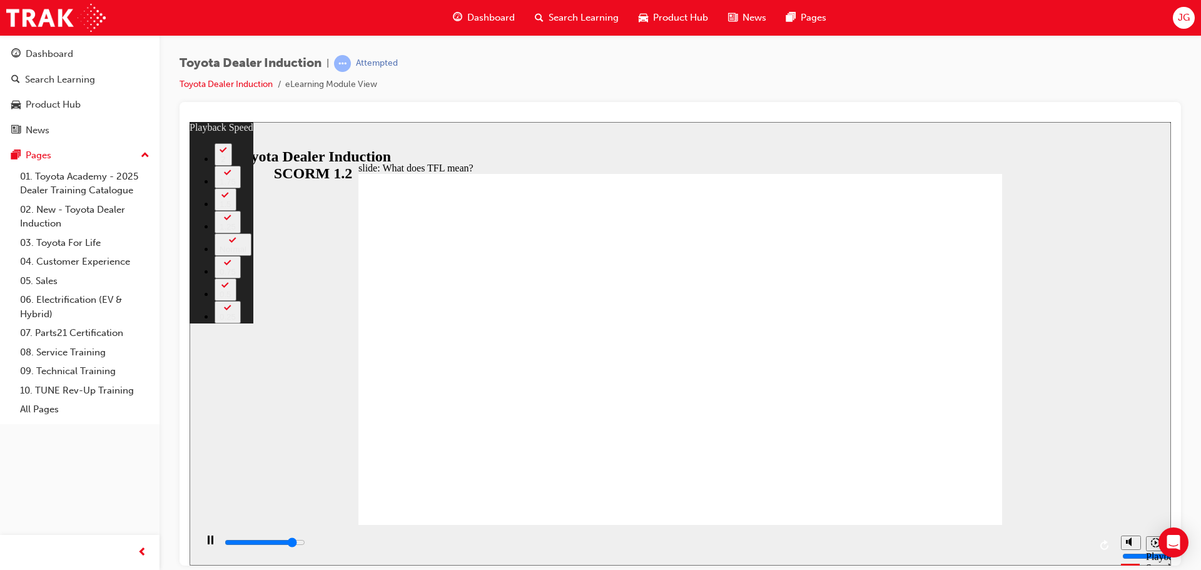
type input "4"
type input "9800"
type input "5"
type input "10100"
type input "5"
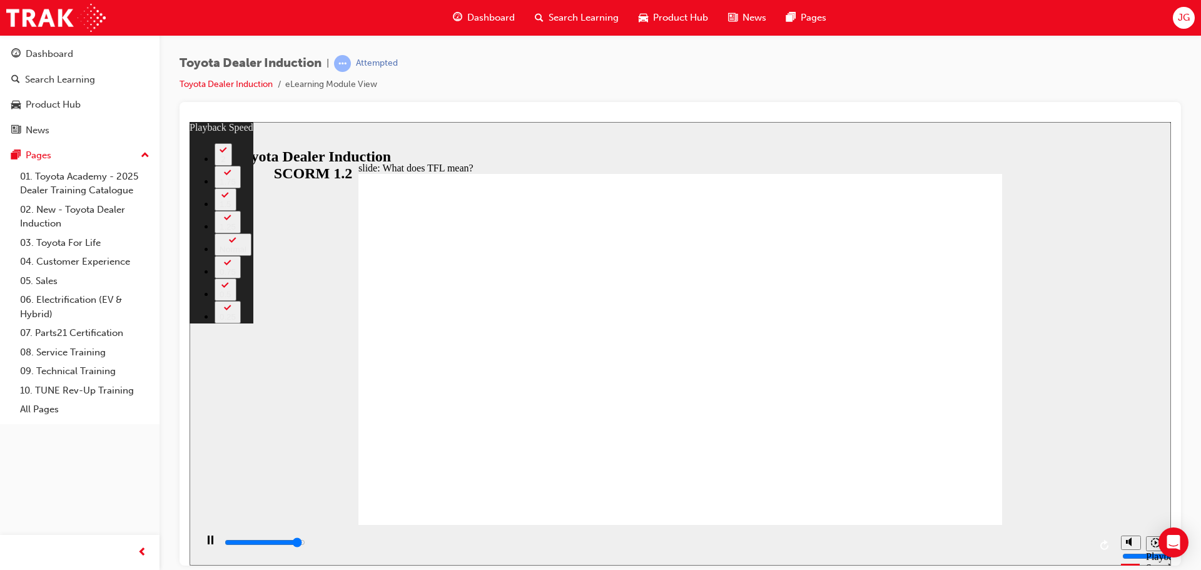
type input "10400"
type input "5"
drag, startPoint x: 994, startPoint y: 498, endPoint x: 1000, endPoint y: 498, distance: 6.3
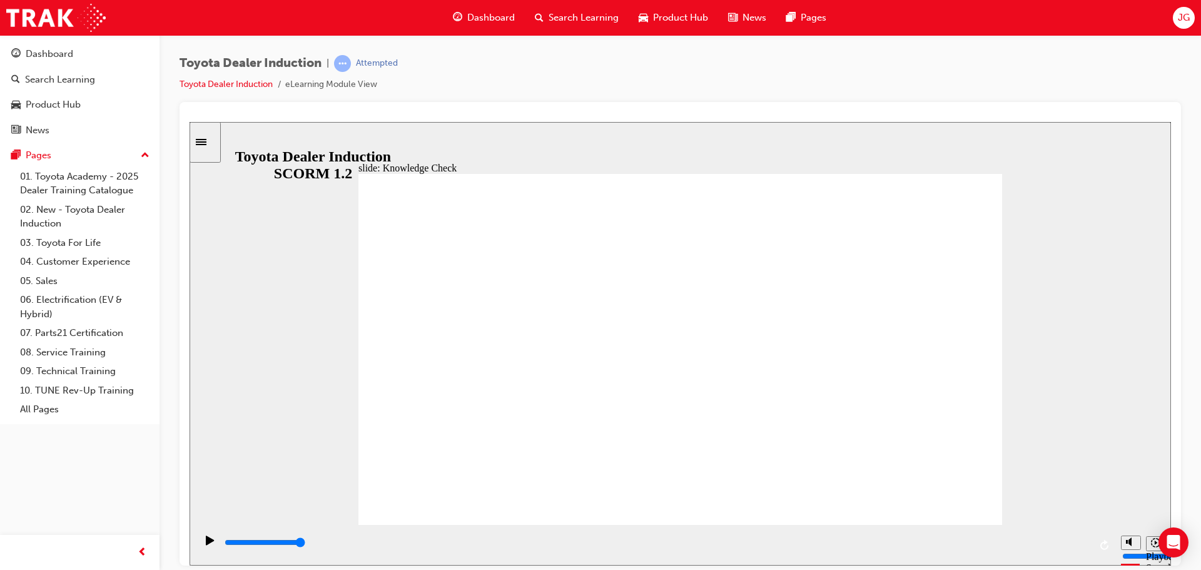
drag, startPoint x: 593, startPoint y: 321, endPoint x: 666, endPoint y: 395, distance: 103.0
drag, startPoint x: 472, startPoint y: 533, endPoint x: 859, endPoint y: 542, distance: 387.8
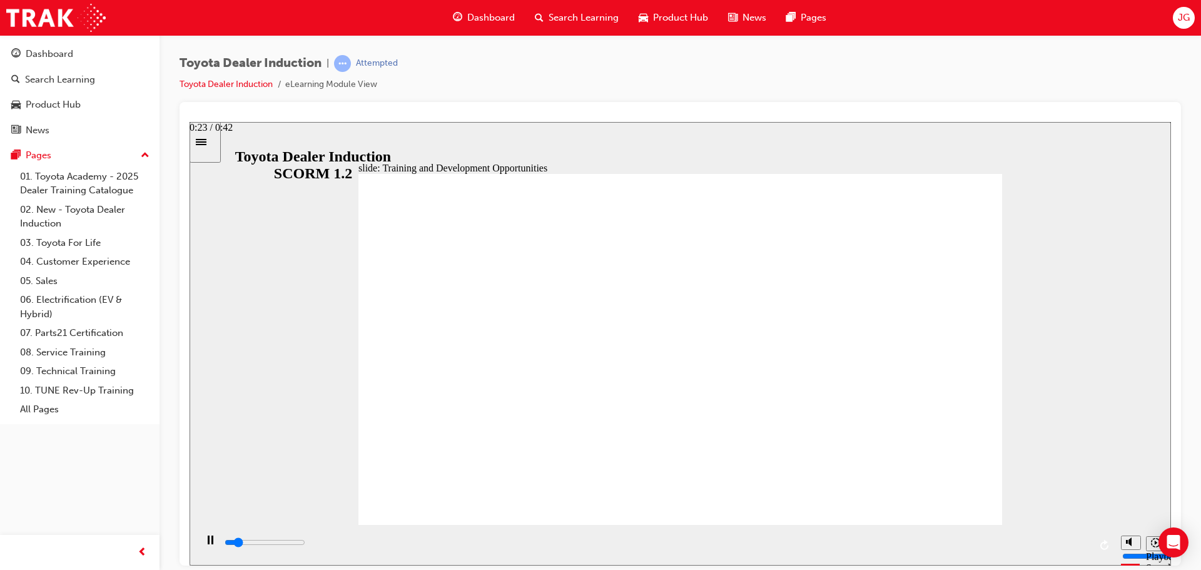
click at [857, 542] on div "playback controls" at bounding box center [655, 544] width 919 height 41
drag, startPoint x: 849, startPoint y: 542, endPoint x: 1133, endPoint y: 551, distance: 284.7
click at [1135, 554] on section "Playback Speed 2 1.75 1.5 1.25" at bounding box center [679, 544] width 981 height 41
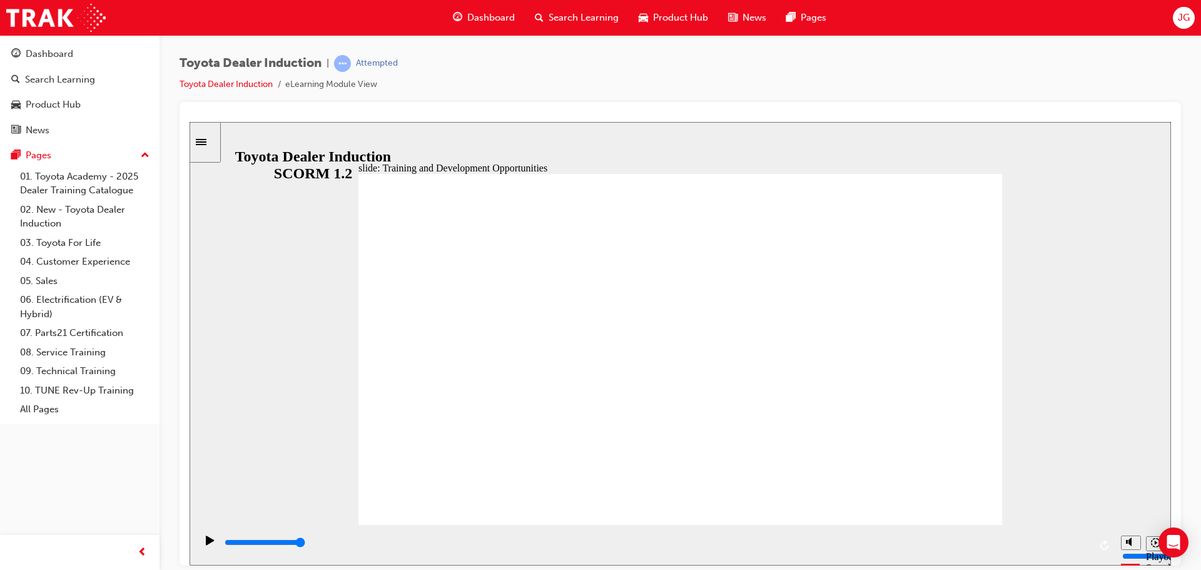
drag, startPoint x: 416, startPoint y: 429, endPoint x: 457, endPoint y: 371, distance: 70.4
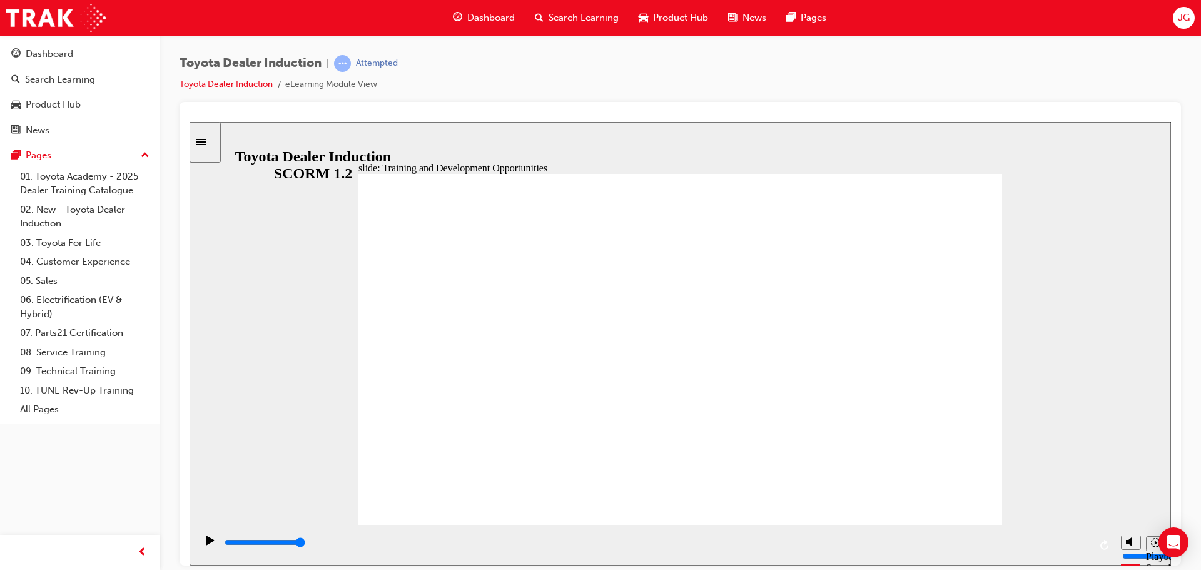
drag, startPoint x: 615, startPoint y: 350, endPoint x: 616, endPoint y: 339, distance: 10.6
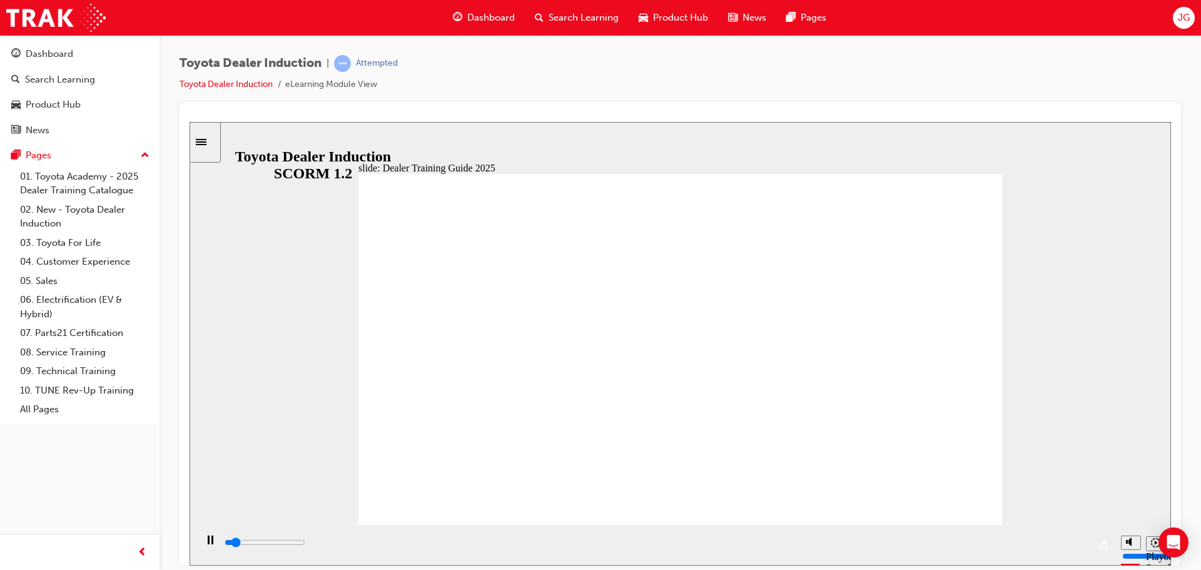
drag, startPoint x: 627, startPoint y: 543, endPoint x: 1171, endPoint y: 560, distance: 543.7
click at [1171, 560] on html "slide: Dealer Training Guide 2025 Training and Development Training Prospectus …" at bounding box center [679, 342] width 981 height 443
drag, startPoint x: 522, startPoint y: 545, endPoint x: 564, endPoint y: 543, distance: 42.6
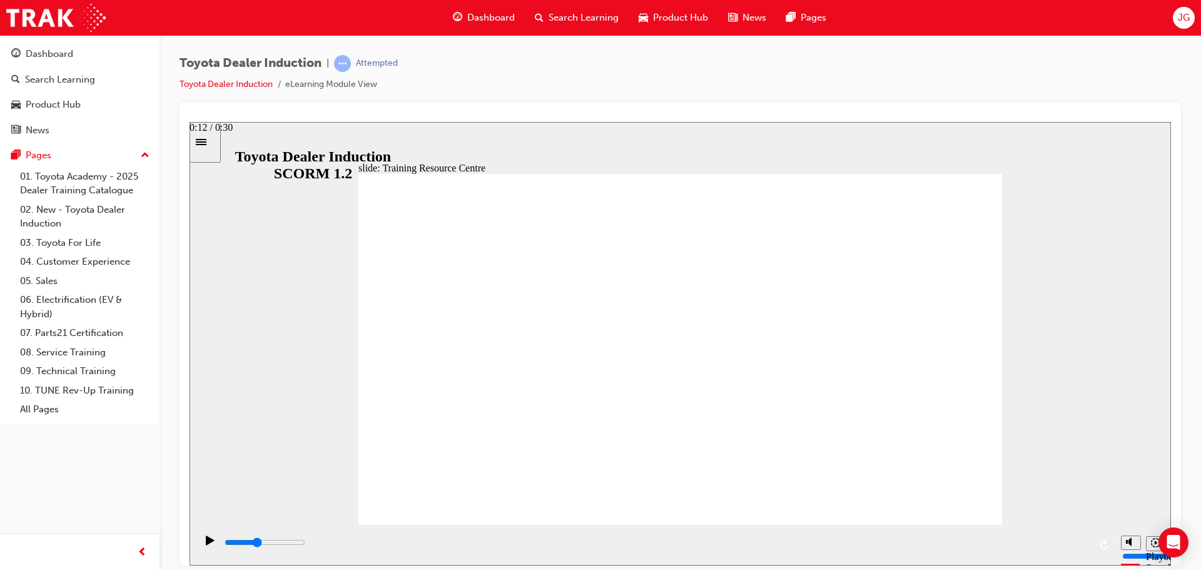
click at [562, 543] on div "playback controls" at bounding box center [656, 542] width 866 height 14
drag, startPoint x: 1200, startPoint y: 542, endPoint x: 1365, endPoint y: 657, distance: 200.4
click at [1171, 542] on html "slide: Training Resource Centre Training Resource Centre (TRC) How to Log In Yo…" at bounding box center [679, 342] width 981 height 443
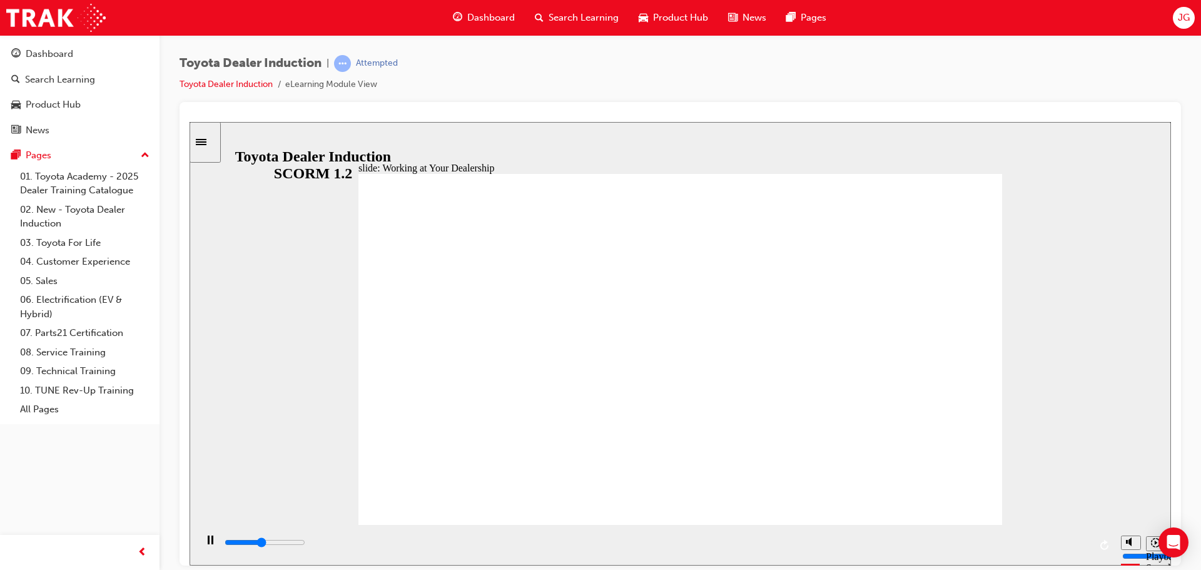
drag, startPoint x: 599, startPoint y: 535, endPoint x: 1046, endPoint y: 526, distance: 447.2
click at [1014, 527] on div "playback controls" at bounding box center [655, 544] width 919 height 41
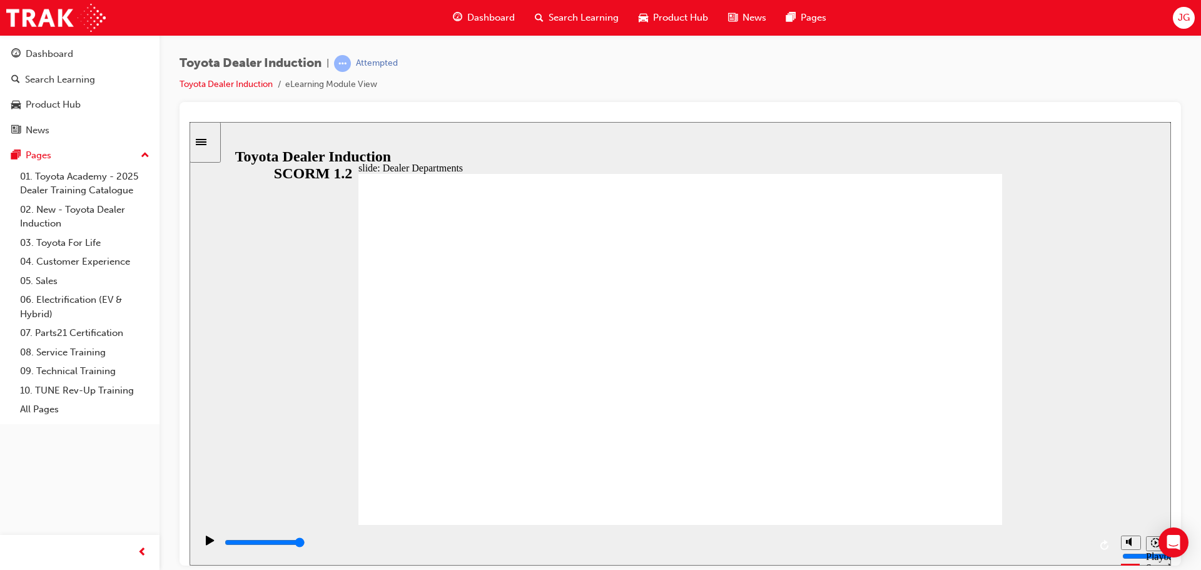
drag, startPoint x: 395, startPoint y: 540, endPoint x: 1130, endPoint y: 520, distance: 735.1
click at [1128, 520] on div "slide: Value Chain Ecosystem BACK BACK NEXT NEXT Value Chain Ecosystem TCPO and…" at bounding box center [679, 342] width 981 height 443
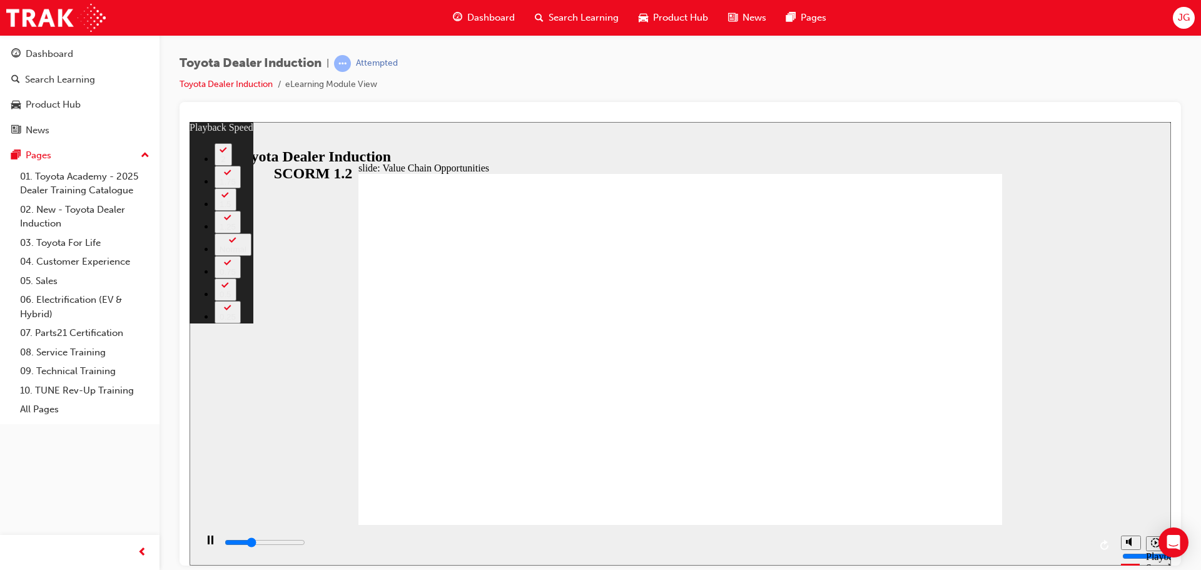
drag, startPoint x: 684, startPoint y: 502, endPoint x: 942, endPoint y: 497, distance: 258.9
drag, startPoint x: 836, startPoint y: 531, endPoint x: 847, endPoint y: 537, distance: 13.4
click at [850, 532] on div "playback controls" at bounding box center [655, 544] width 919 height 41
drag, startPoint x: 1041, startPoint y: 544, endPoint x: 1109, endPoint y: 544, distance: 68.2
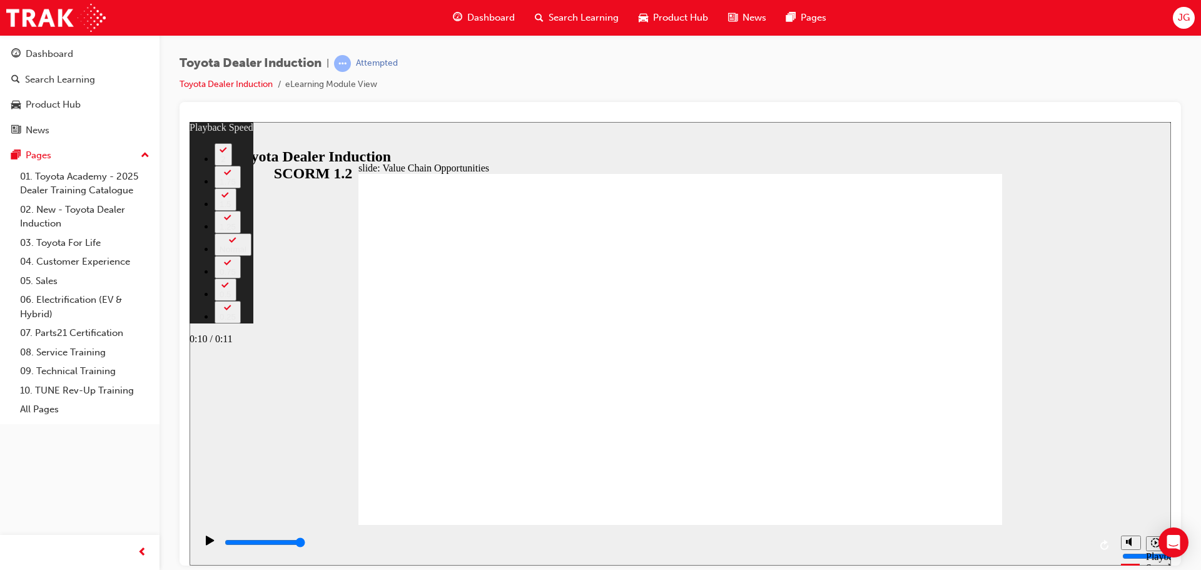
click at [1106, 544] on div "playback controls" at bounding box center [655, 544] width 919 height 41
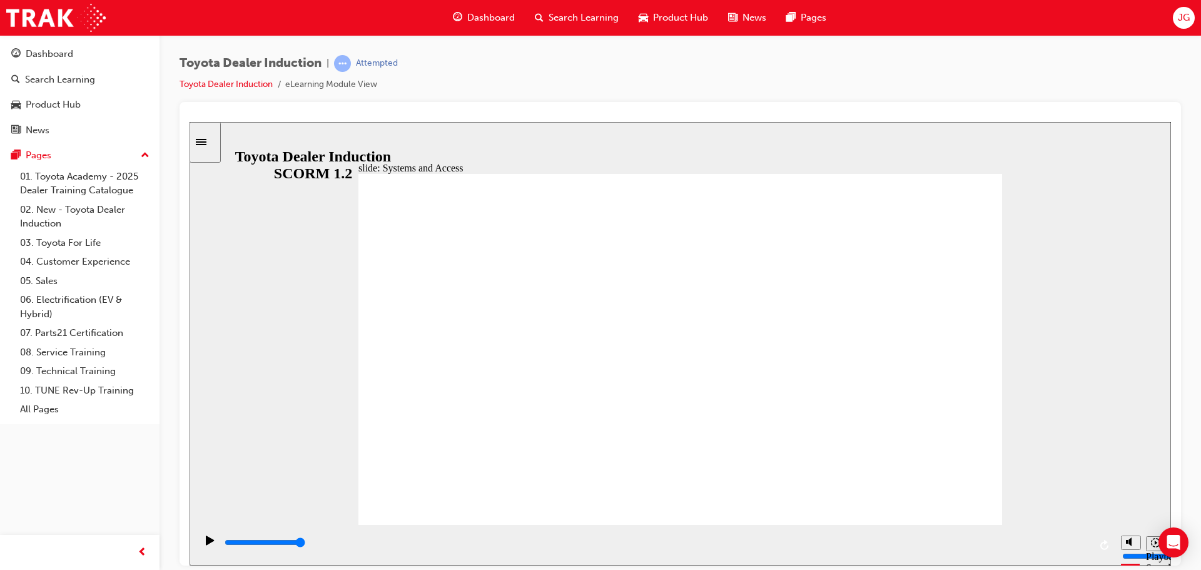
click at [1104, 554] on div "playback controls" at bounding box center [655, 544] width 919 height 41
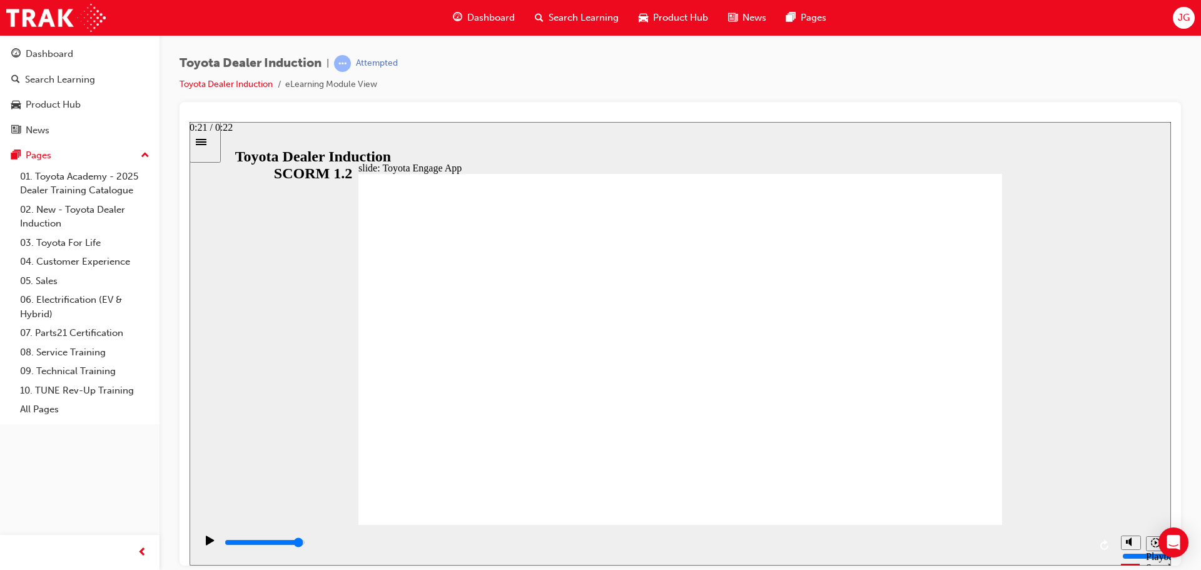
click at [1066, 545] on div "playback controls" at bounding box center [656, 542] width 866 height 14
click at [209, 545] on icon "Play (Ctrl+Alt+P)" at bounding box center [210, 540] width 9 height 10
click at [1182, 15] on span "JG" at bounding box center [1184, 18] width 12 height 14
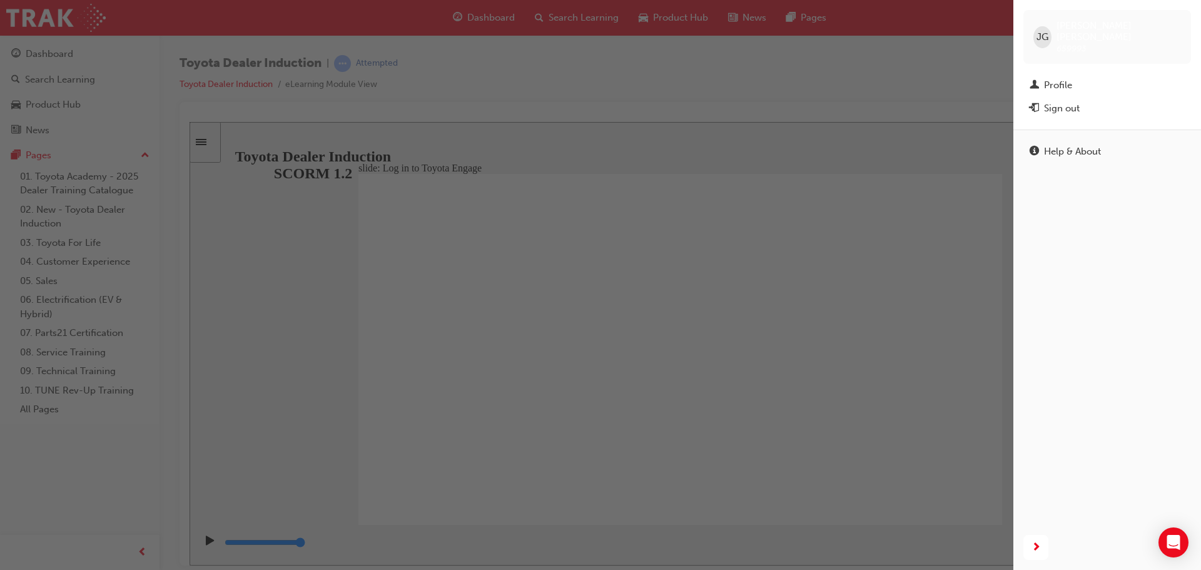
click at [1041, 36] on span "JG" at bounding box center [1042, 37] width 12 height 14
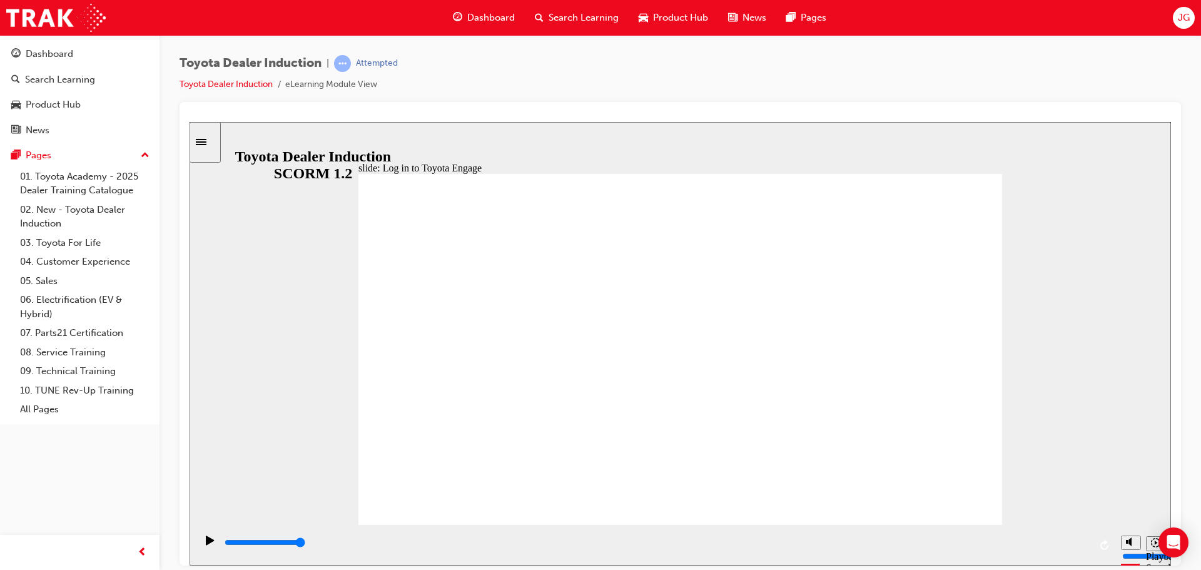
click at [1181, 20] on span "JG" at bounding box center [1184, 18] width 12 height 14
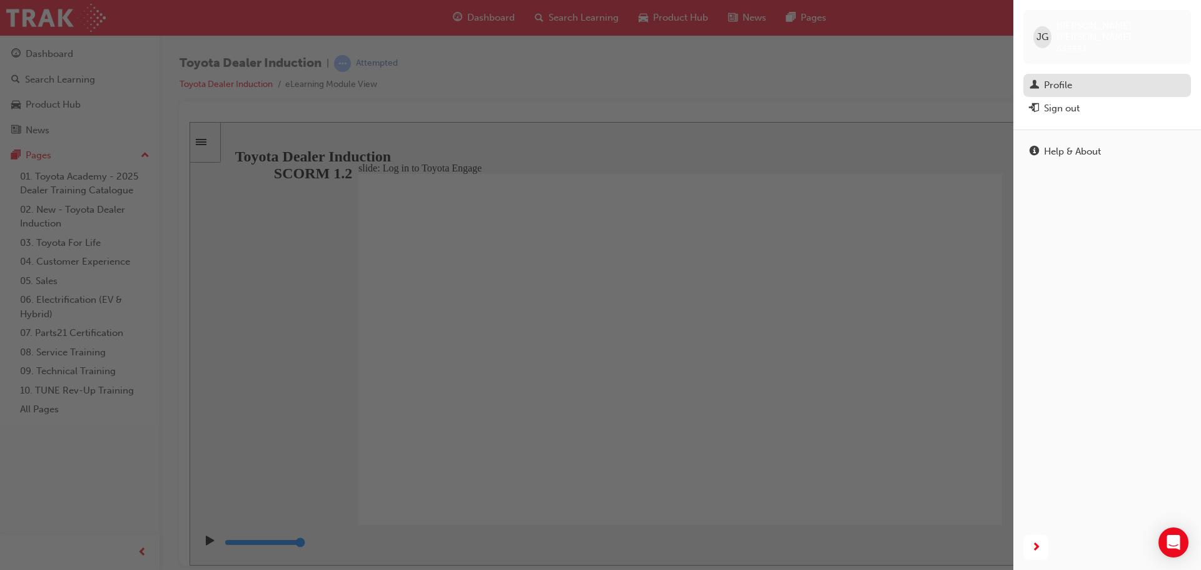
click at [1061, 78] on div "Profile" at bounding box center [1058, 85] width 28 height 14
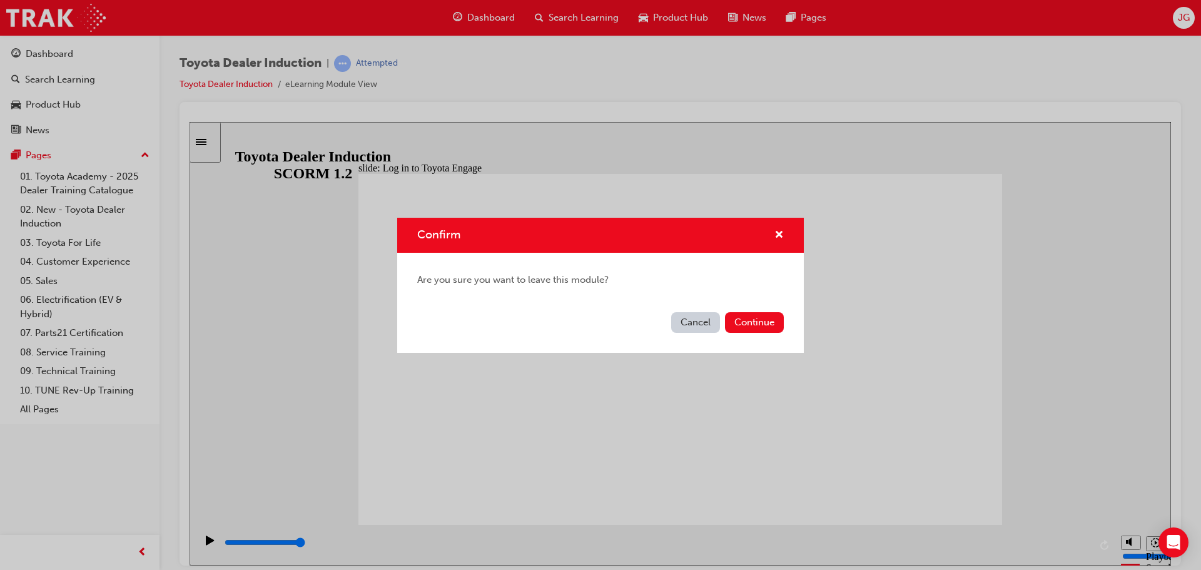
click at [687, 321] on button "Cancel" at bounding box center [695, 322] width 49 height 21
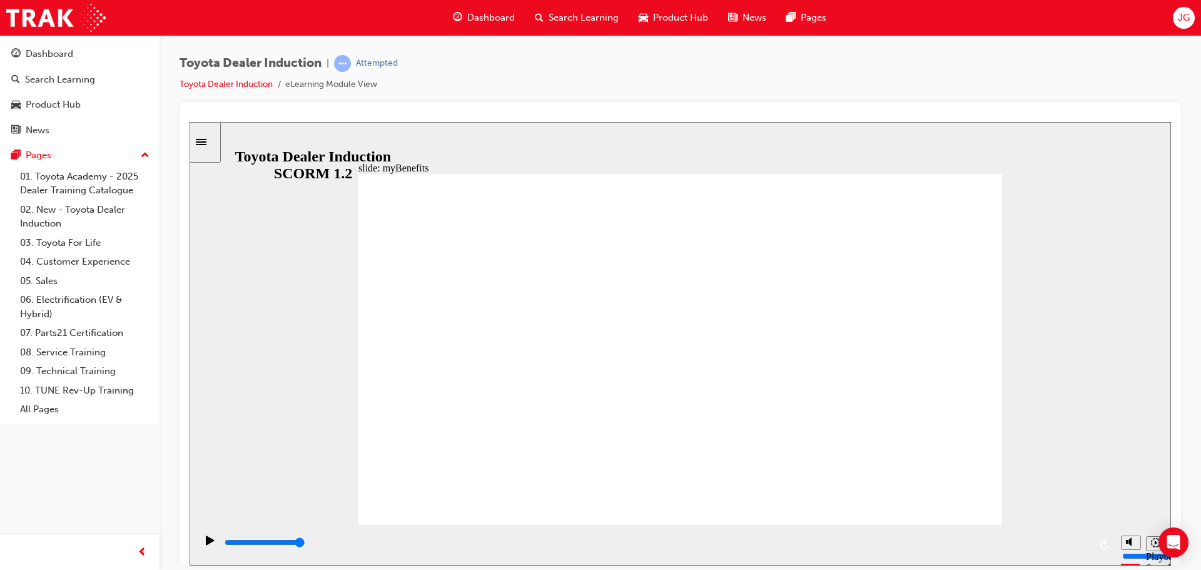
type input "5000"
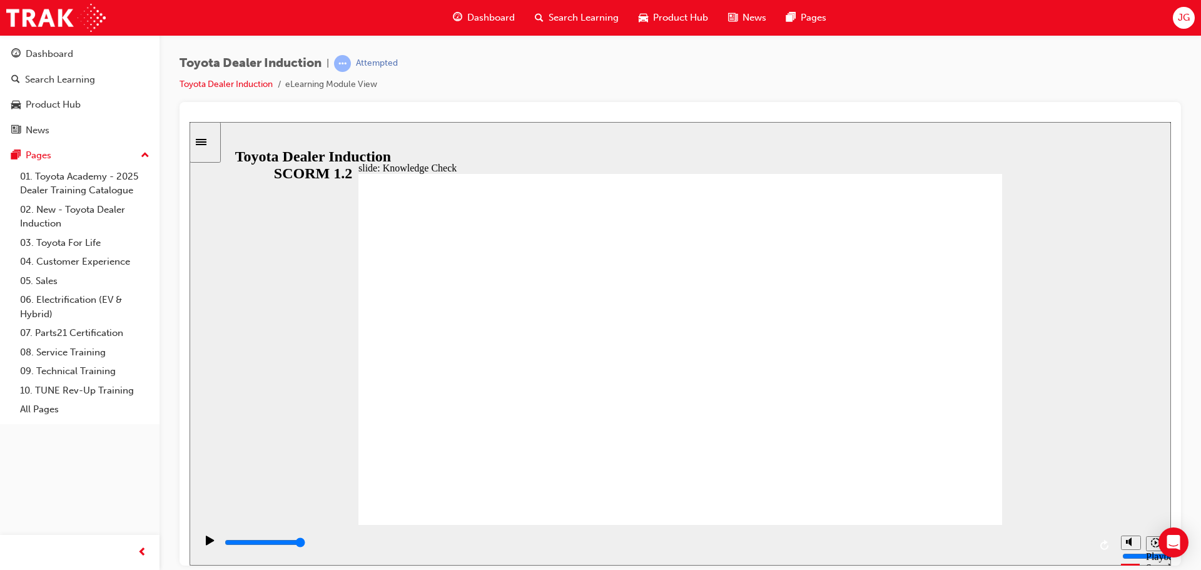
type input "t"
type input "to"
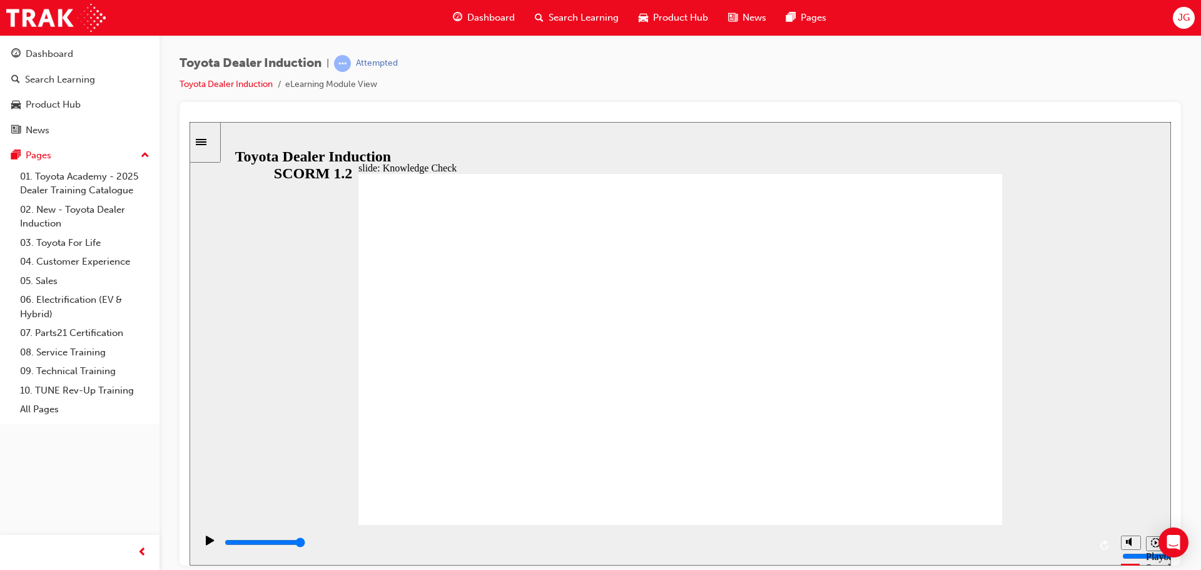
type input "toy"
type input "toyo"
type input "toyot"
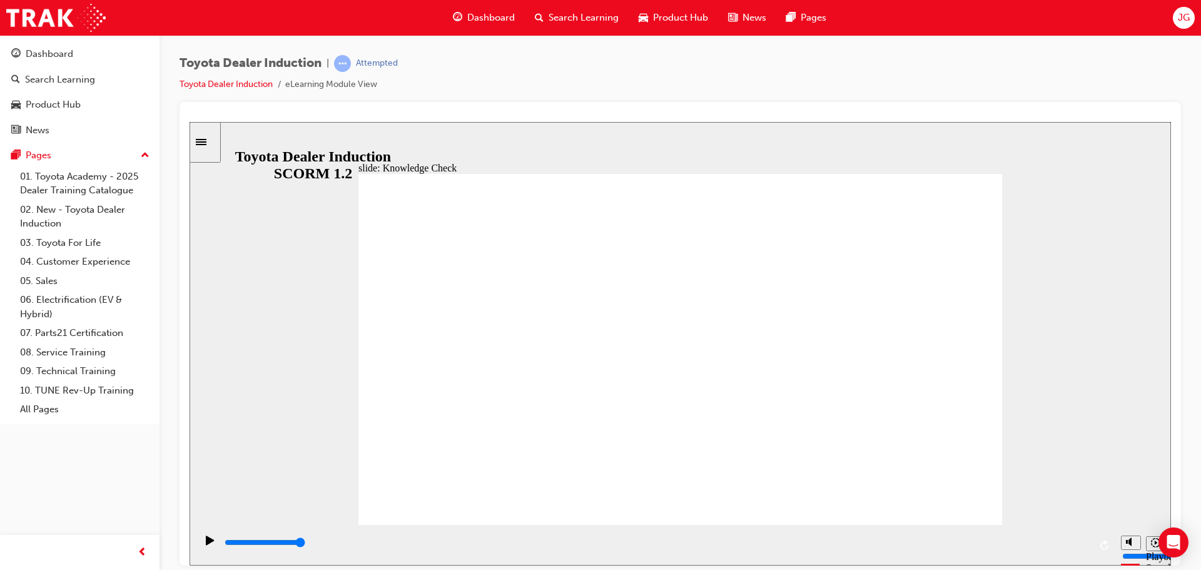
type input "toyot"
type input "toyota"
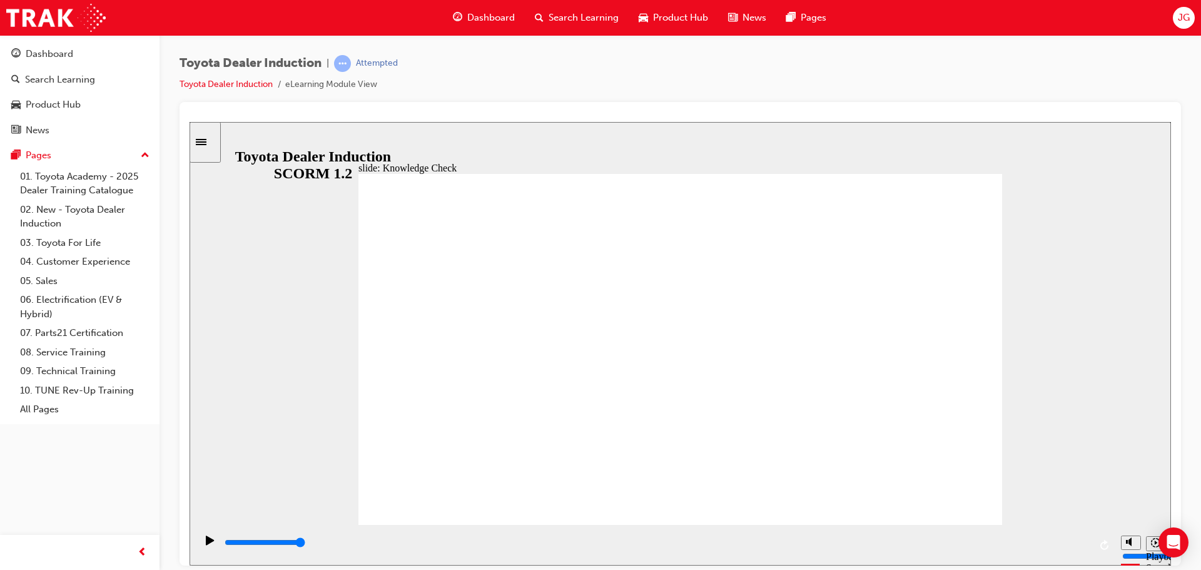
type input "toyota e"
type input "toyota en"
type input "toyota eng"
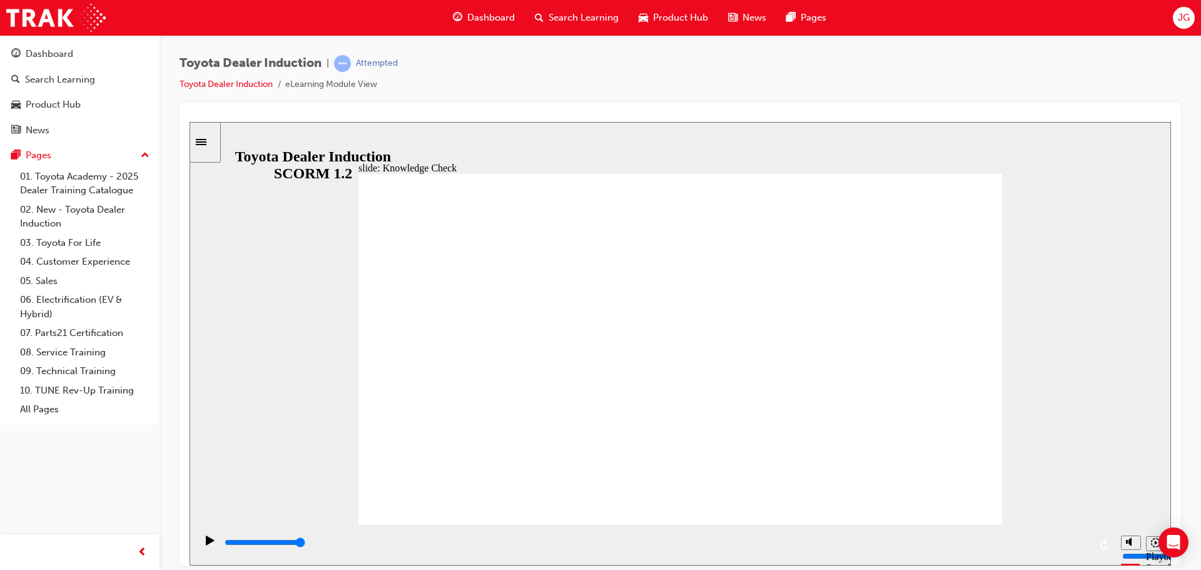
type input "toyota eng"
type input "toyota enga"
type input "toyota engag"
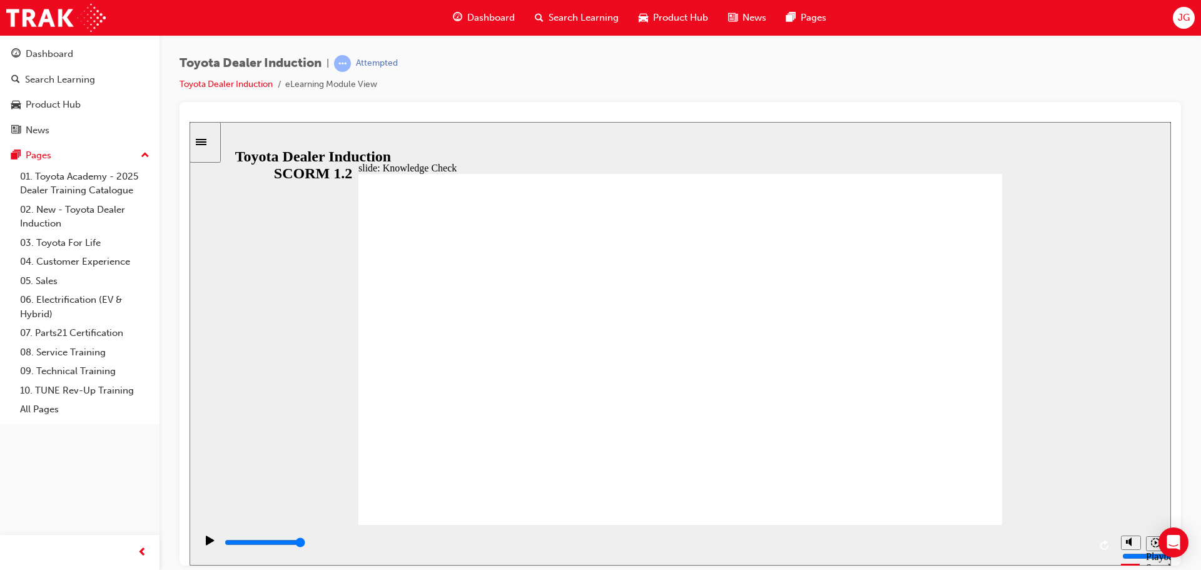
type input "toyota engage"
type input "toyota engage a"
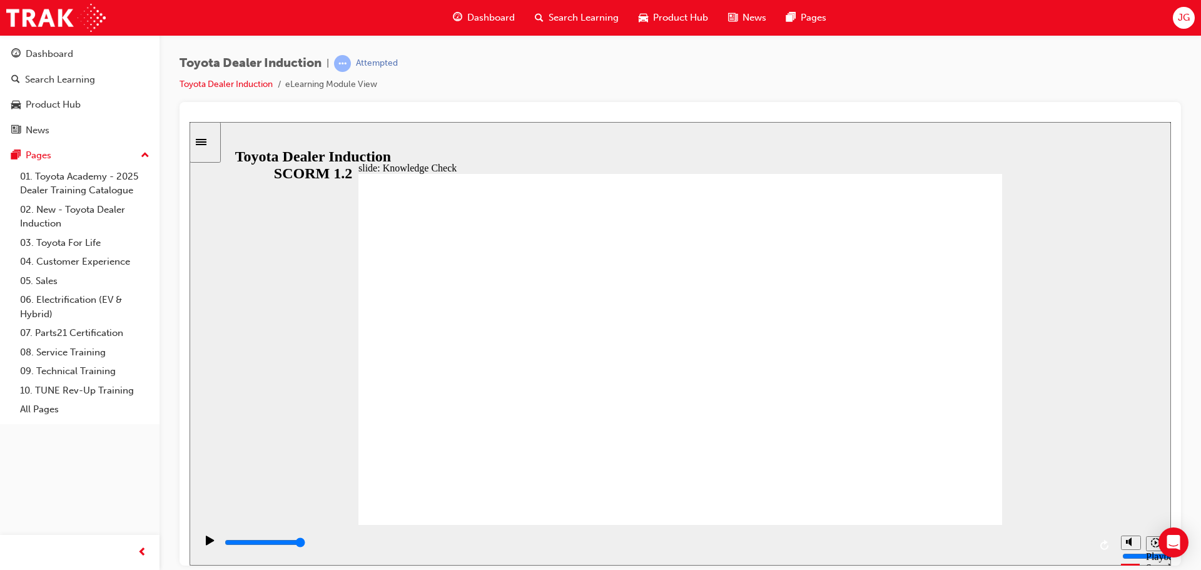
type input "toyota engage a"
type input "toyota engage ap"
type input "toyota engage app"
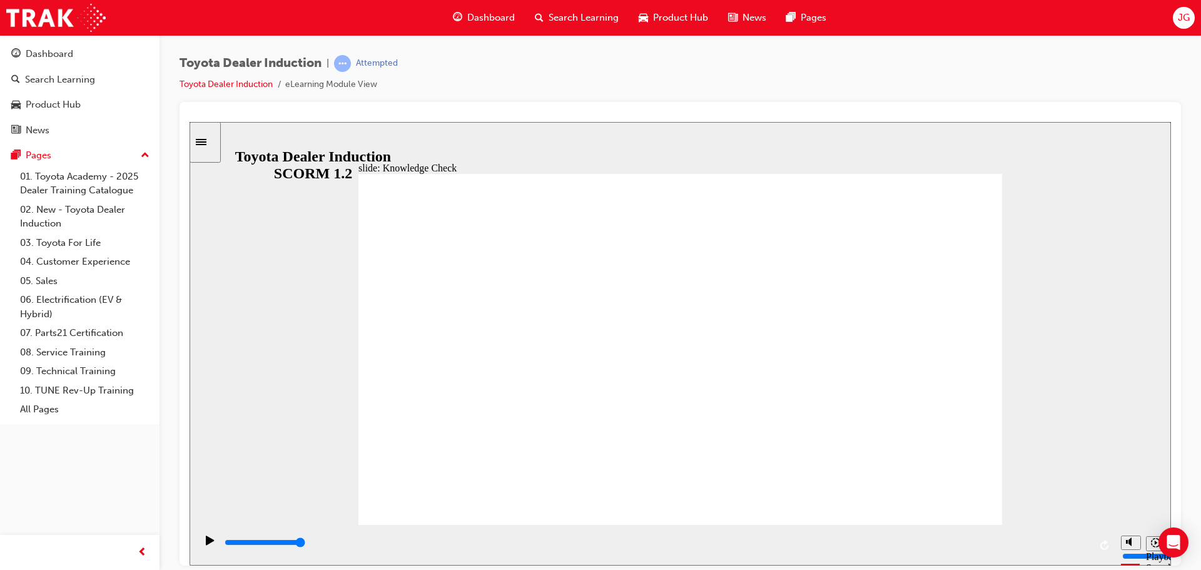
type input "toyota engage app"
drag, startPoint x: 911, startPoint y: 533, endPoint x: 1104, endPoint y: 538, distance: 193.9
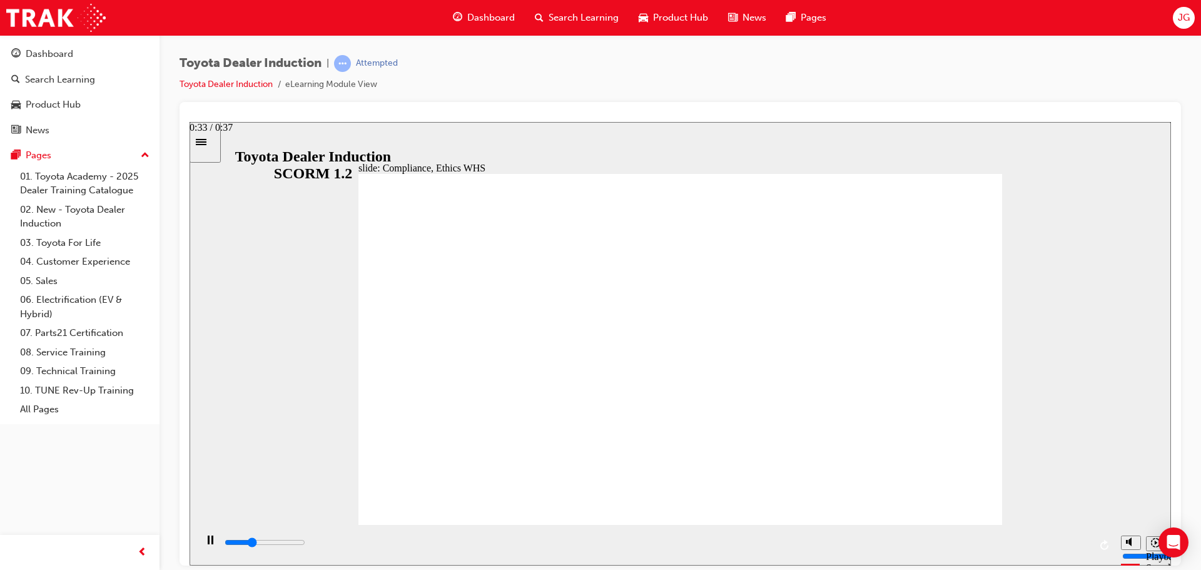
click at [1116, 539] on section "Playback Speed 2 1.75 1.5 1.25 Normal" at bounding box center [679, 544] width 981 height 41
drag, startPoint x: 1026, startPoint y: 548, endPoint x: 1093, endPoint y: 538, distance: 67.6
click at [1090, 539] on div "playback controls" at bounding box center [655, 544] width 919 height 41
type input "5000"
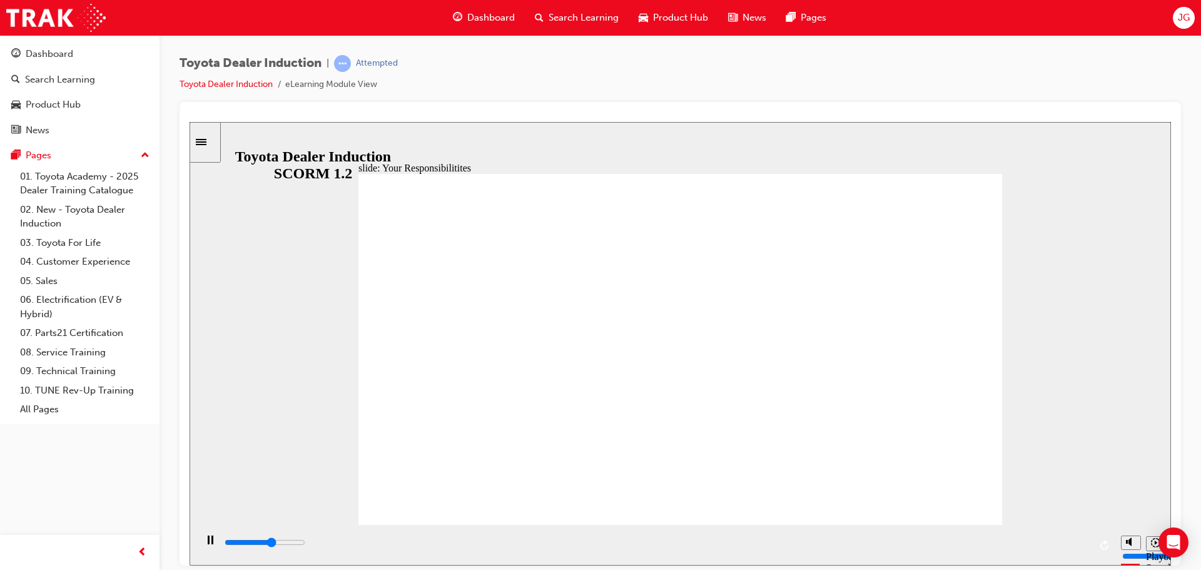
checkbox input "true"
type input "5500"
checkbox input "true"
drag, startPoint x: 415, startPoint y: 281, endPoint x: 421, endPoint y: 349, distance: 68.5
type input "5900"
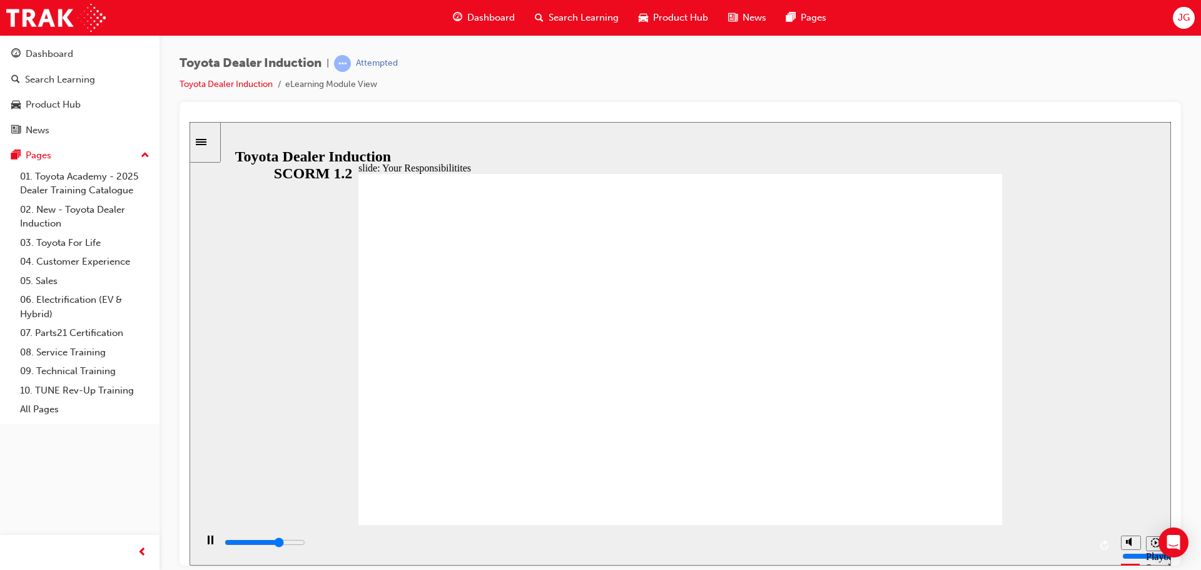
checkbox input "true"
type input "6200"
checkbox input "true"
type input "6600"
checkbox input "true"
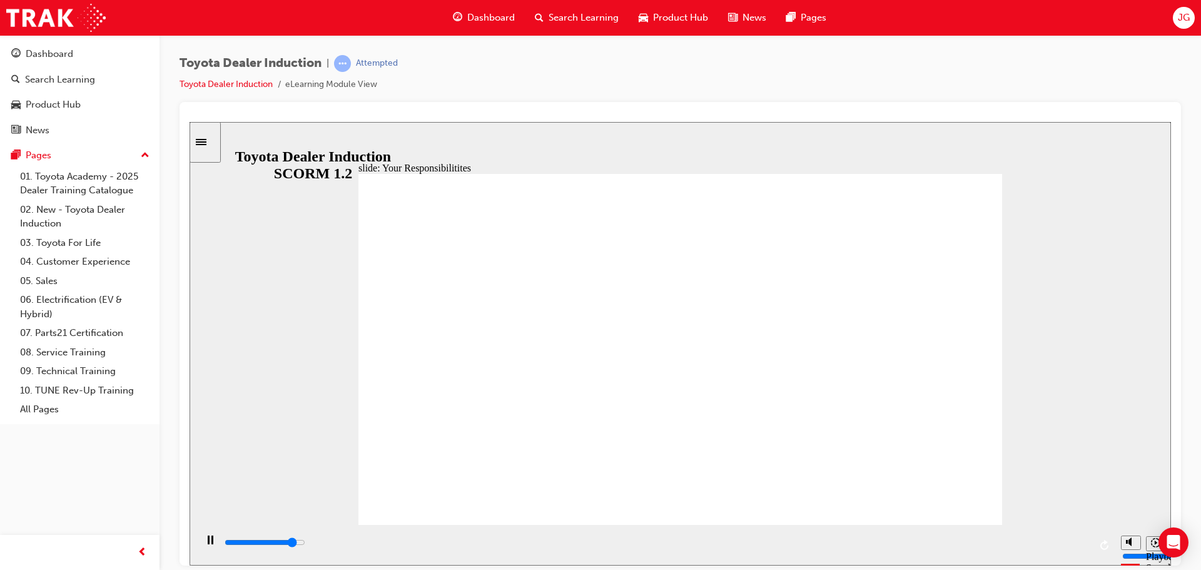
type input "7600"
checkbox input "true"
type input "8300"
checkbox input "true"
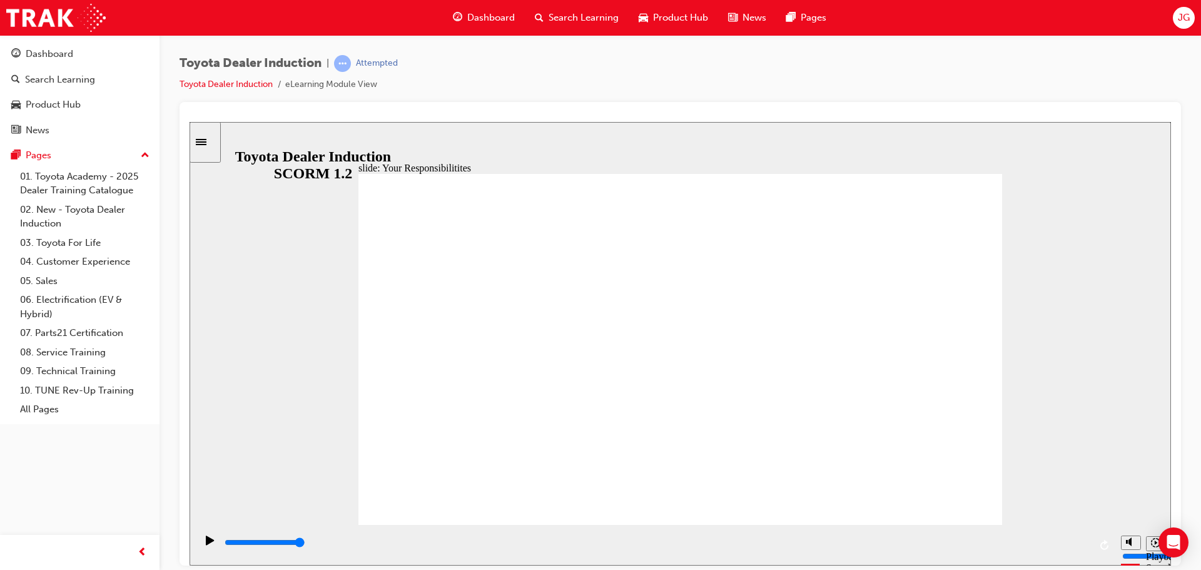
drag, startPoint x: 450, startPoint y: 543, endPoint x: 1200, endPoint y: 455, distance: 754.9
click at [1171, 455] on html "slide: Privacy Act Privacy Act The Privacy Act regulates how personal informati…" at bounding box center [679, 342] width 981 height 443
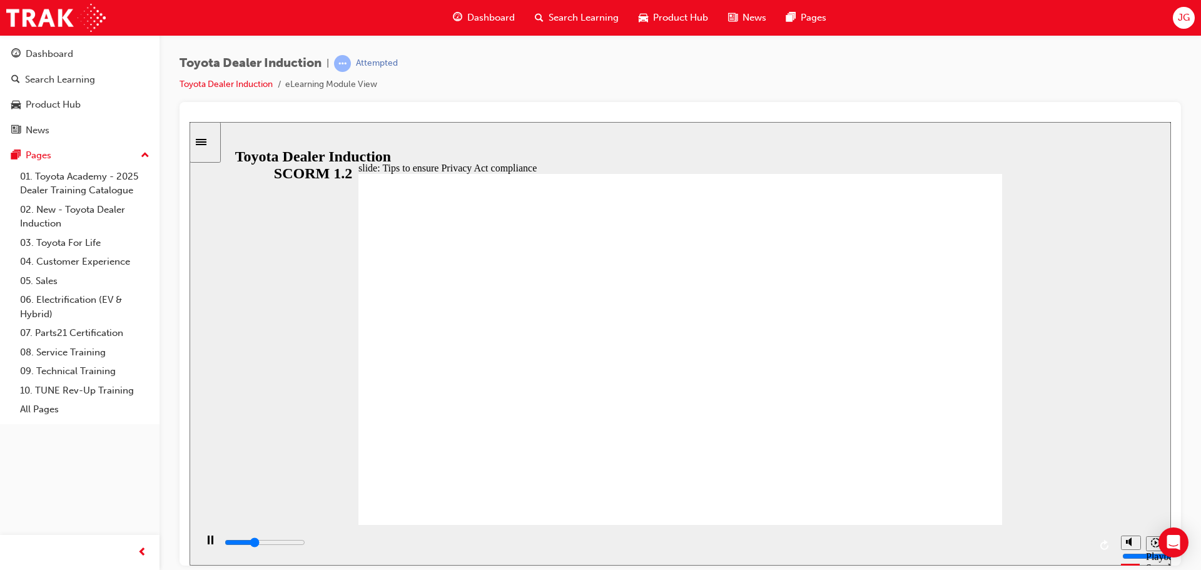
drag, startPoint x: 589, startPoint y: 321, endPoint x: 591, endPoint y: 329, distance: 8.3
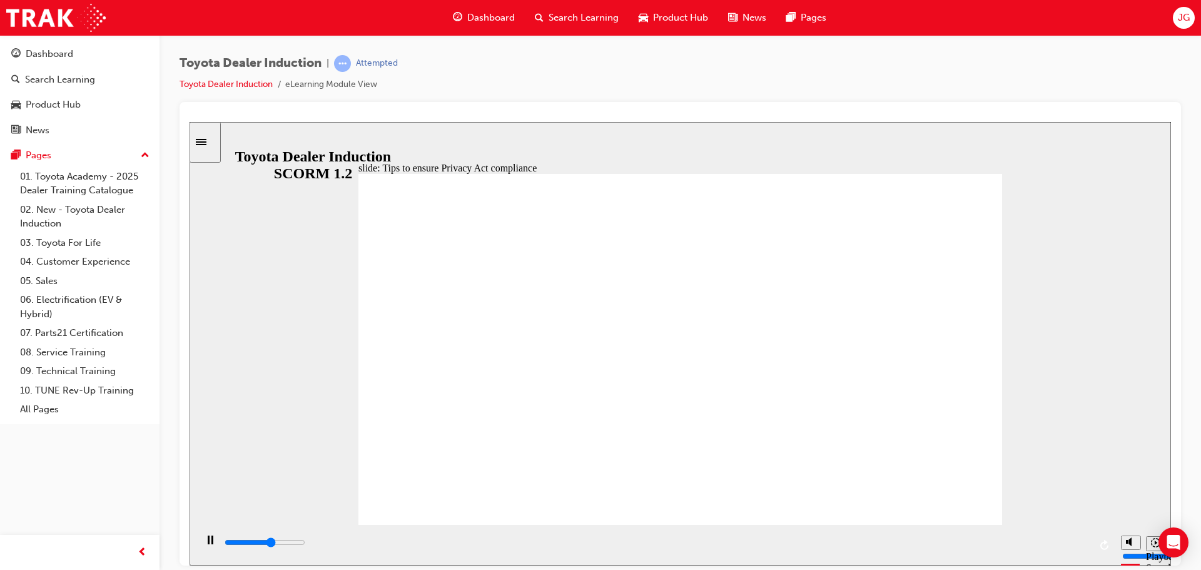
drag, startPoint x: 594, startPoint y: 366, endPoint x: 588, endPoint y: 395, distance: 28.7
drag, startPoint x: 597, startPoint y: 403, endPoint x: 599, endPoint y: 420, distance: 17.6
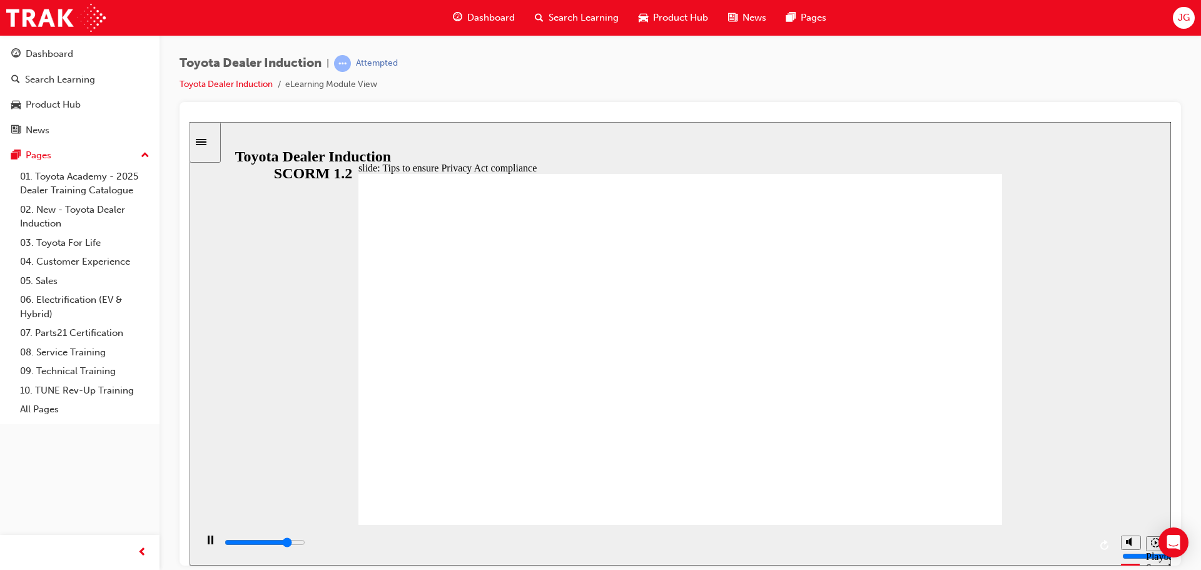
drag, startPoint x: 345, startPoint y: 543, endPoint x: 1027, endPoint y: 478, distance: 685.4
click at [1022, 478] on div "slide: PPE Rectangle 1 PPE Personal Protective Equipment PPE Personal Protectiv…" at bounding box center [679, 342] width 981 height 443
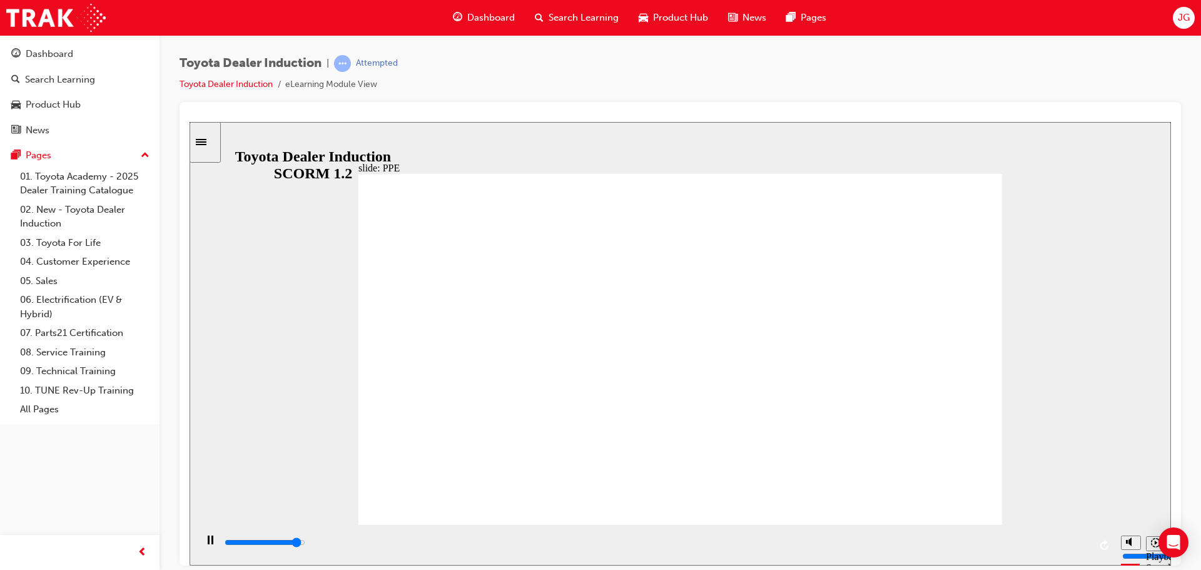
drag, startPoint x: 660, startPoint y: 532, endPoint x: 1086, endPoint y: 499, distance: 426.5
click at [1080, 500] on div "slide: Tips for Staying Safe Group 2 Rectangle 1 Check out the tips! Rectangle …" at bounding box center [679, 342] width 981 height 443
drag, startPoint x: 662, startPoint y: 547, endPoint x: 637, endPoint y: 540, distance: 25.9
click at [640, 542] on div "playback controls" at bounding box center [656, 542] width 866 height 14
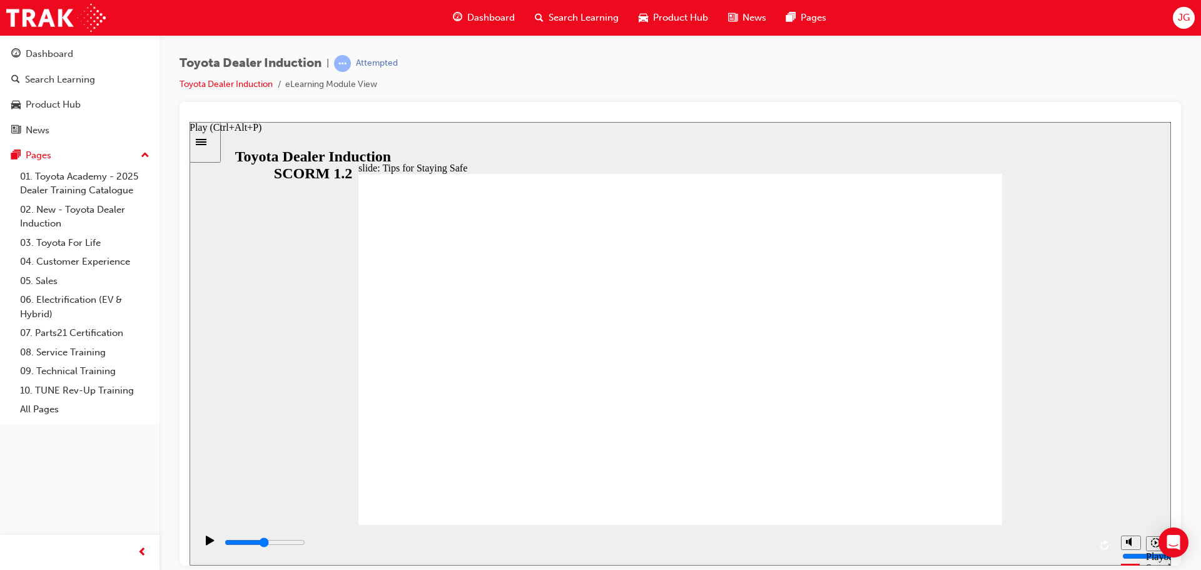
click at [207, 535] on icon "Play (Ctrl+Alt+P)" at bounding box center [210, 540] width 9 height 10
drag, startPoint x: 558, startPoint y: 459, endPoint x: 782, endPoint y: 436, distance: 224.5
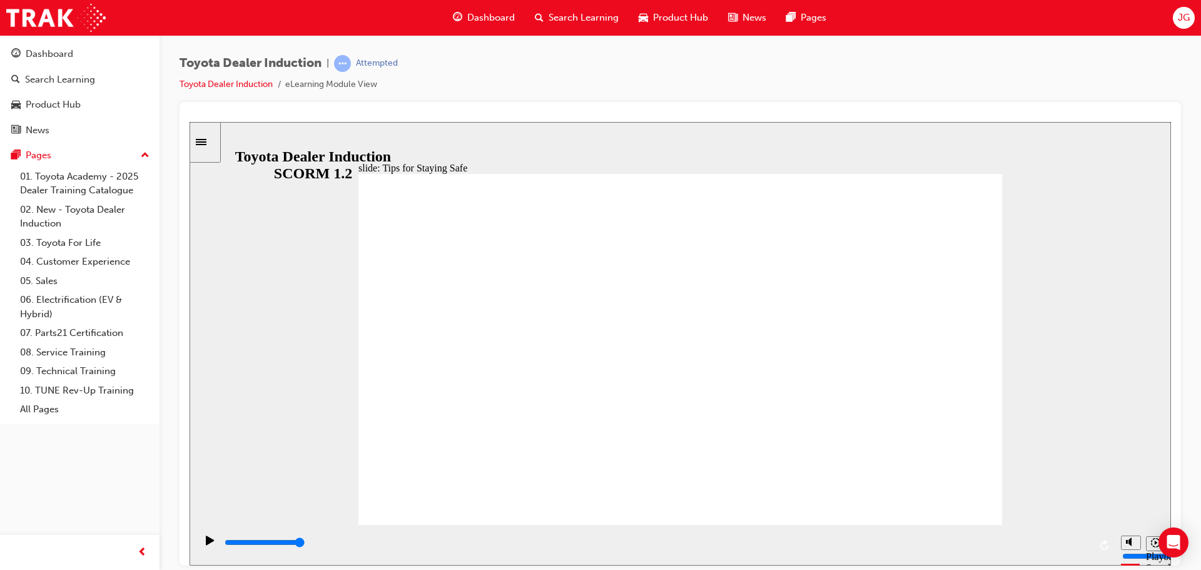
type input "5000"
checkbox input "false"
checkbox input "true"
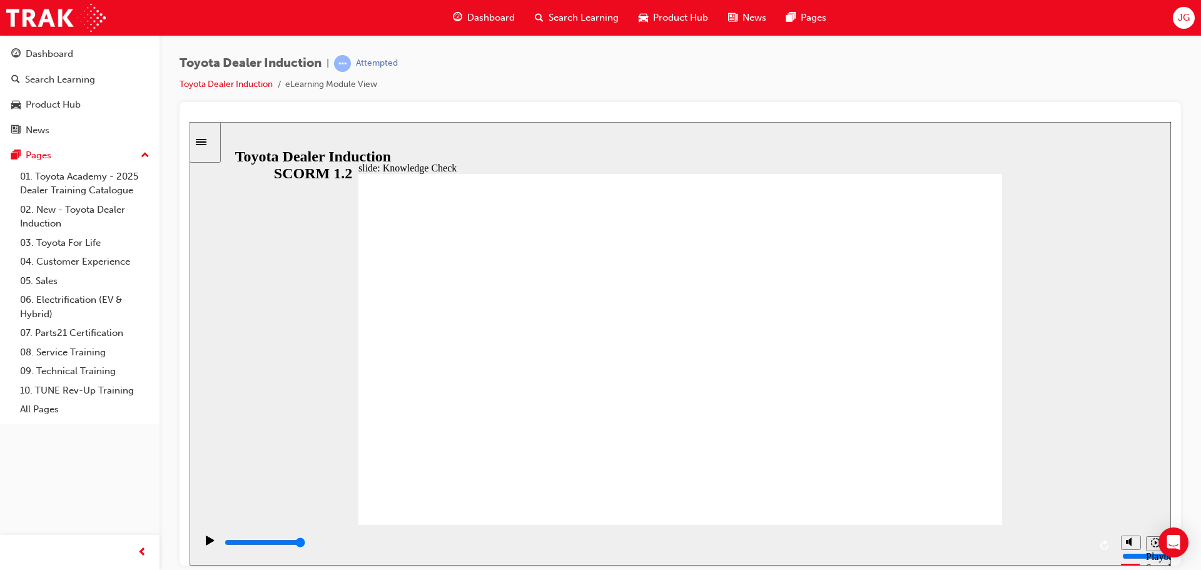
checkbox input "true"
drag, startPoint x: 532, startPoint y: 410, endPoint x: 532, endPoint y: 376, distance: 33.1
checkbox input "true"
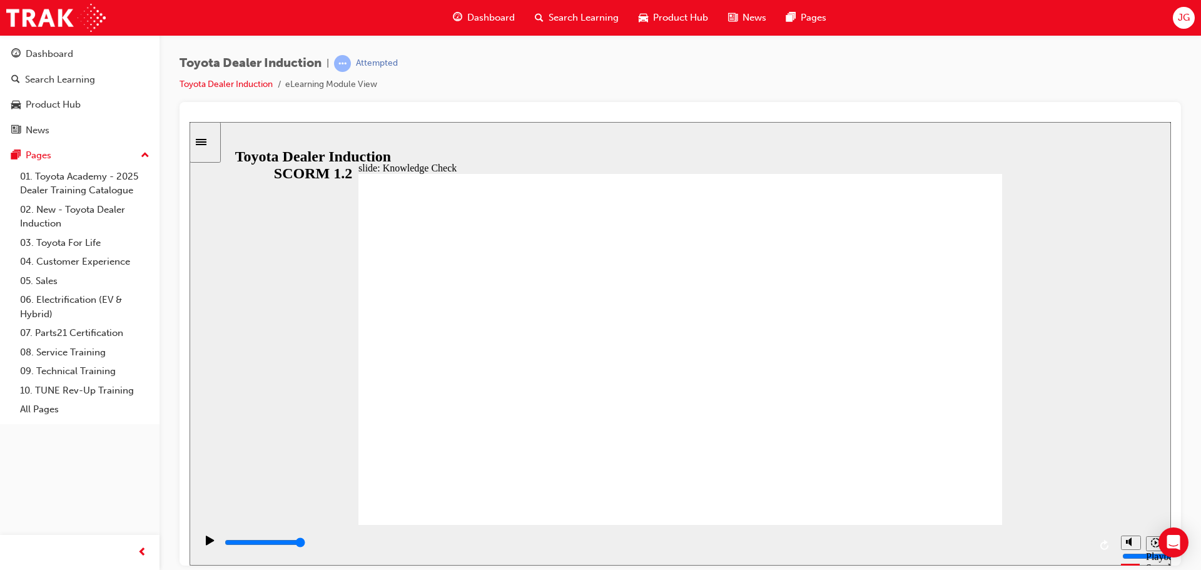
type input "5000"
radio input "true"
type input "5000"
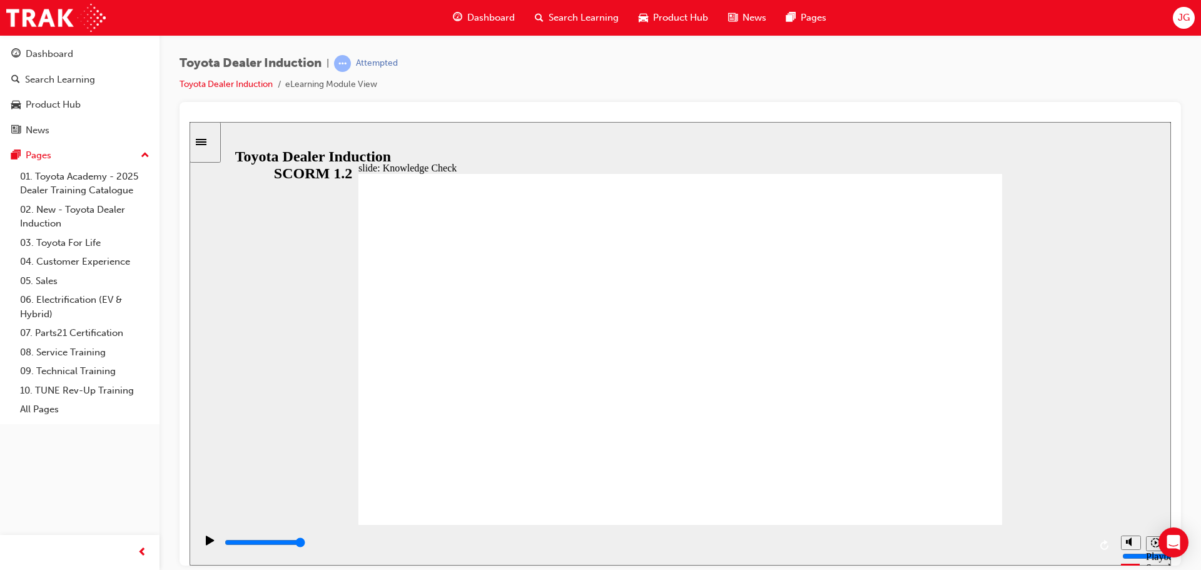
checkbox input "true"
type input "5000"
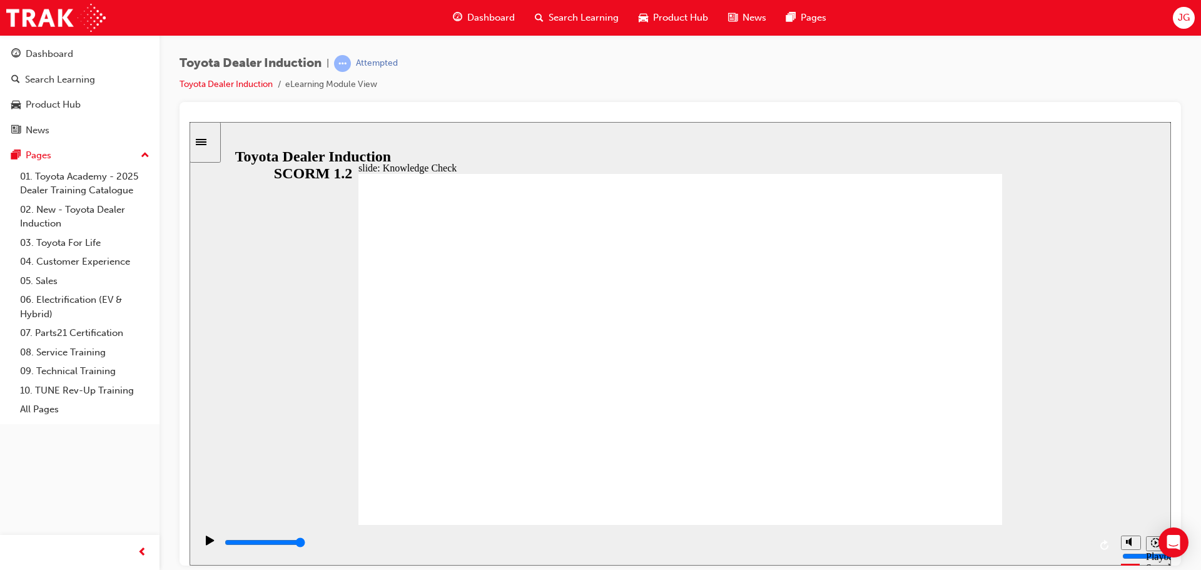
checkbox input "true"
drag, startPoint x: 770, startPoint y: 542, endPoint x: 909, endPoint y: 548, distance: 139.6
click at [861, 546] on div "playback controls" at bounding box center [656, 542] width 866 height 14
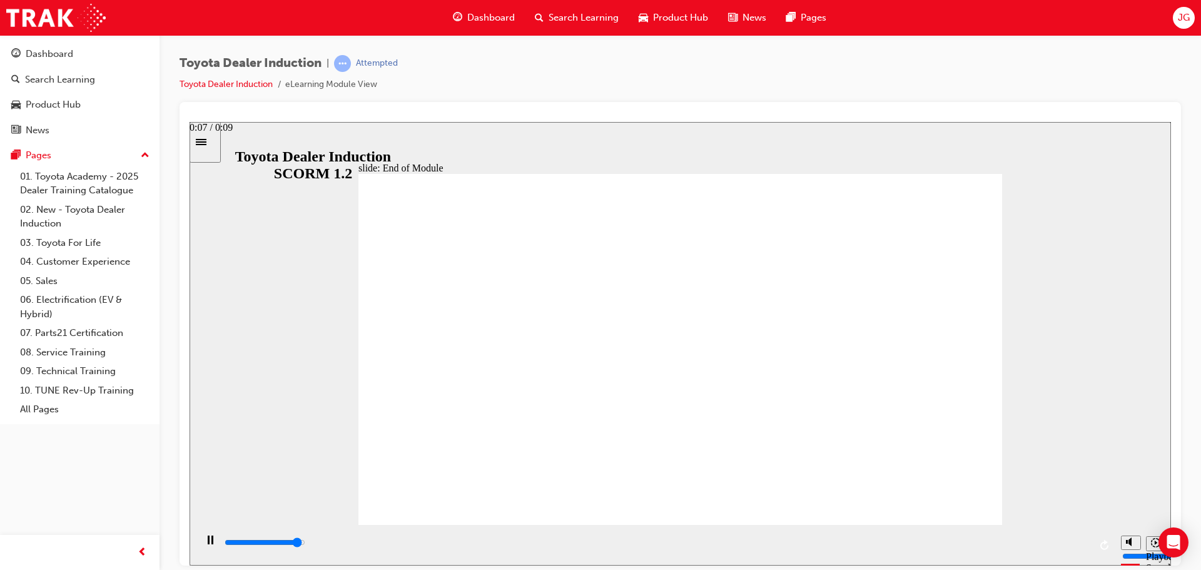
drag, startPoint x: 1045, startPoint y: 543, endPoint x: 1069, endPoint y: 542, distance: 23.8
click at [1056, 543] on div "playback controls" at bounding box center [656, 542] width 866 height 14
drag, startPoint x: 657, startPoint y: 541, endPoint x: 1098, endPoint y: 530, distance: 441.0
click at [1094, 532] on div "playback controls" at bounding box center [655, 544] width 919 height 41
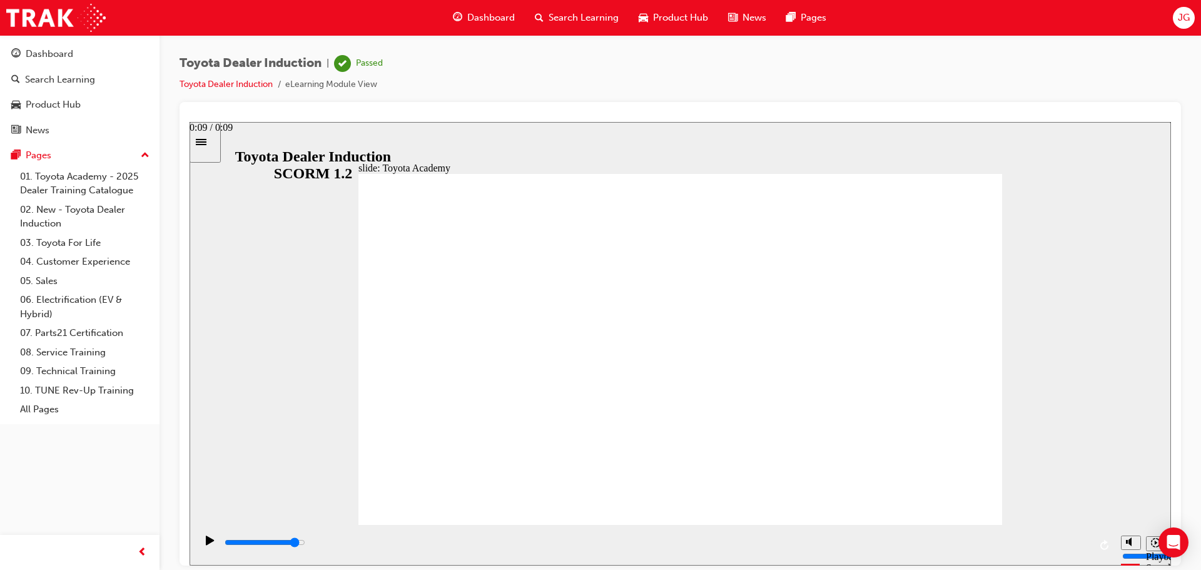
drag, startPoint x: 1021, startPoint y: 538, endPoint x: 1009, endPoint y: 538, distance: 11.3
click at [1012, 538] on div "playback controls" at bounding box center [656, 542] width 866 height 14
click at [215, 538] on div "Play (Ctrl+Alt+P)" at bounding box center [209, 545] width 21 height 21
drag, startPoint x: 250, startPoint y: 538, endPoint x: 201, endPoint y: 542, distance: 49.5
click at [201, 542] on div "playback controls" at bounding box center [655, 544] width 919 height 41
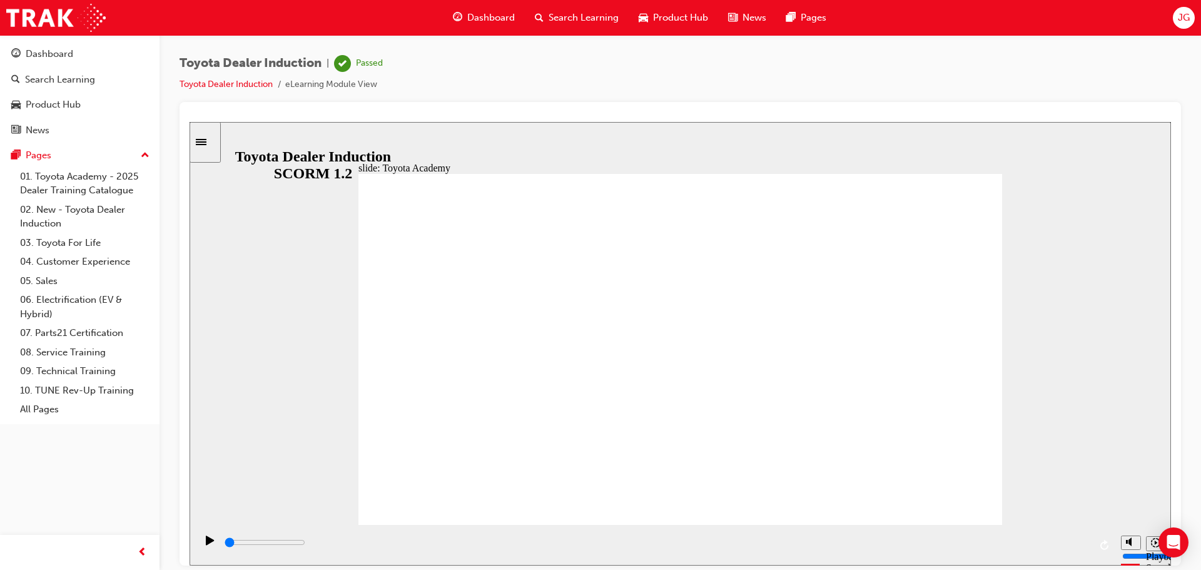
drag, startPoint x: 193, startPoint y: 542, endPoint x: 201, endPoint y: 542, distance: 8.2
click at [195, 542] on section "Playback Speed 2 1.75 1.5 1.25" at bounding box center [679, 544] width 981 height 41
click at [201, 542] on div "Play (Ctrl+Alt+P)" at bounding box center [209, 545] width 21 height 21
type input "9900"
click at [68, 61] on div "Dashboard" at bounding box center [50, 54] width 48 height 14
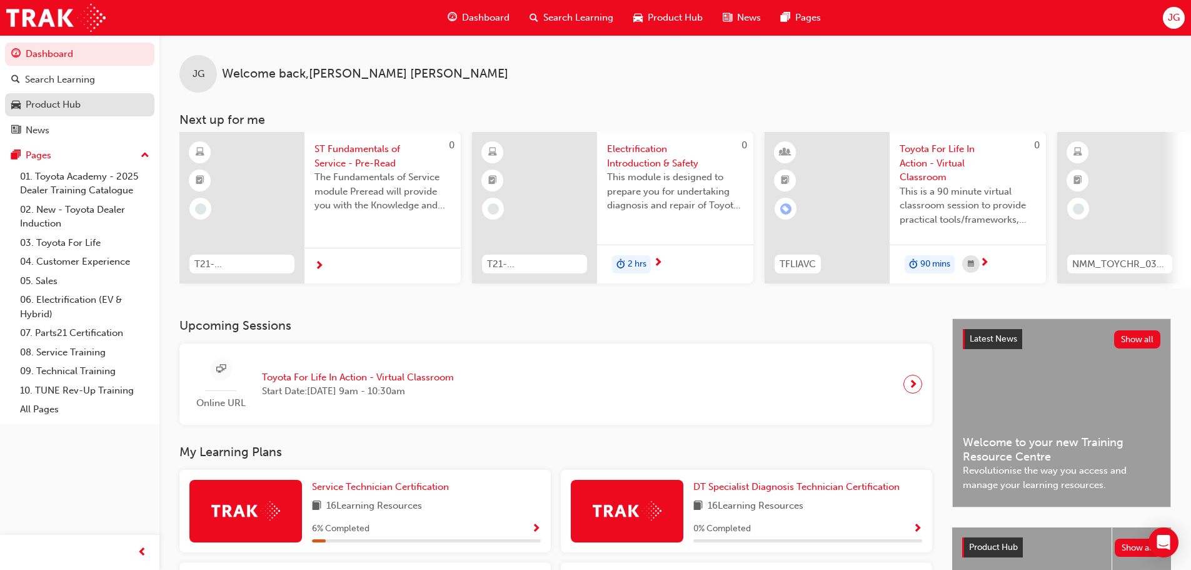
click at [75, 102] on div "Product Hub" at bounding box center [53, 105] width 55 height 14
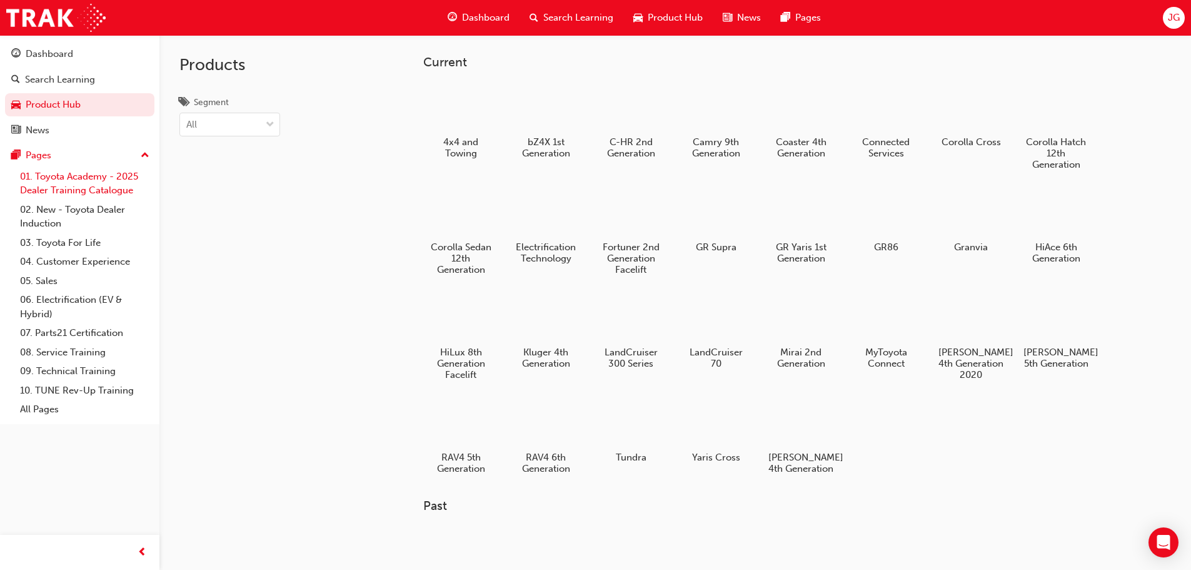
click at [55, 179] on link "01. Toyota Academy - 2025 Dealer Training Catalogue" at bounding box center [84, 183] width 139 height 33
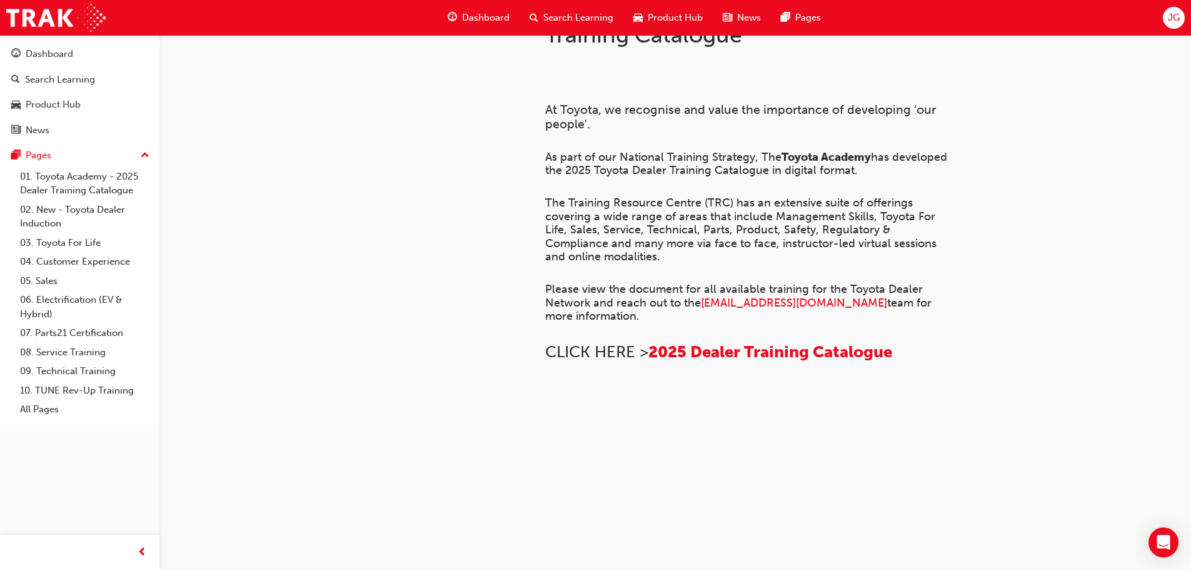
scroll to position [856, 0]
click at [74, 241] on link "03. Toyota For Life" at bounding box center [84, 242] width 139 height 19
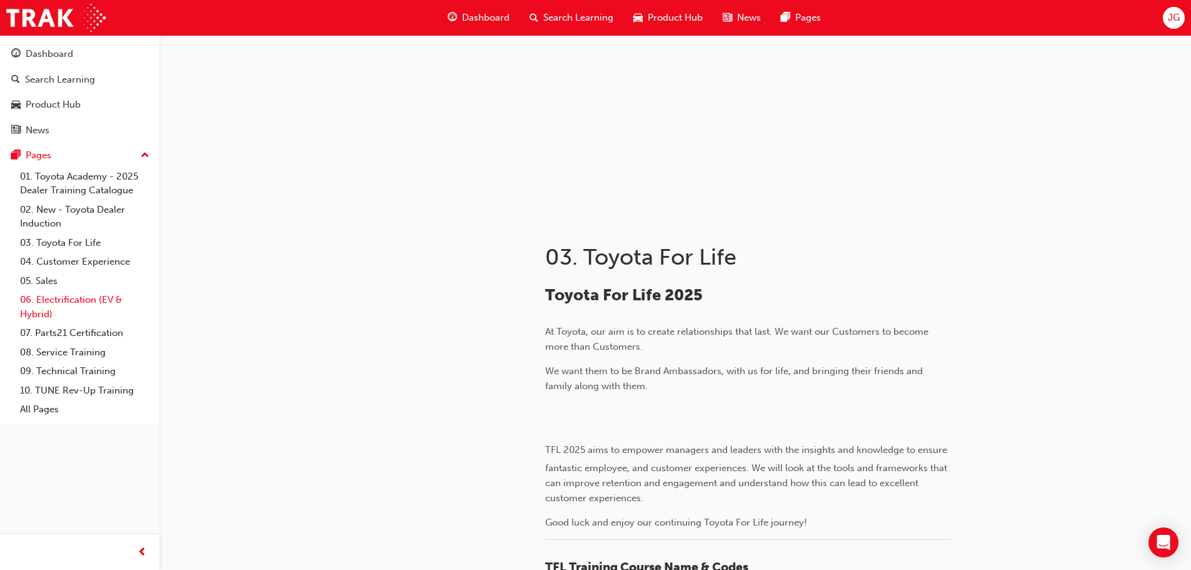
scroll to position [16, 0]
